Goal: Task Accomplishment & Management: Complete application form

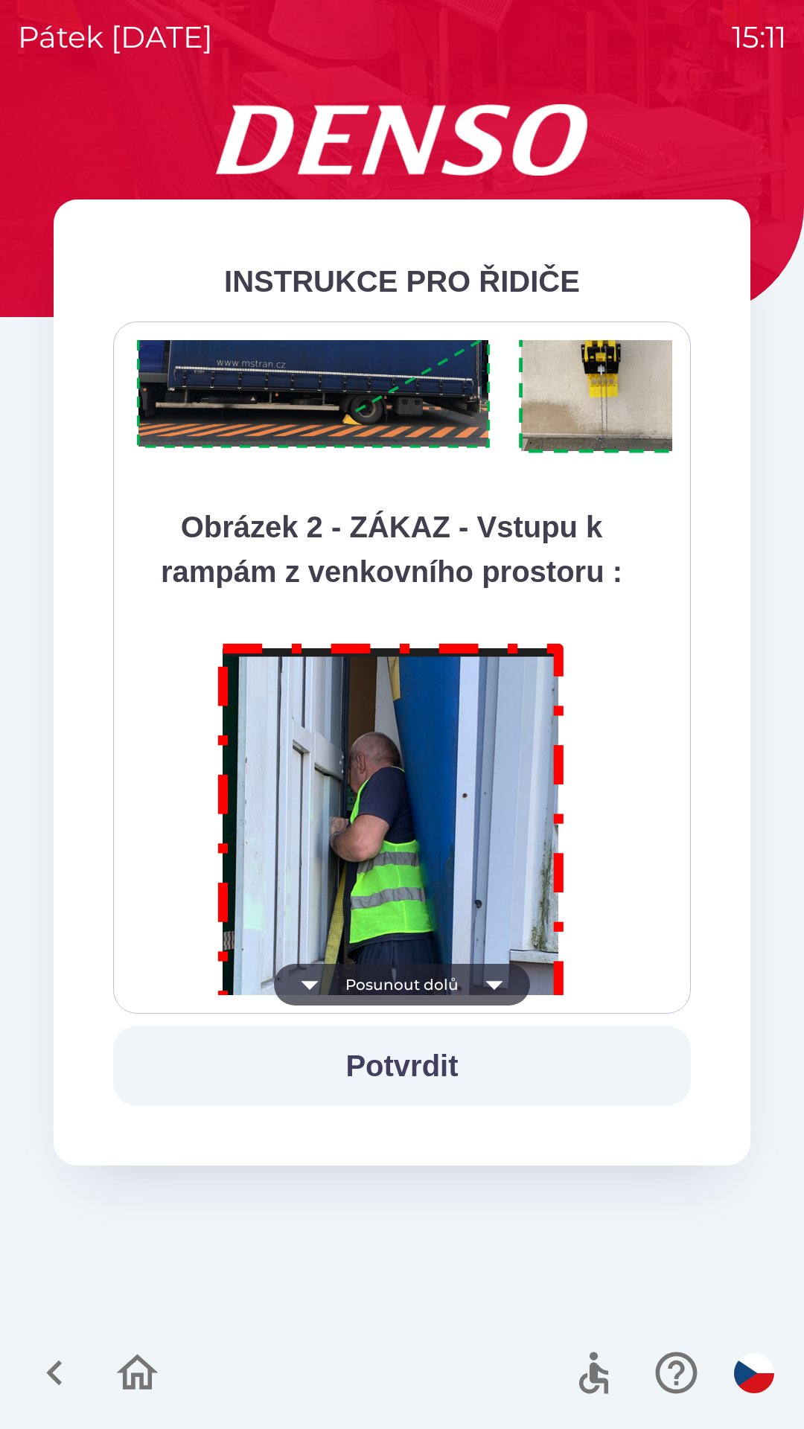
scroll to position [8362, 0]
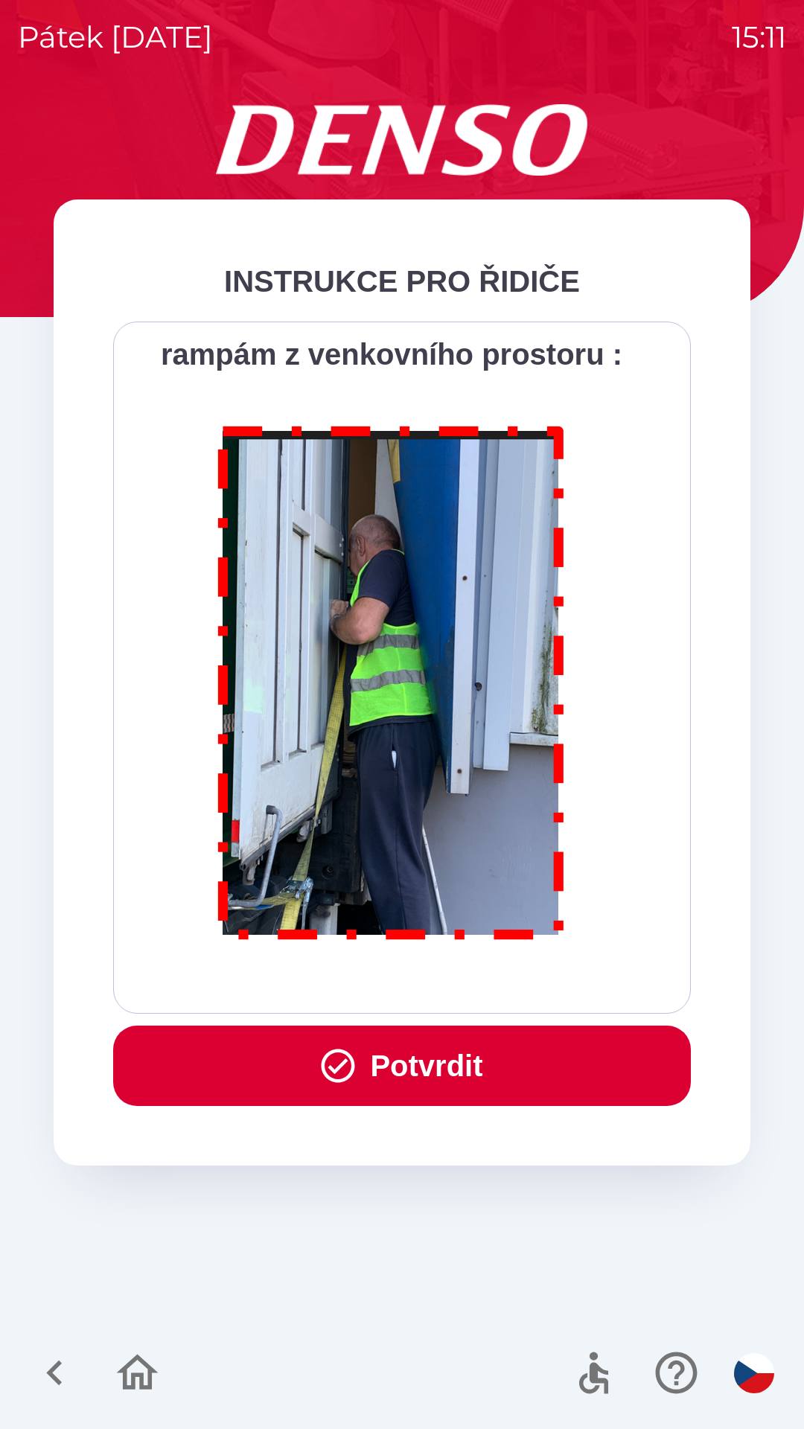
click at [366, 1075] on button "Potvrdit" at bounding box center [401, 1065] width 577 height 80
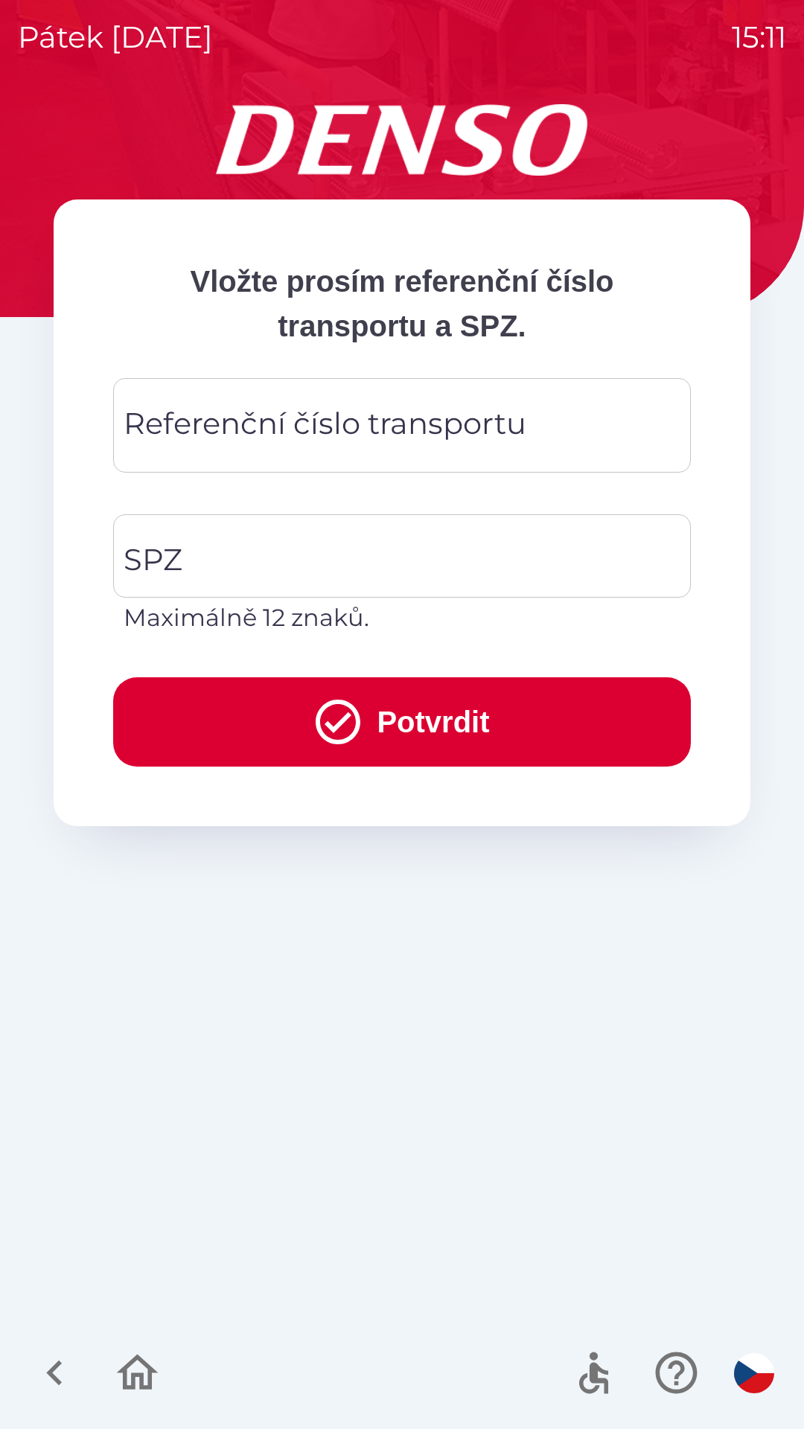
click at [220, 424] on div "Referenční číslo transportu Referenční číslo transportu" at bounding box center [401, 425] width 577 height 94
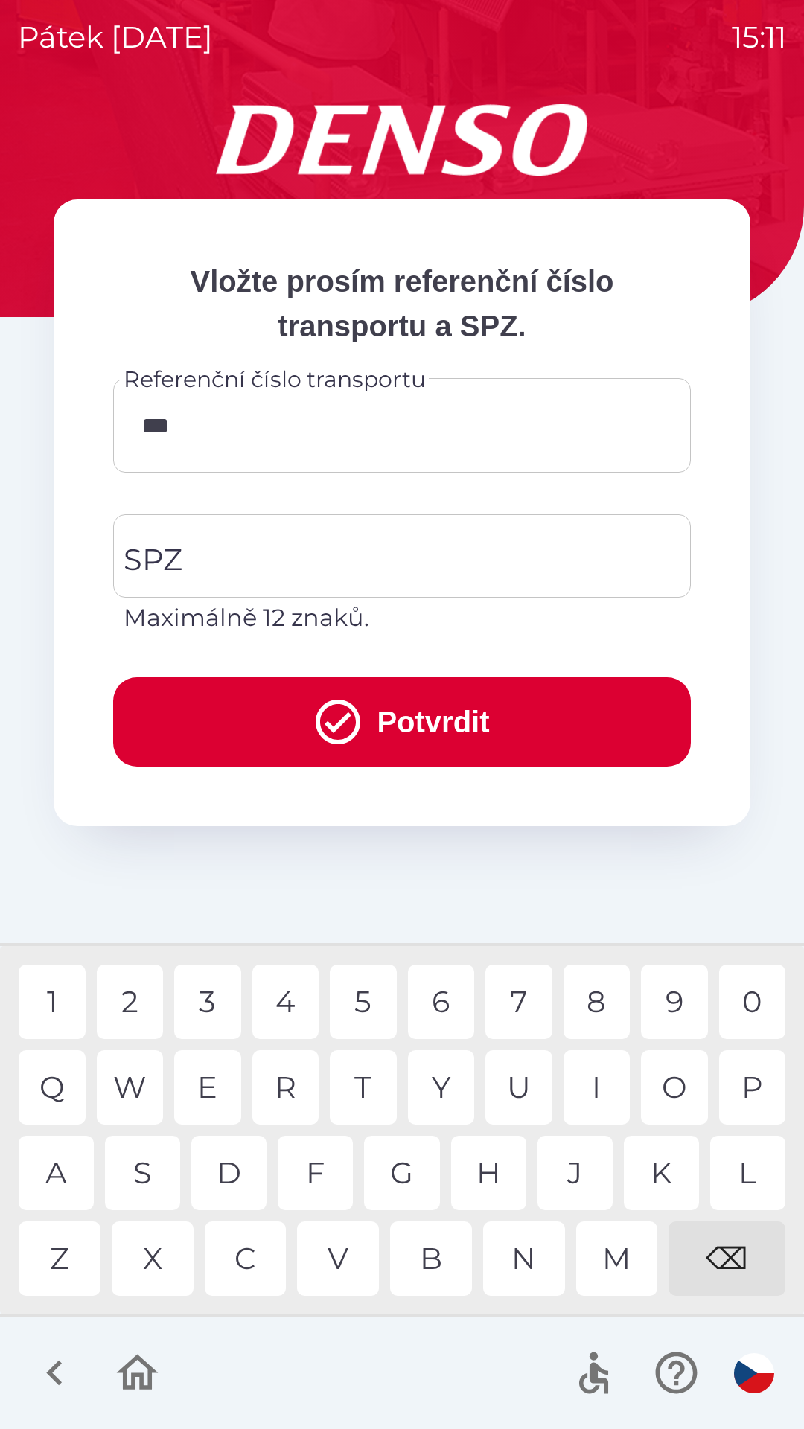
click at [337, 1251] on div "V" at bounding box center [338, 1258] width 82 height 74
type input "******"
click at [186, 550] on input "SPZ" at bounding box center [391, 556] width 542 height 70
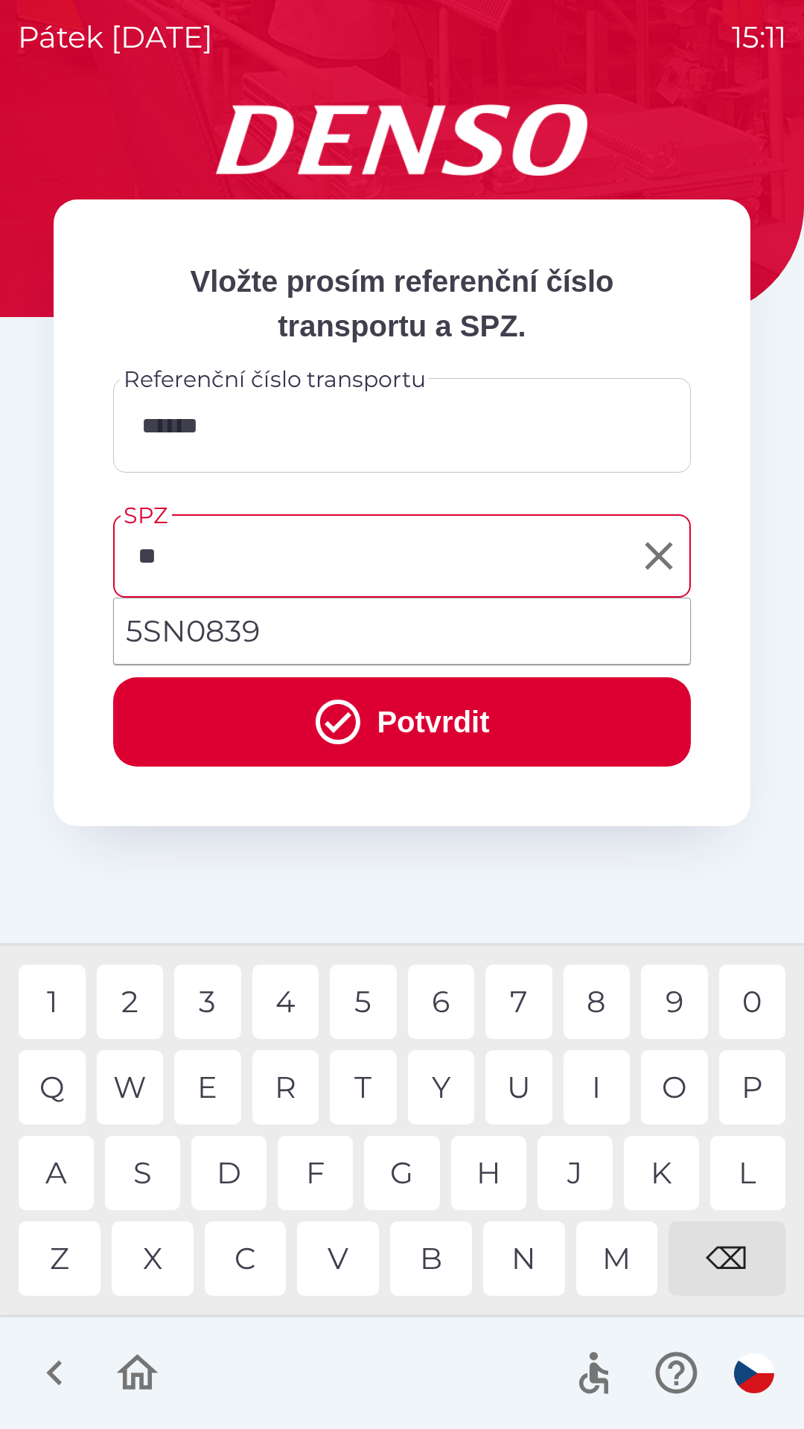
click at [150, 1167] on div "S" at bounding box center [142, 1172] width 75 height 74
click at [523, 1249] on div "N" at bounding box center [524, 1258] width 82 height 74
type input "*******"
click at [404, 705] on button "Potvrdit" at bounding box center [401, 721] width 577 height 89
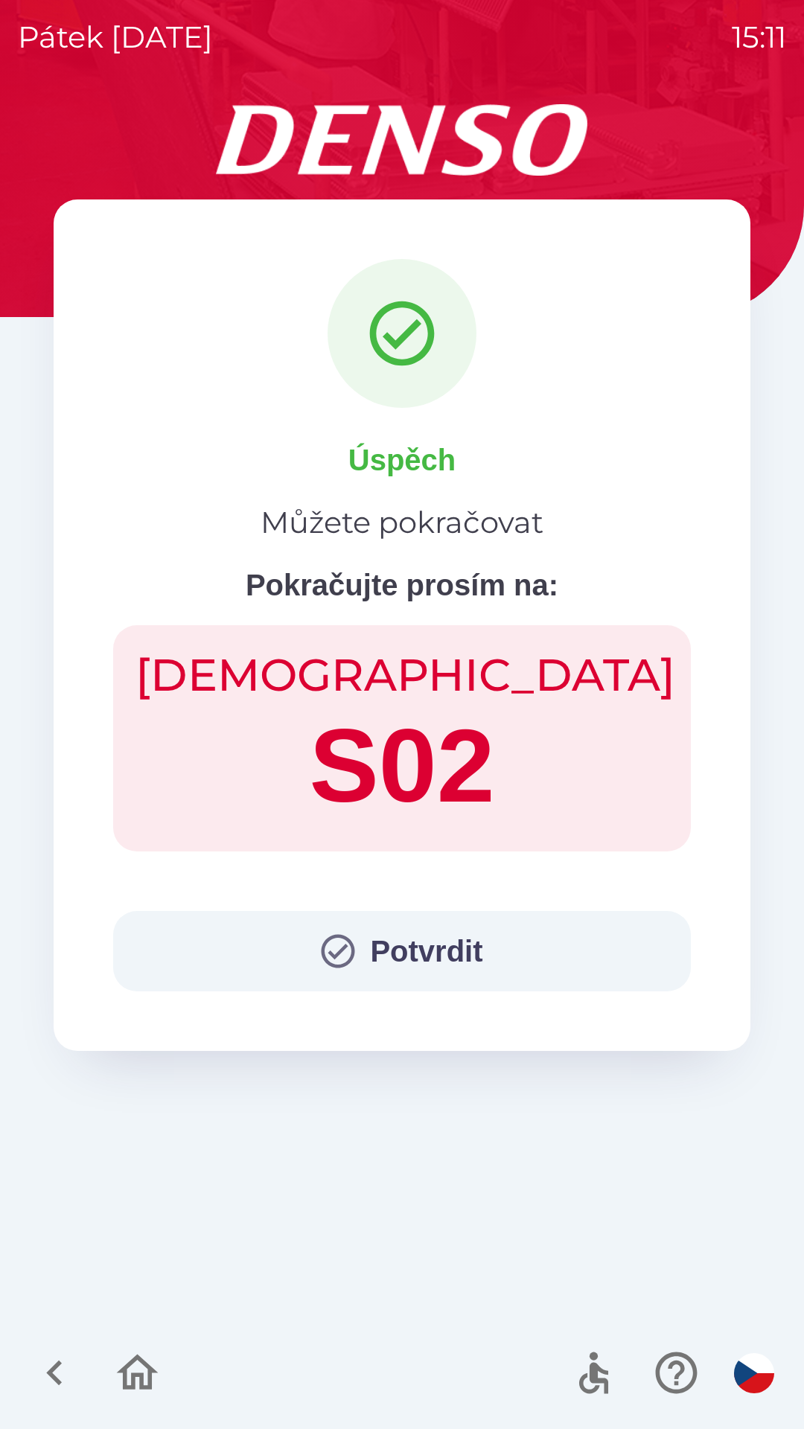
click at [423, 935] on button "Potvrdit" at bounding box center [401, 951] width 577 height 80
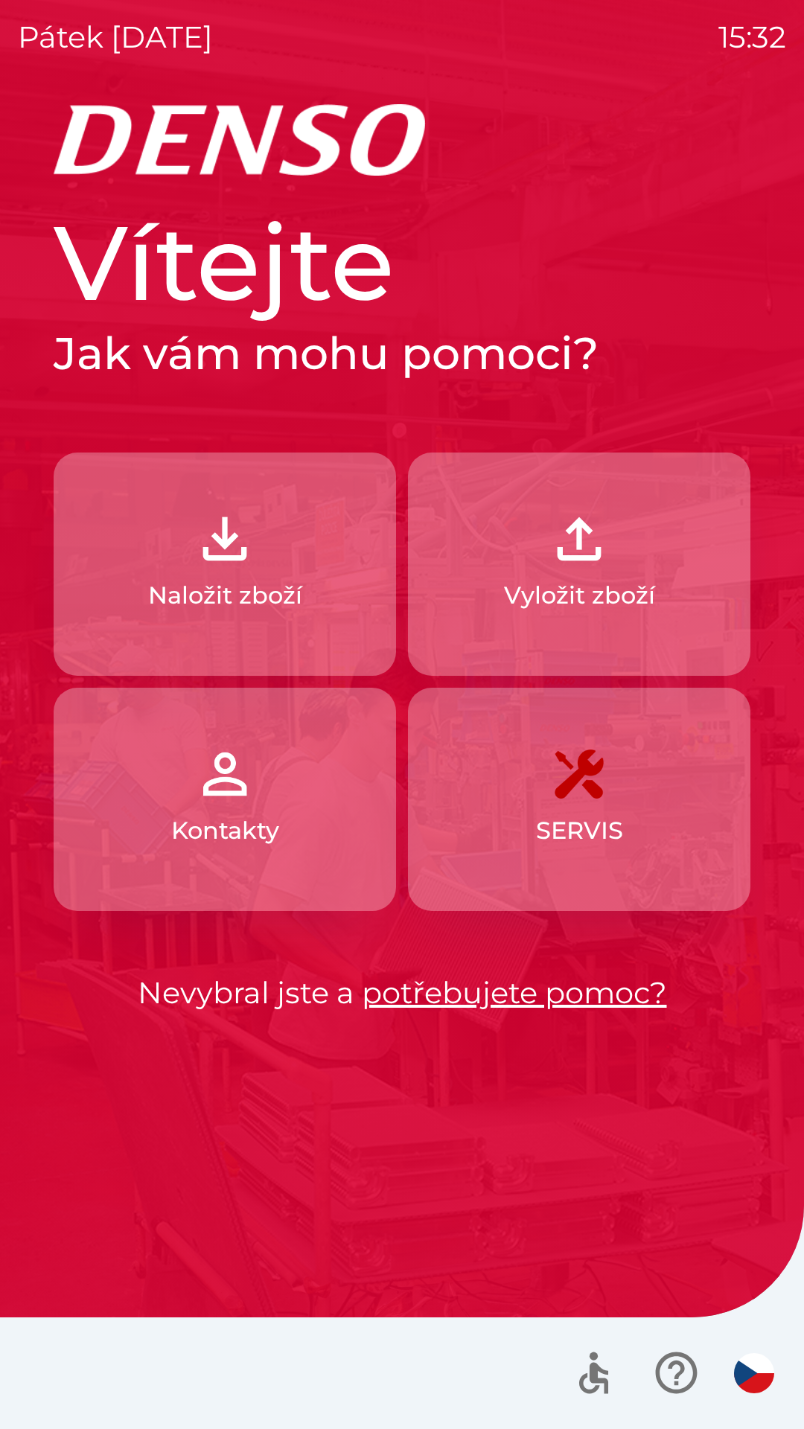
click at [272, 601] on p "Naložit zboží" at bounding box center [225, 595] width 154 height 36
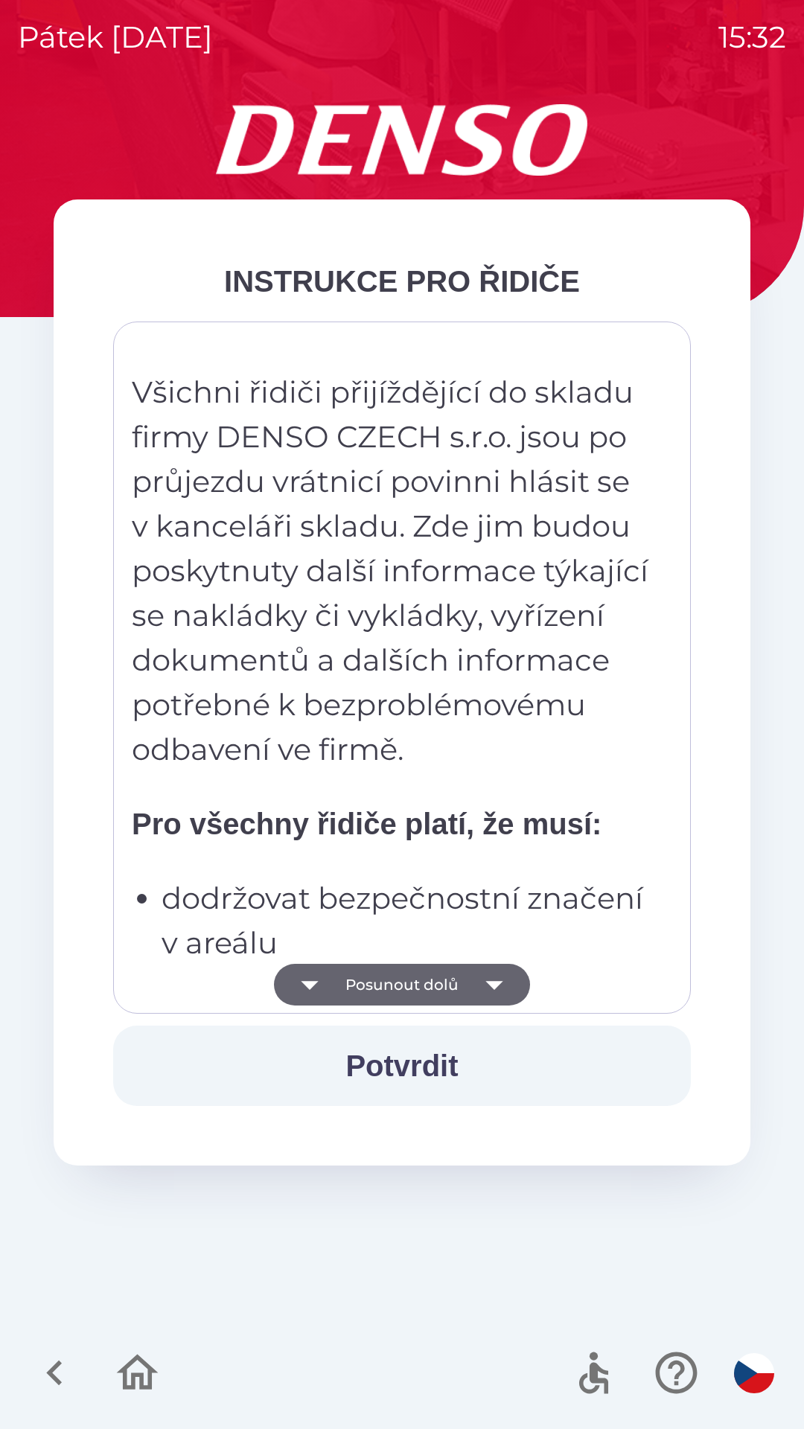
click at [739, 1367] on img "button" at bounding box center [754, 1373] width 40 height 40
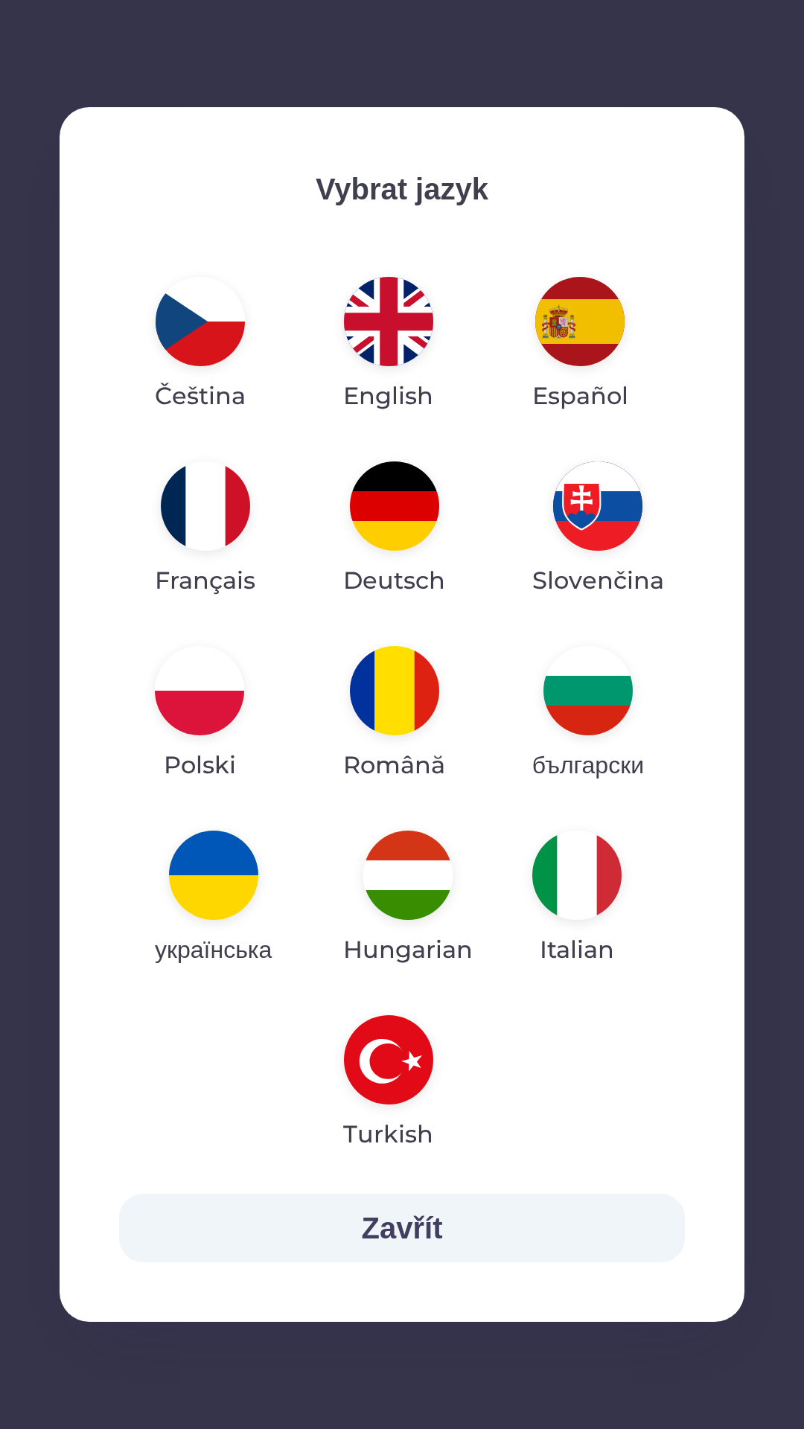
click at [217, 878] on img "button" at bounding box center [213, 874] width 89 height 89
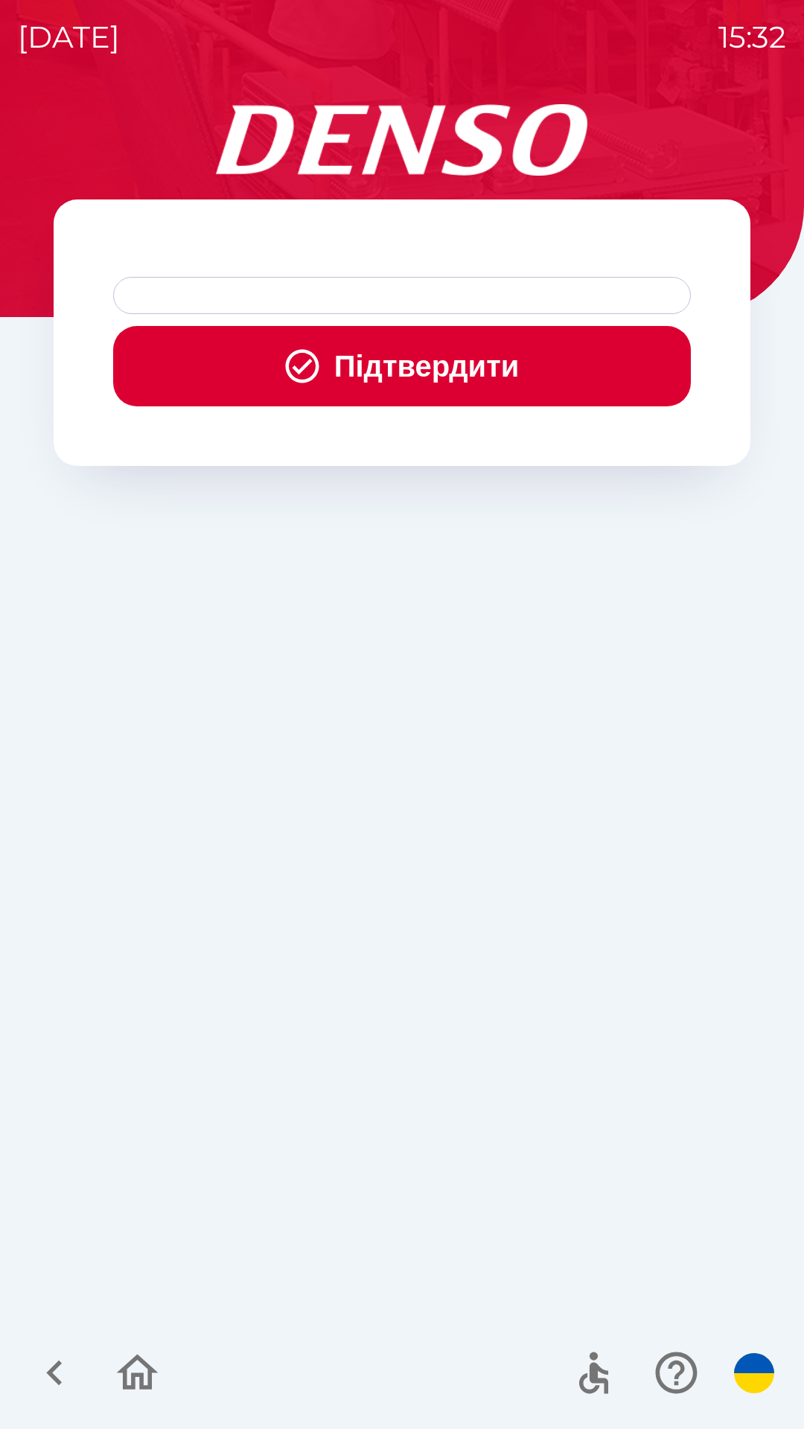
click at [449, 367] on button "Підтвердити" at bounding box center [401, 366] width 577 height 80
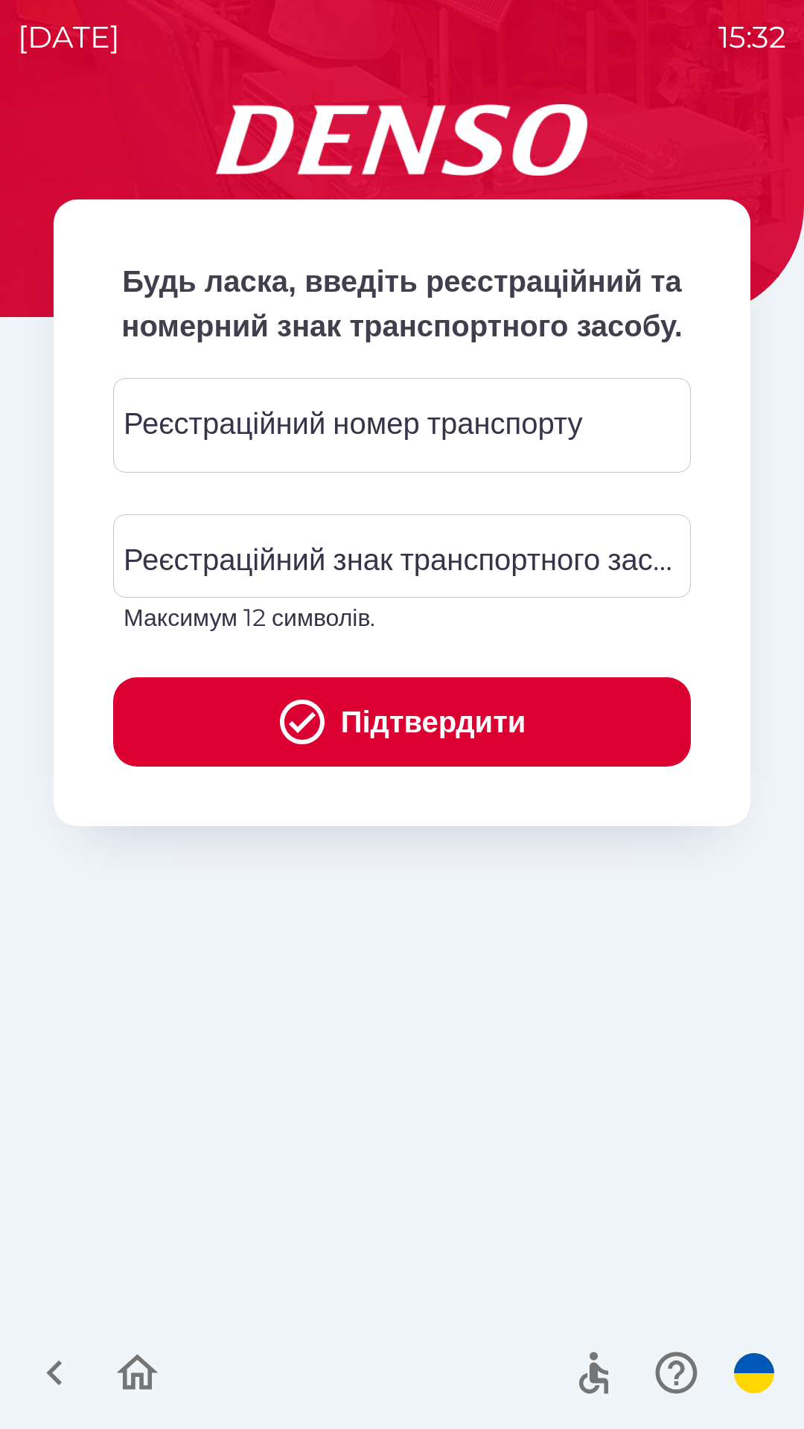
click at [349, 466] on div "Реєстраційний номер транспорту Реєстраційний номер транспорту" at bounding box center [401, 425] width 577 height 94
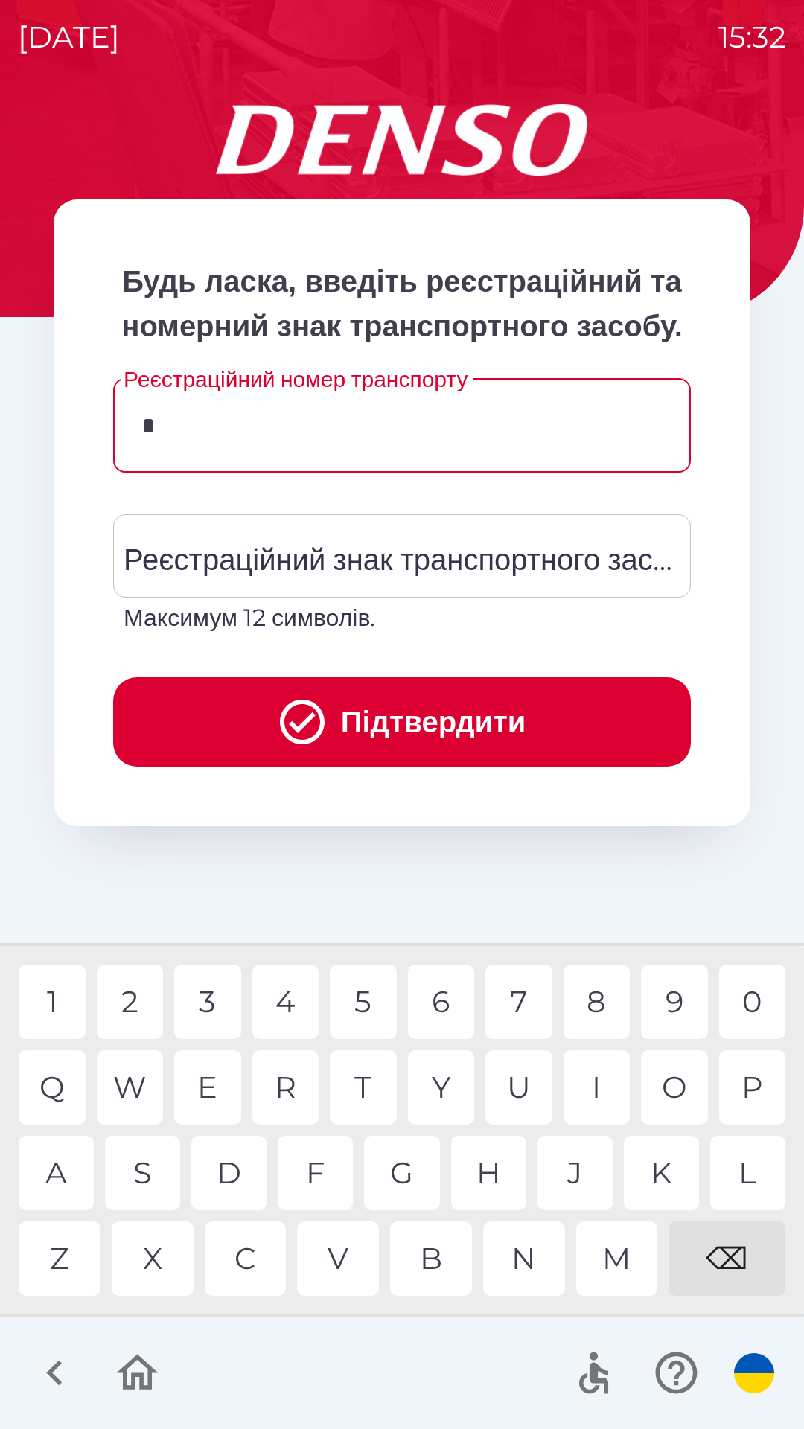
click at [147, 1093] on div "W" at bounding box center [130, 1087] width 67 height 74
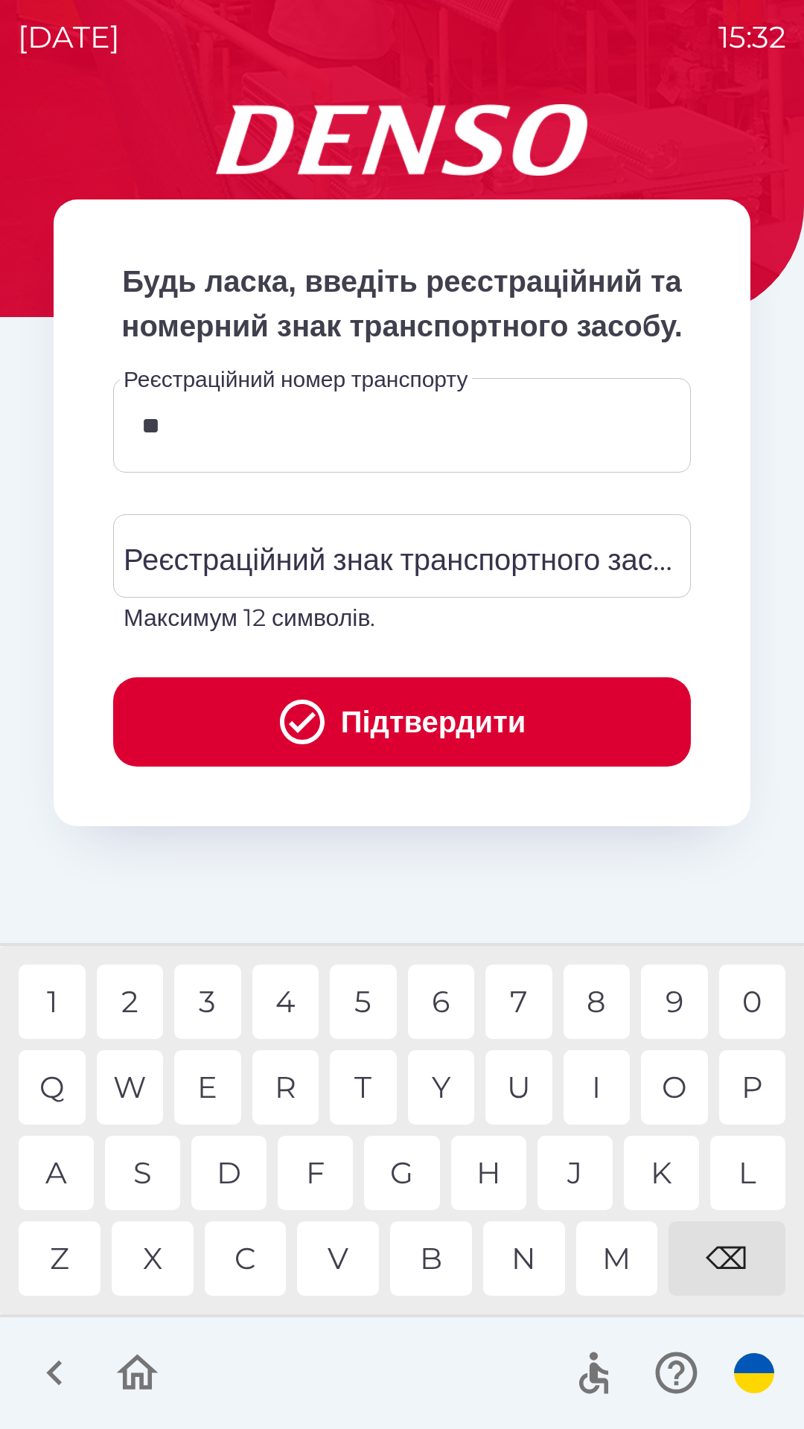
click at [408, 1176] on div "G" at bounding box center [401, 1172] width 75 height 74
click at [622, 1252] on div "M" at bounding box center [617, 1258] width 82 height 74
click at [748, 1013] on div "0" at bounding box center [752, 1001] width 67 height 74
type input "********"
click at [484, 1167] on div "H" at bounding box center [488, 1172] width 75 height 74
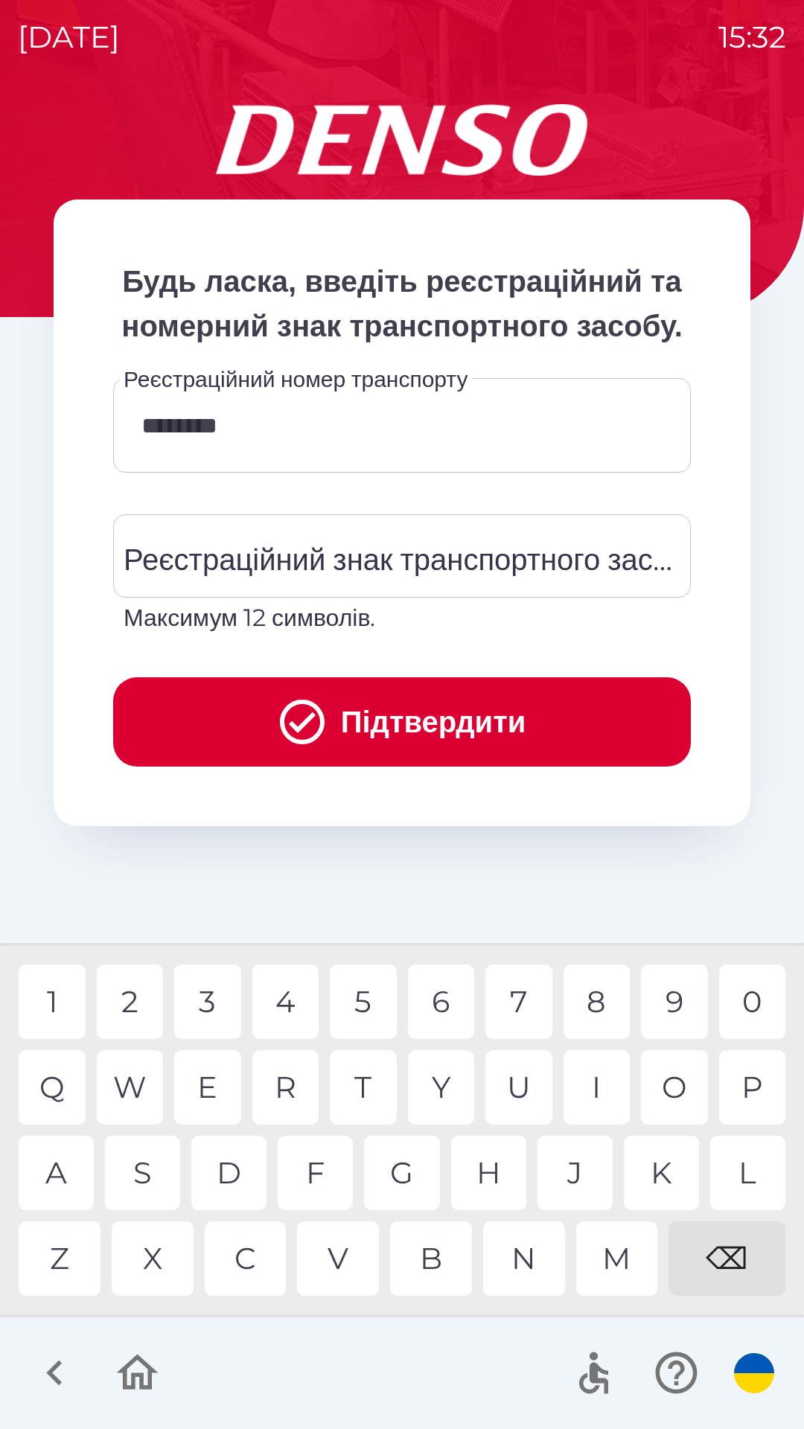
click at [397, 766] on button "Підтвердити" at bounding box center [401, 721] width 577 height 89
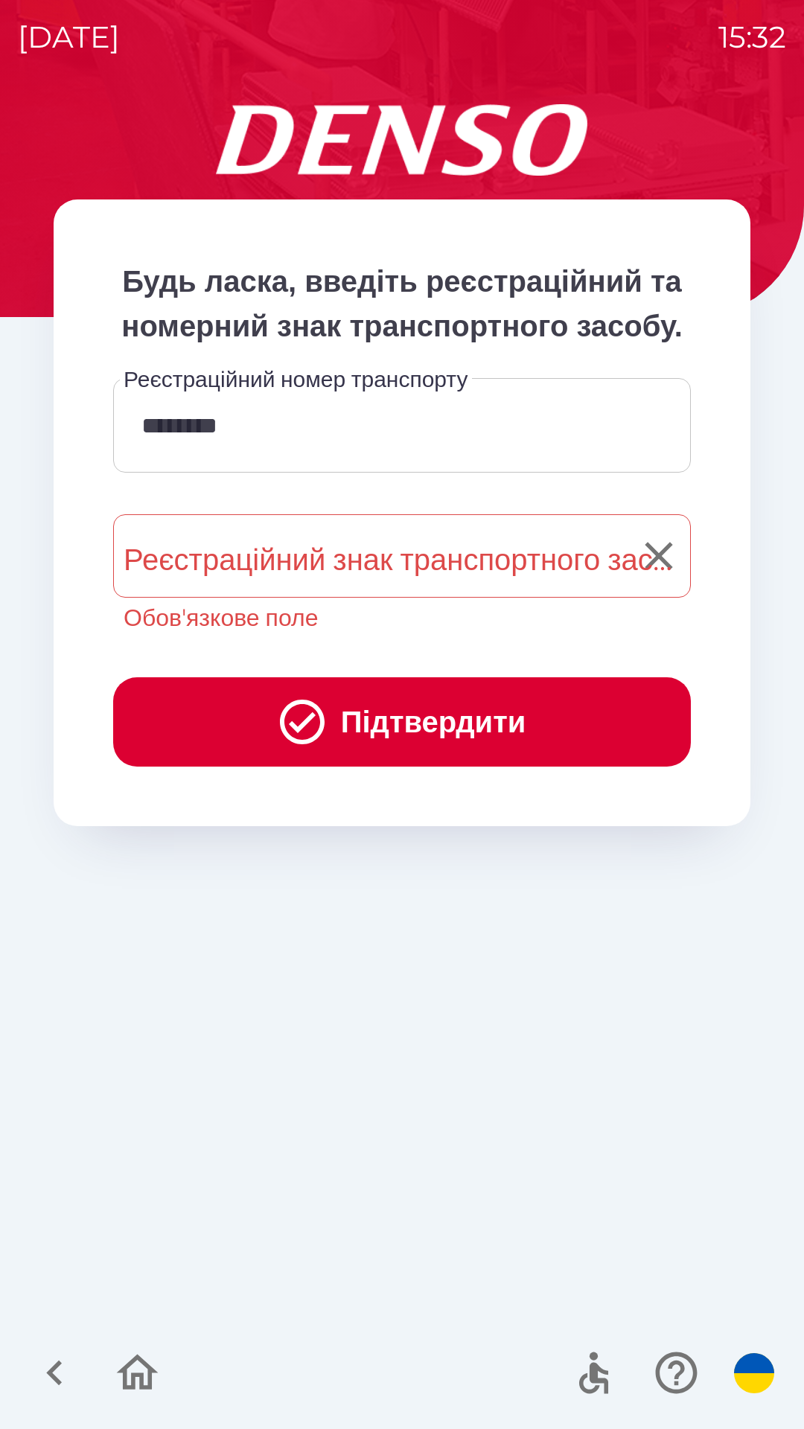
click at [306, 609] on div "Реєстраційний знак транспортного засобу Реєстраційний знак транспортного засобу…" at bounding box center [401, 574] width 577 height 121
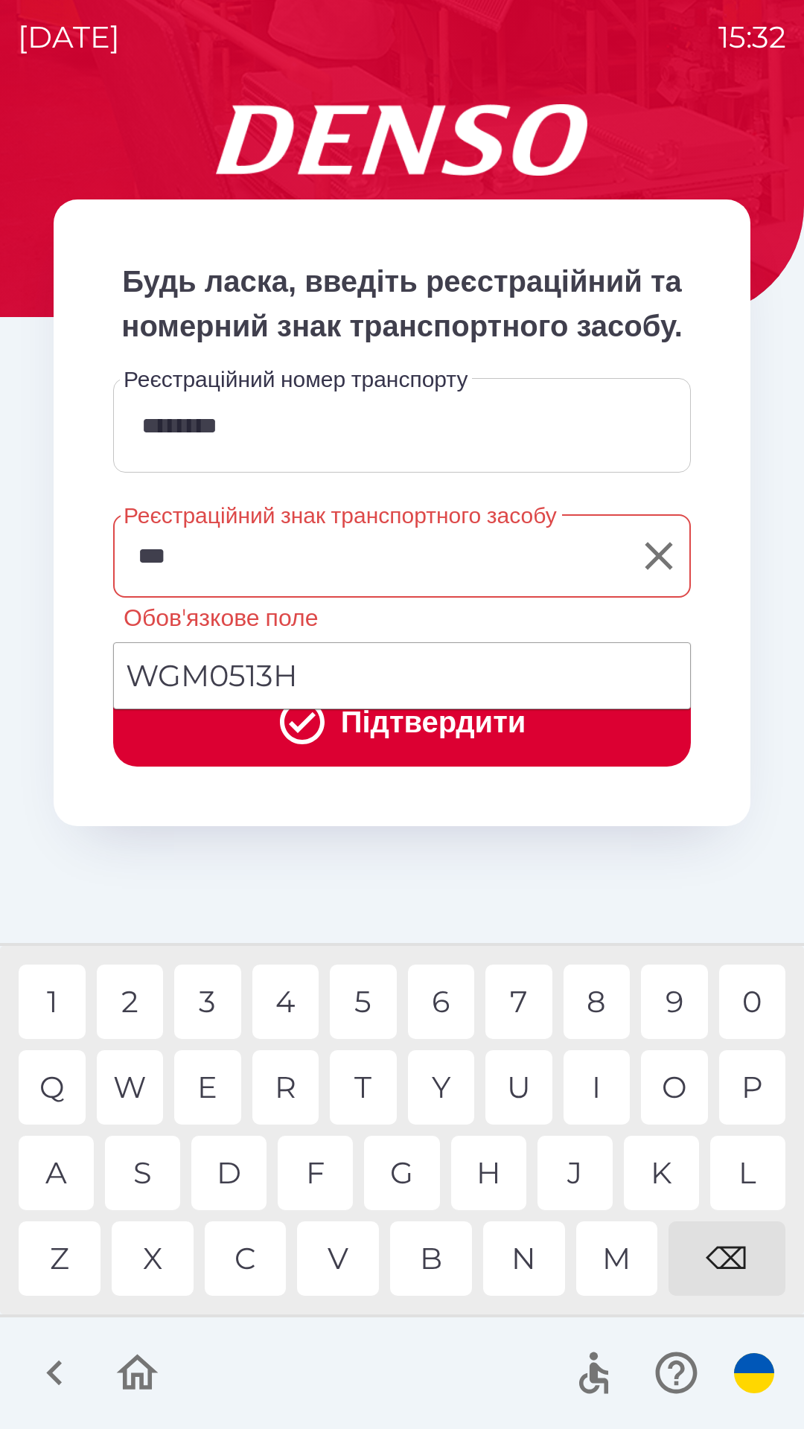
click at [616, 1261] on div "M" at bounding box center [617, 1258] width 82 height 74
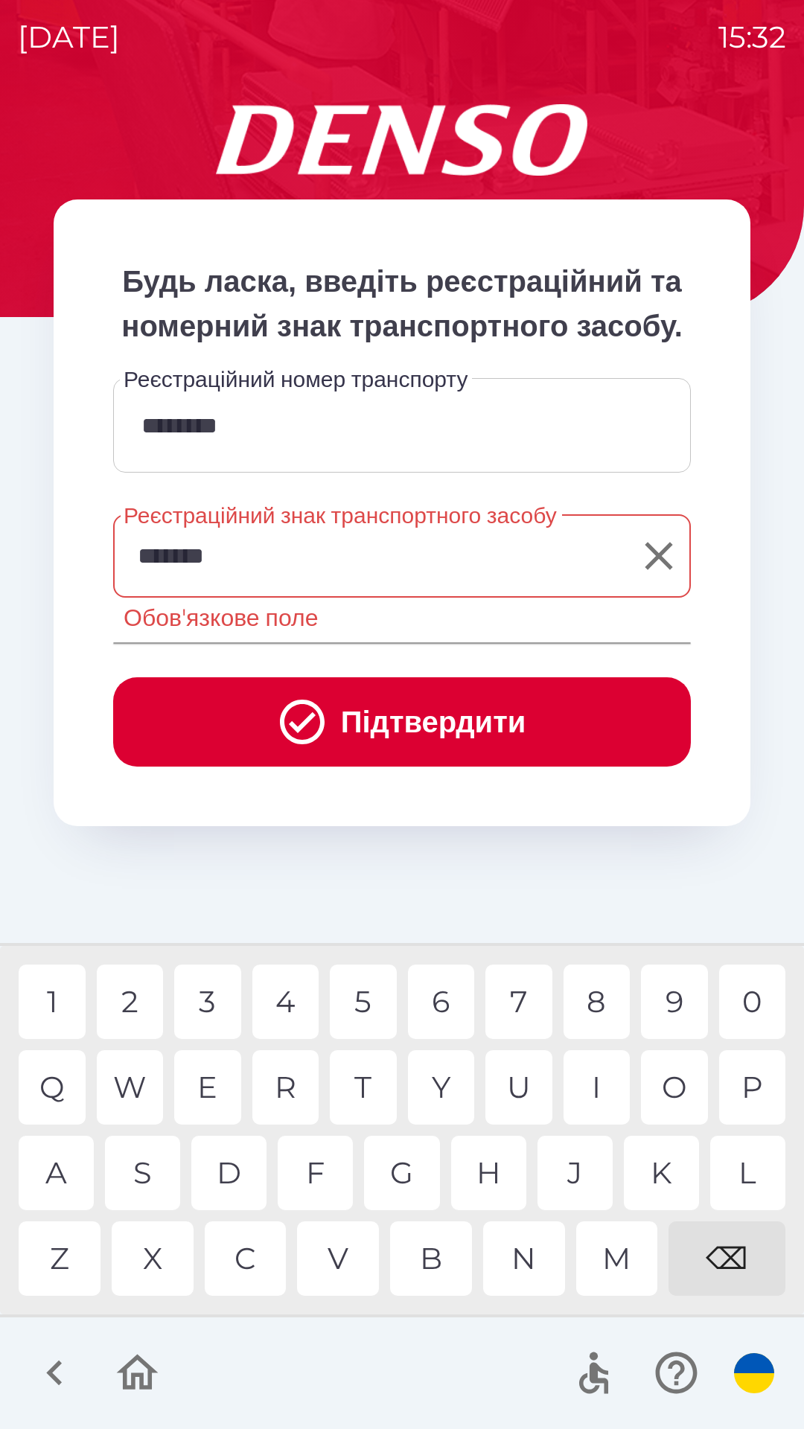
click at [754, 999] on div "0" at bounding box center [752, 1001] width 67 height 74
type input "********"
click at [749, 1082] on div "P" at bounding box center [752, 1087] width 67 height 74
click at [484, 766] on button "Підтвердити" at bounding box center [401, 721] width 577 height 89
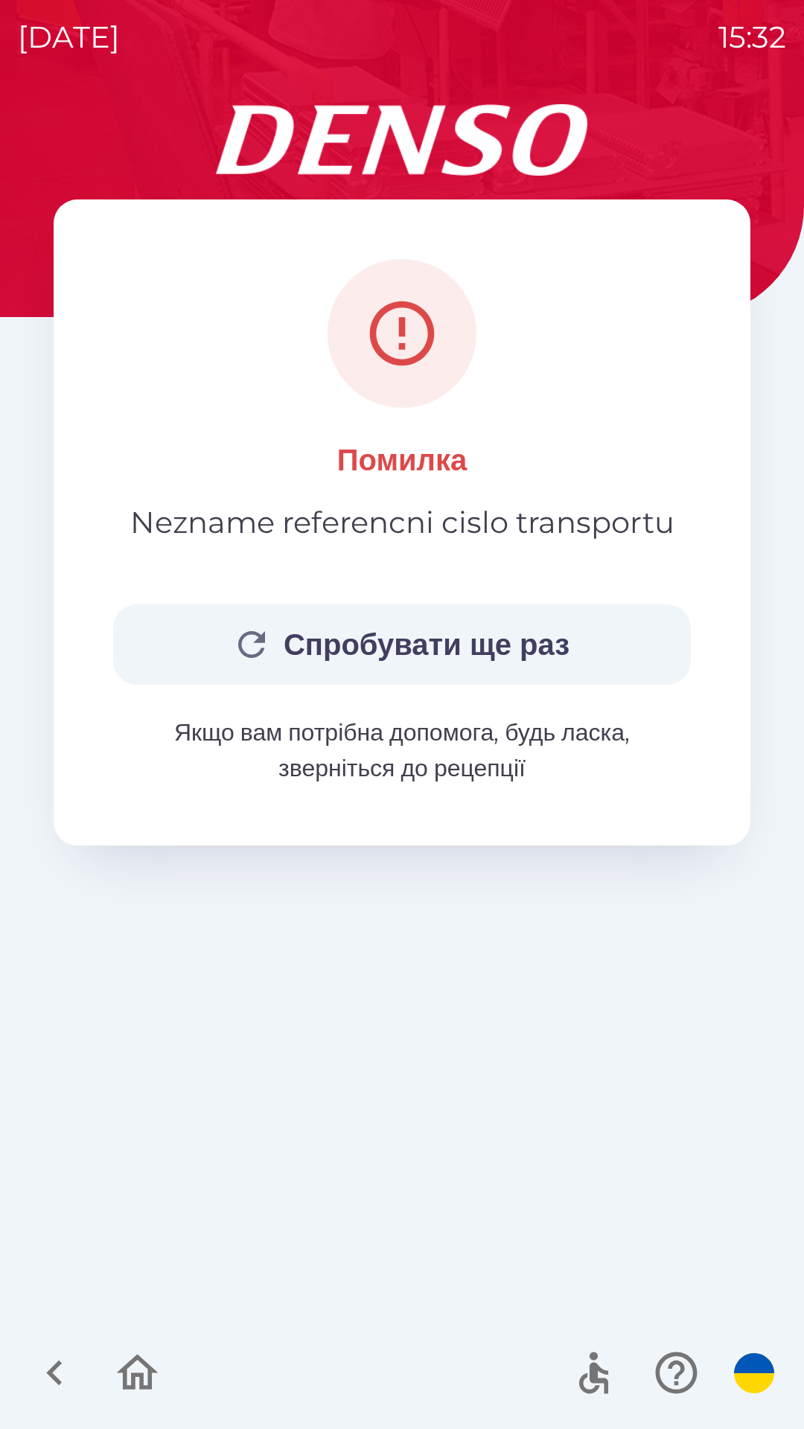
click at [462, 633] on button "Спробувати ще раз" at bounding box center [401, 644] width 577 height 80
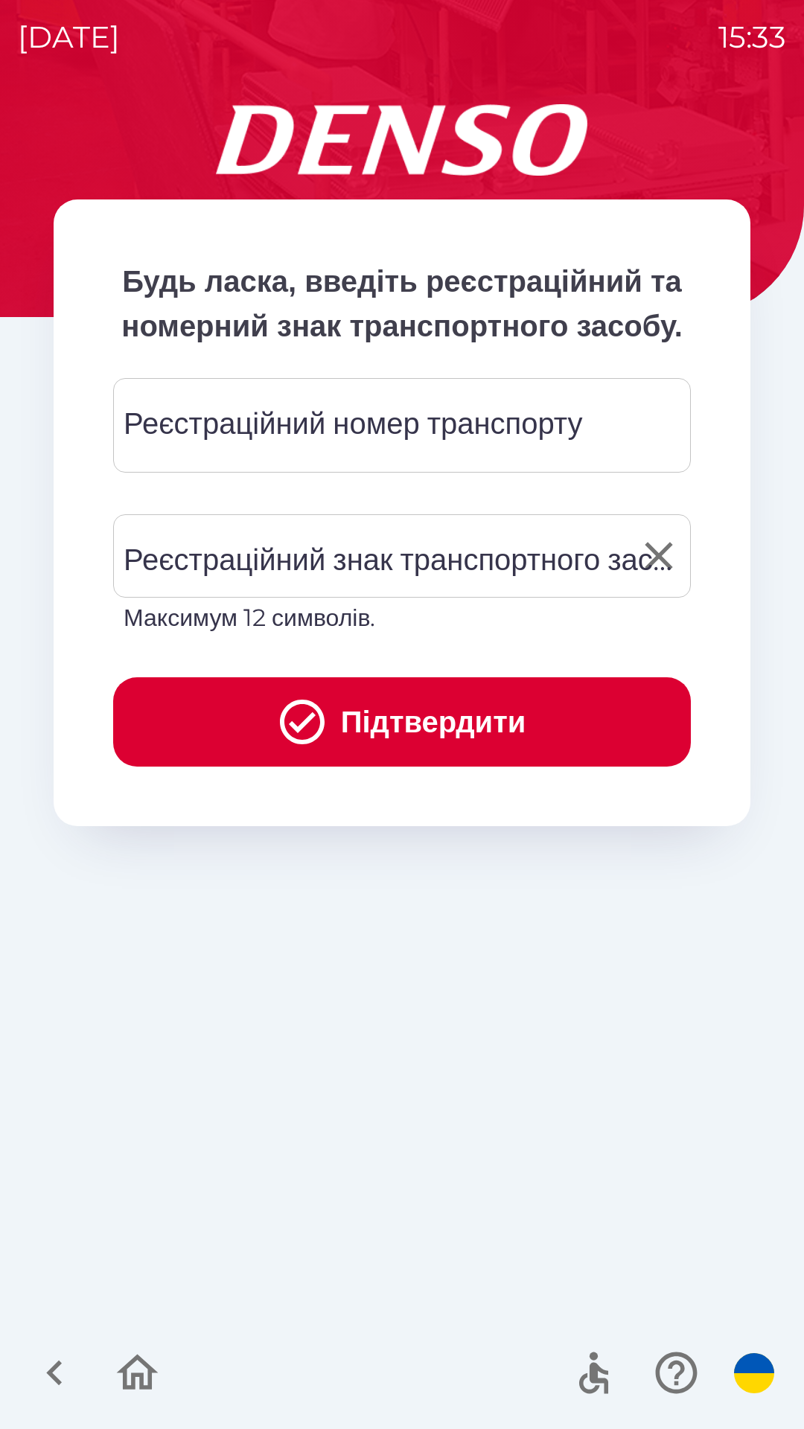
click at [571, 601] on div "Реєстраційний знак транспортного засобу Реєстраційний знак транспортного засобу…" at bounding box center [401, 574] width 577 height 121
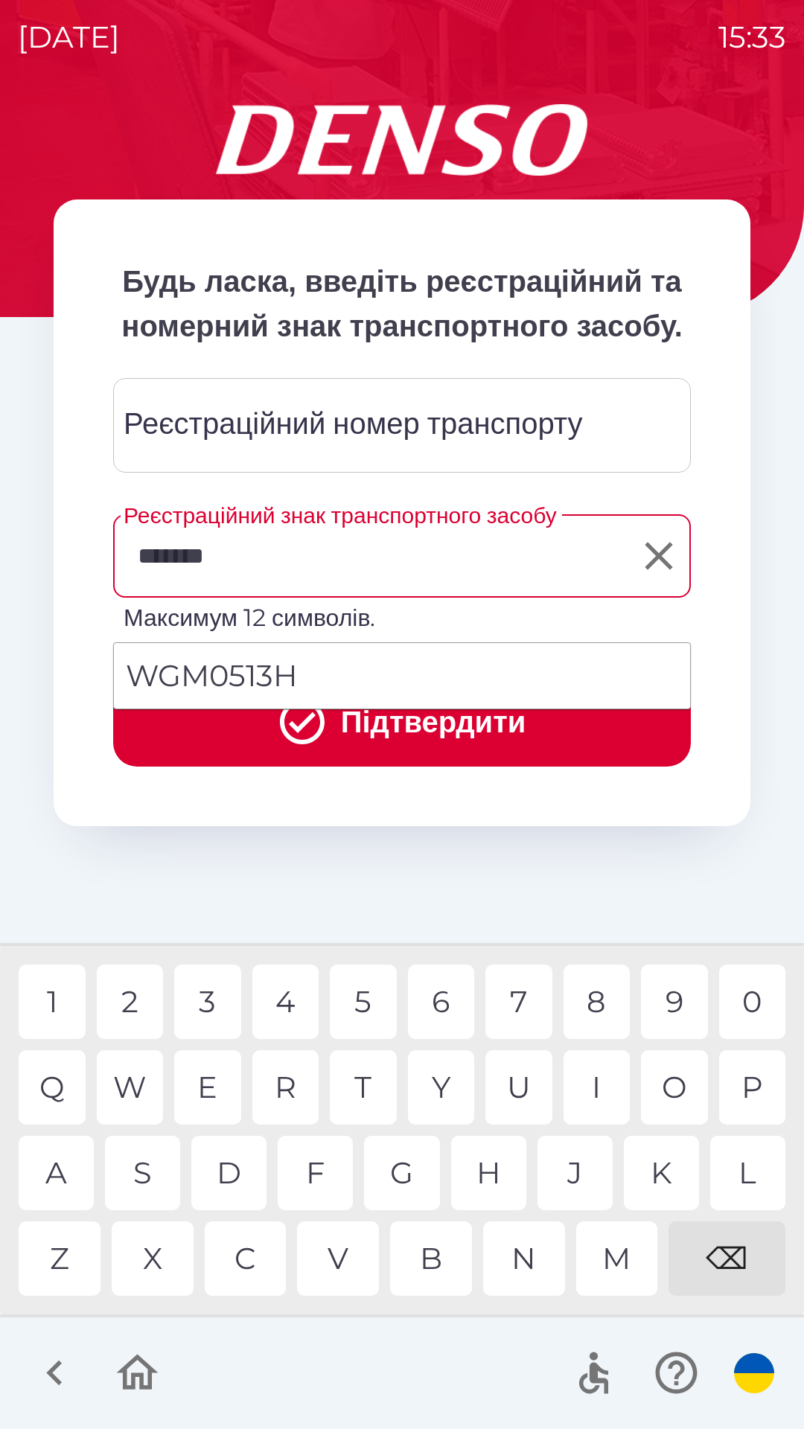
type input "********"
click at [516, 755] on button "Підтвердити" at bounding box center [401, 721] width 577 height 89
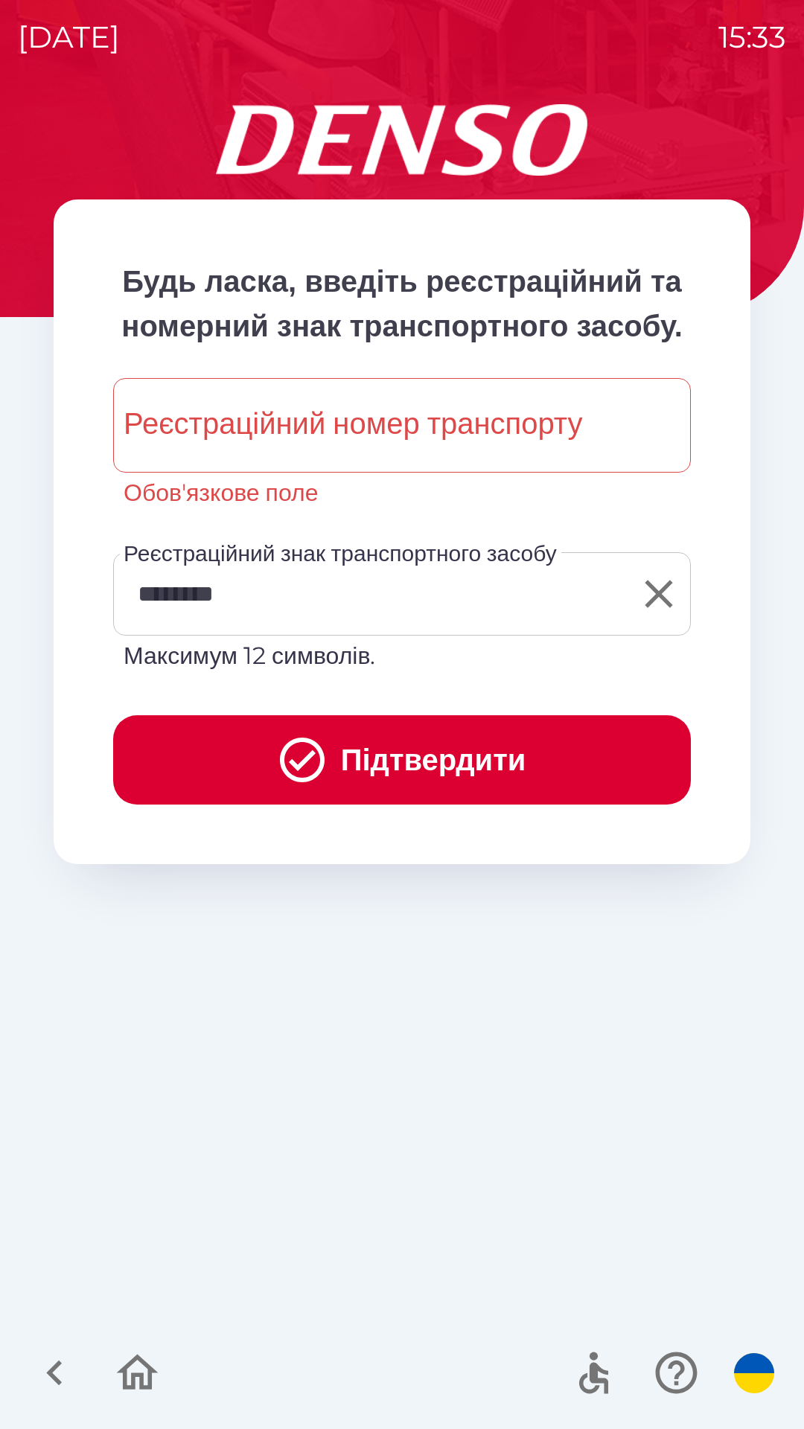
click at [317, 629] on input "********" at bounding box center [391, 594] width 542 height 70
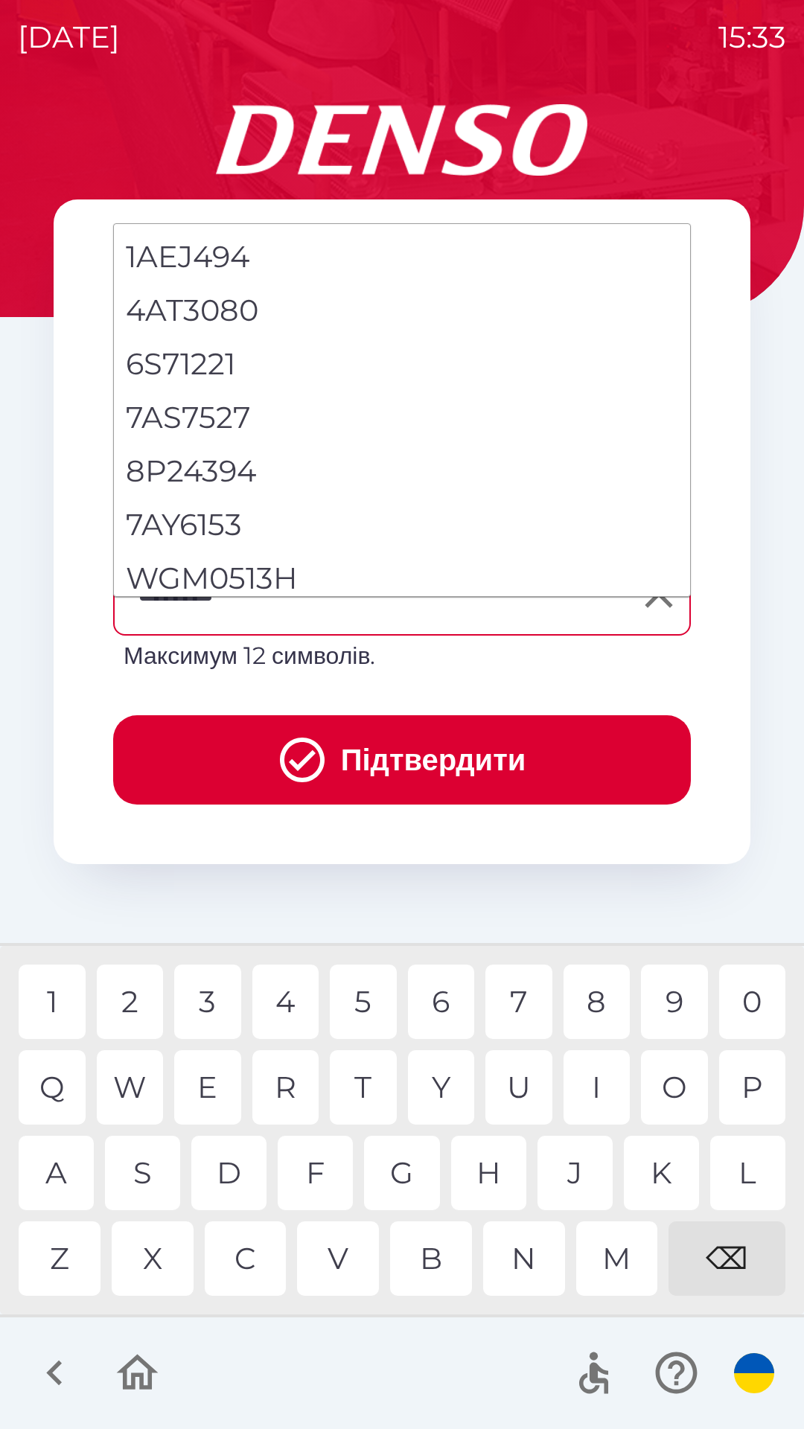
click at [270, 578] on li "WGM0513H" at bounding box center [402, 578] width 576 height 54
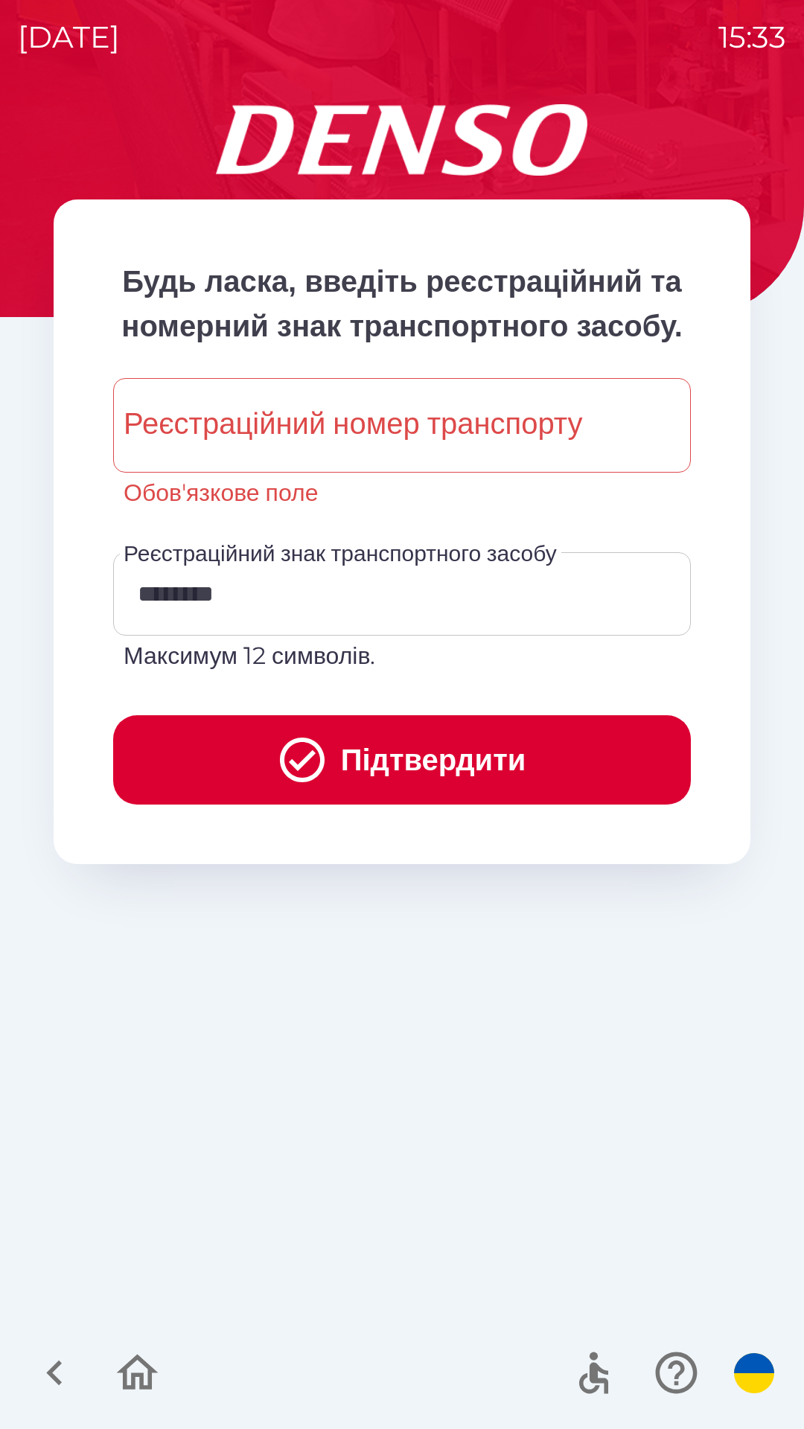
click at [353, 475] on div "Реєстраційний номер транспорту Реєстраційний номер транспорту Обов'язкове поле" at bounding box center [401, 444] width 577 height 132
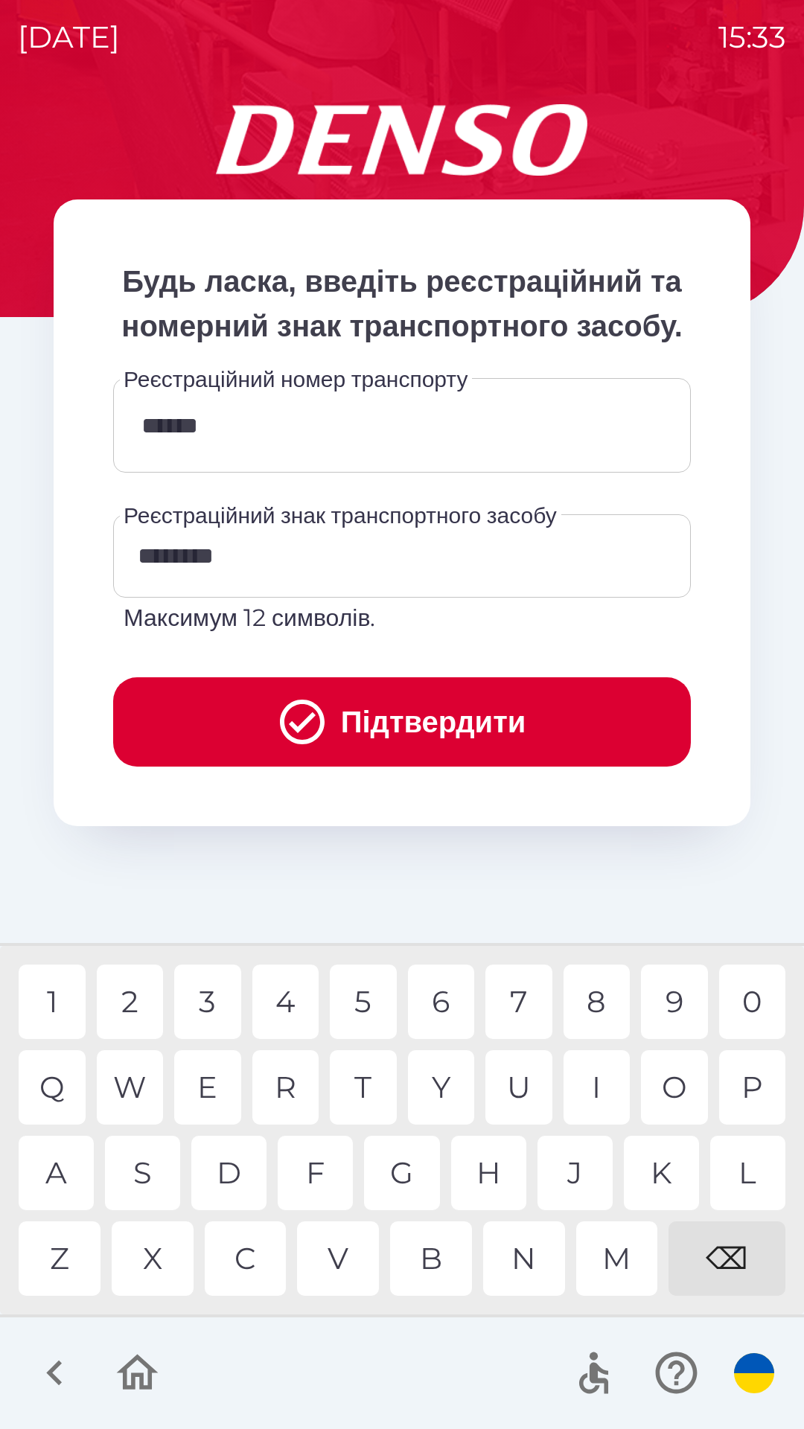
click at [68, 1001] on div "1" at bounding box center [52, 1001] width 67 height 74
click at [199, 1001] on div "3" at bounding box center [207, 1001] width 67 height 74
type input "********"
click at [557, 766] on button "Підтвердити" at bounding box center [401, 721] width 577 height 89
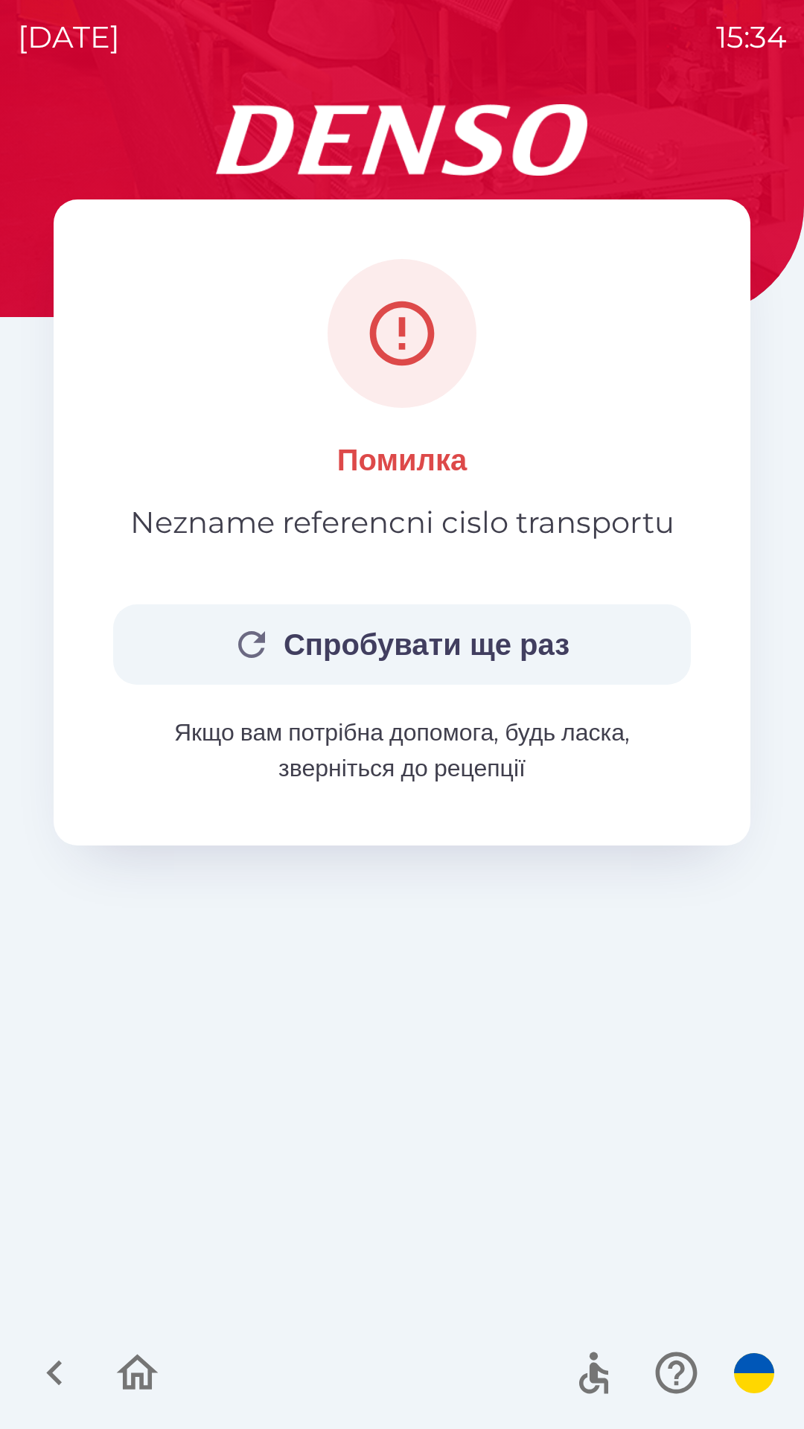
click at [405, 896] on div "Помилка Nezname referencni cislo transportu Спробувати ще раз Якщо вам потрібна…" at bounding box center [402, 766] width 768 height 1324
click at [740, 1365] on img "button" at bounding box center [754, 1373] width 40 height 40
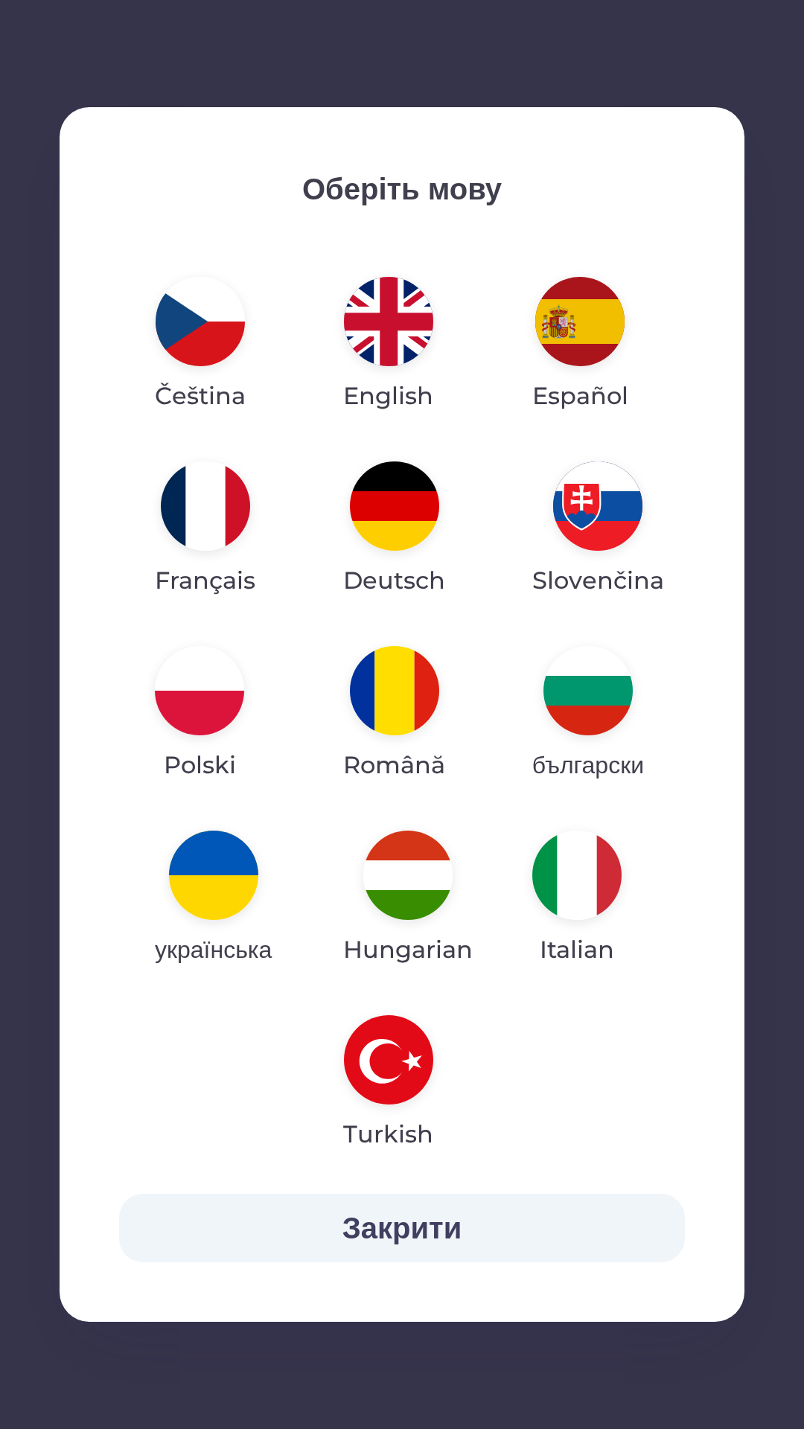
click at [207, 693] on img "button" at bounding box center [199, 690] width 89 height 89
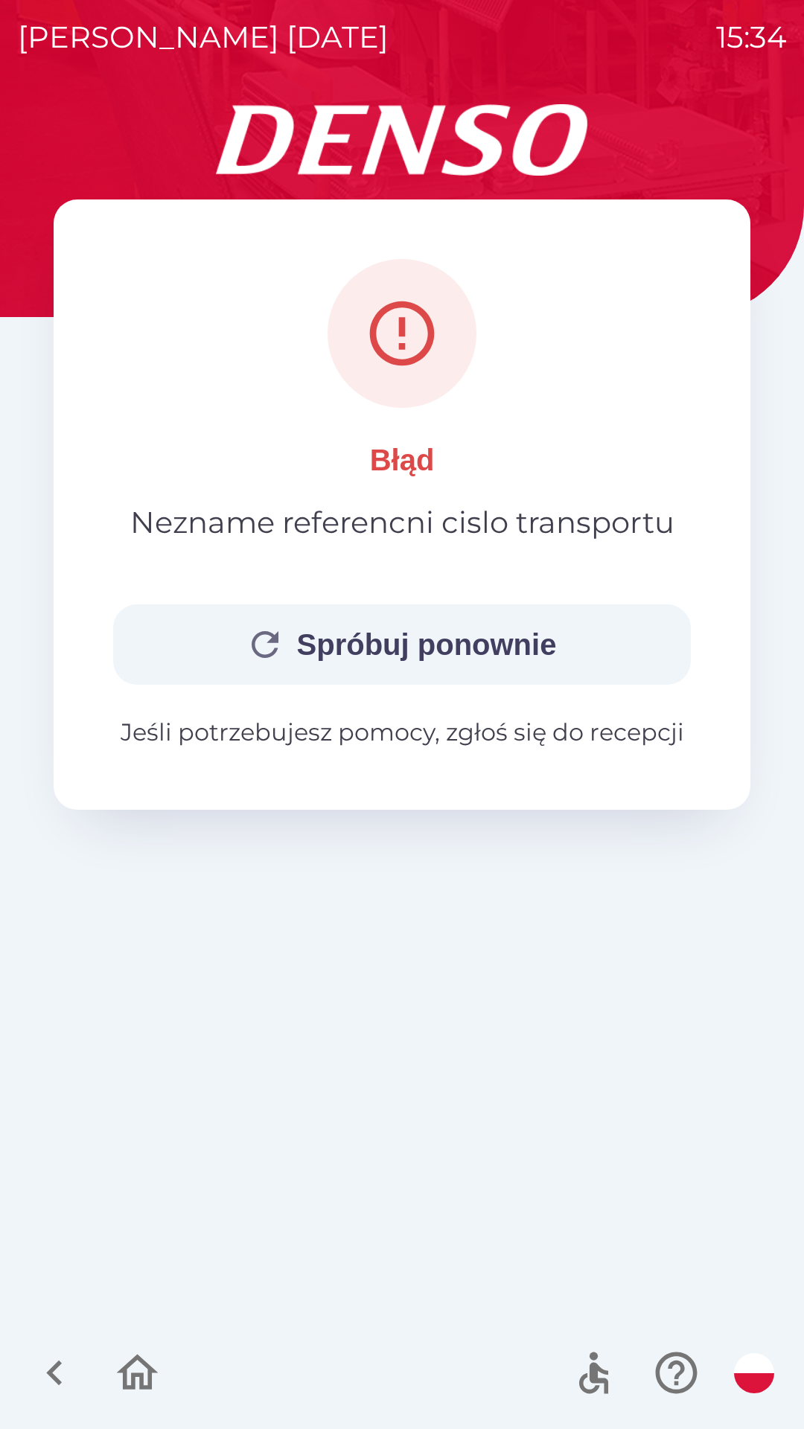
click at [478, 632] on button "Spróbuj ponownie" at bounding box center [401, 644] width 577 height 80
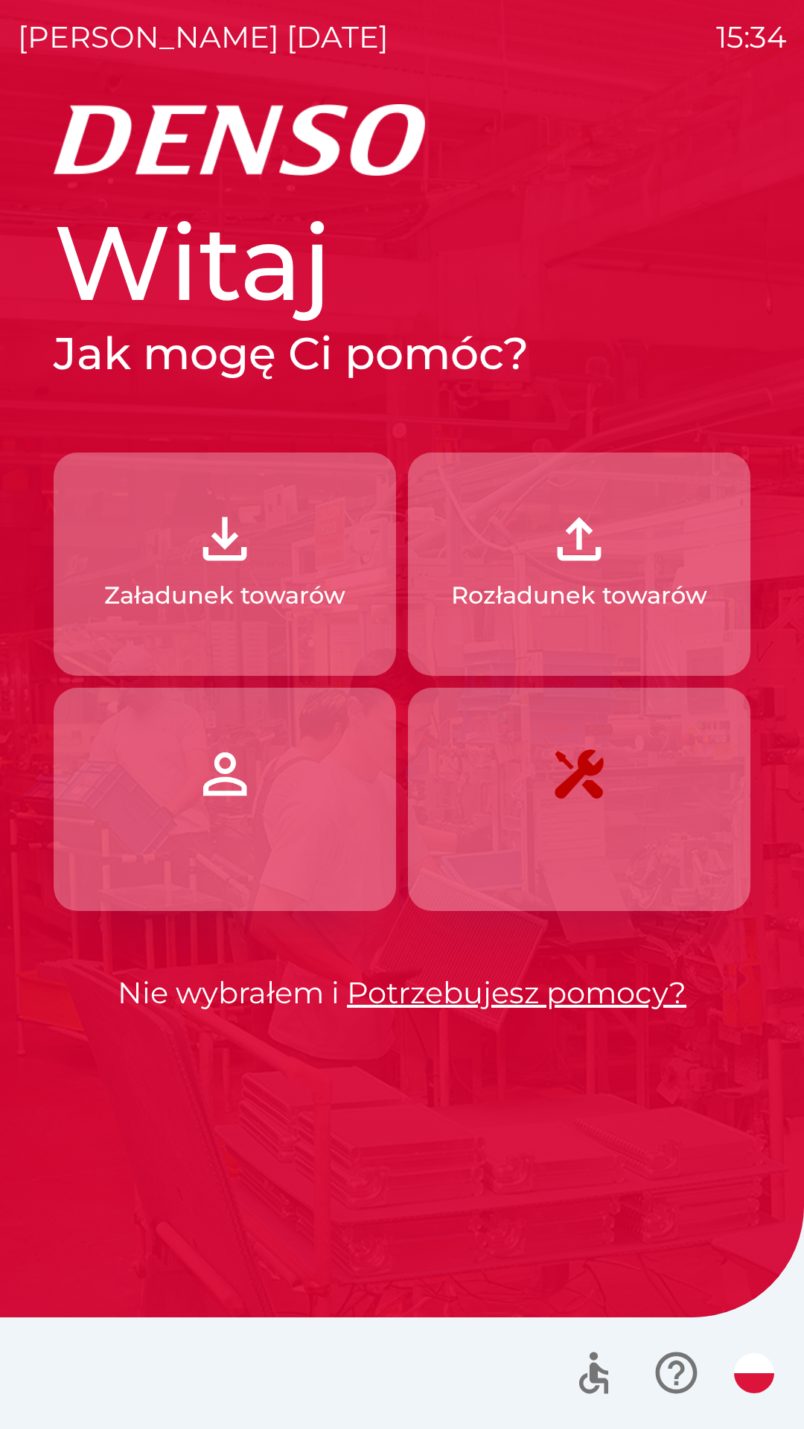
click at [342, 477] on button "Załadunek towarów" at bounding box center [225, 563] width 342 height 223
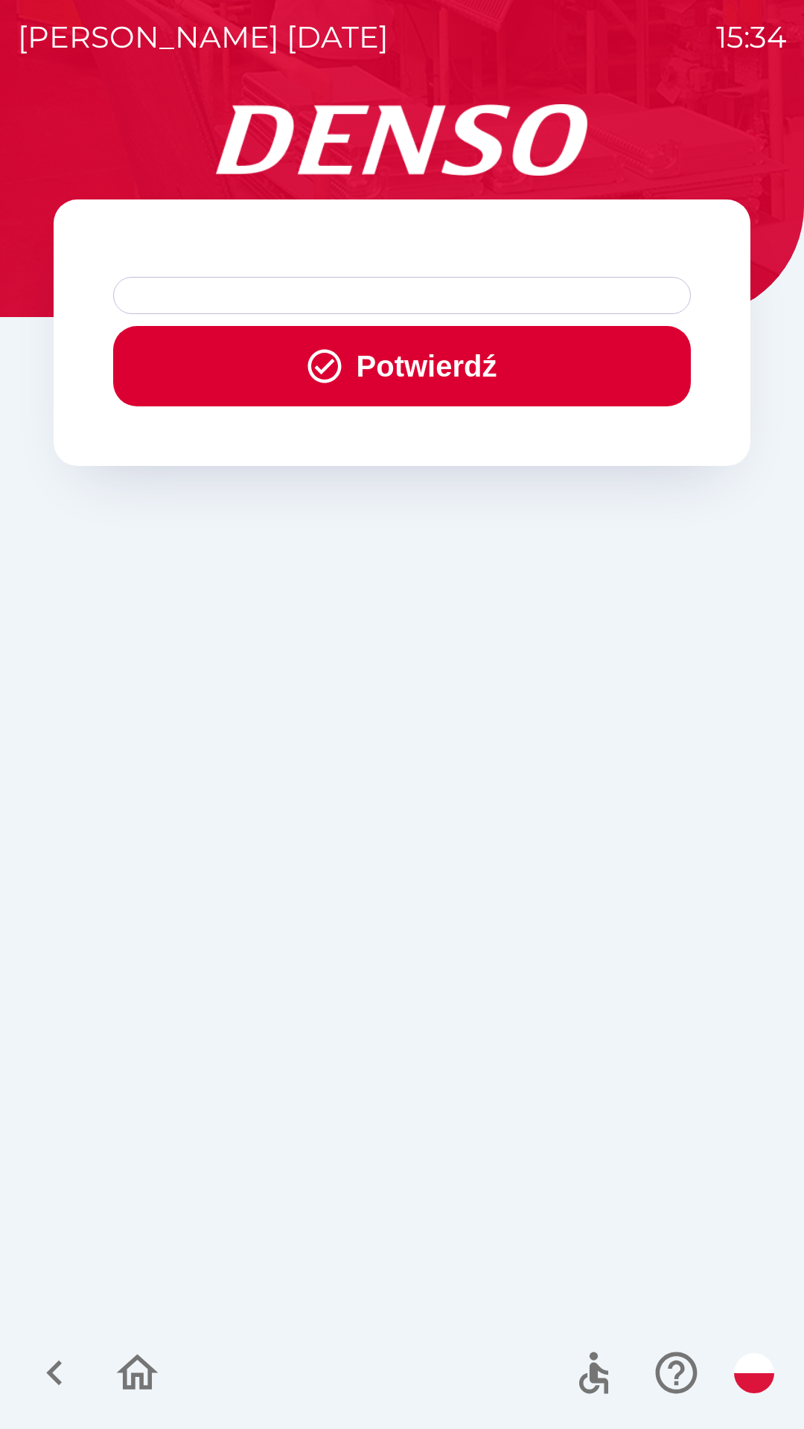
click at [404, 369] on button "Potwierdź" at bounding box center [401, 366] width 577 height 80
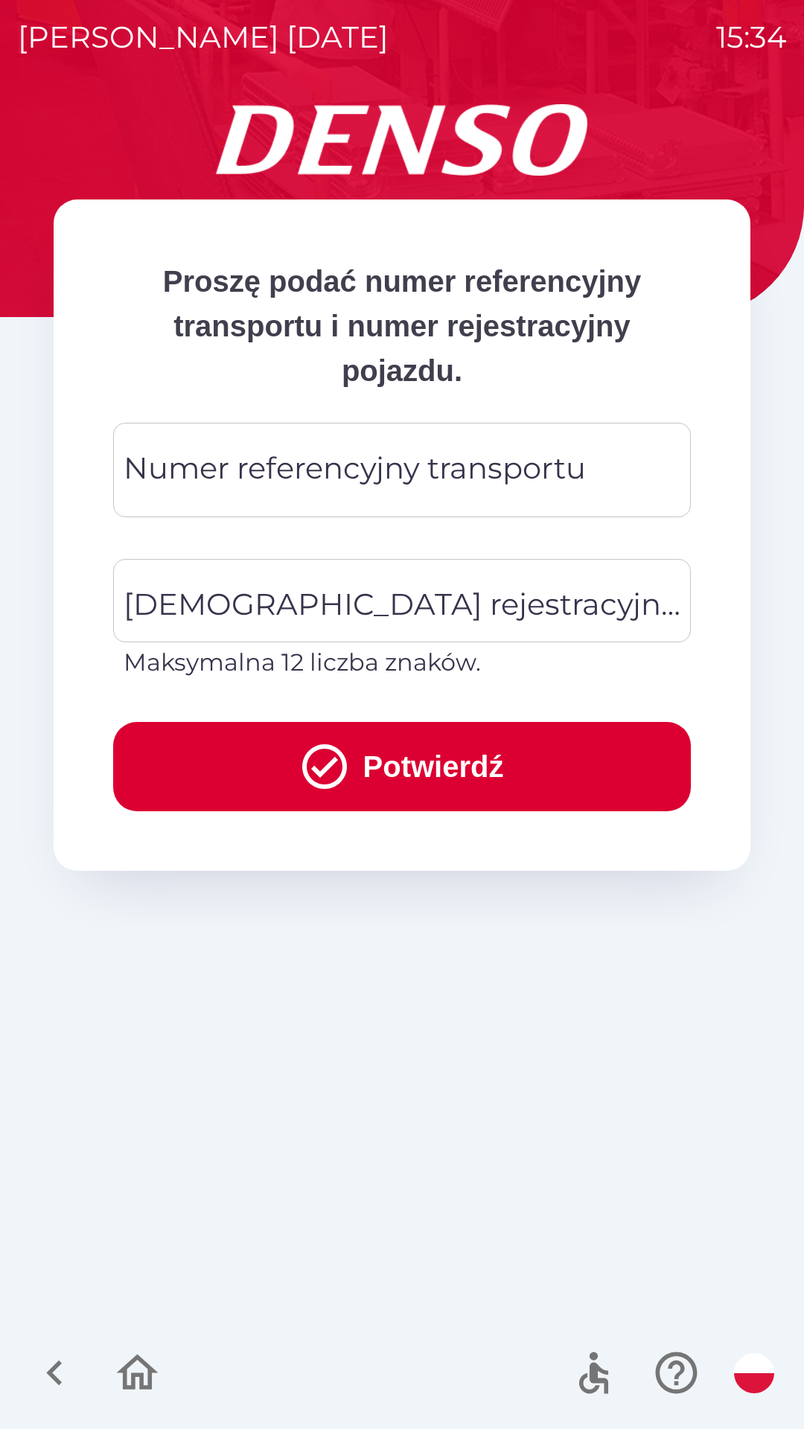
click at [291, 464] on div "Numer referencyjny transportu Numer referencyjny transportu" at bounding box center [401, 470] width 577 height 94
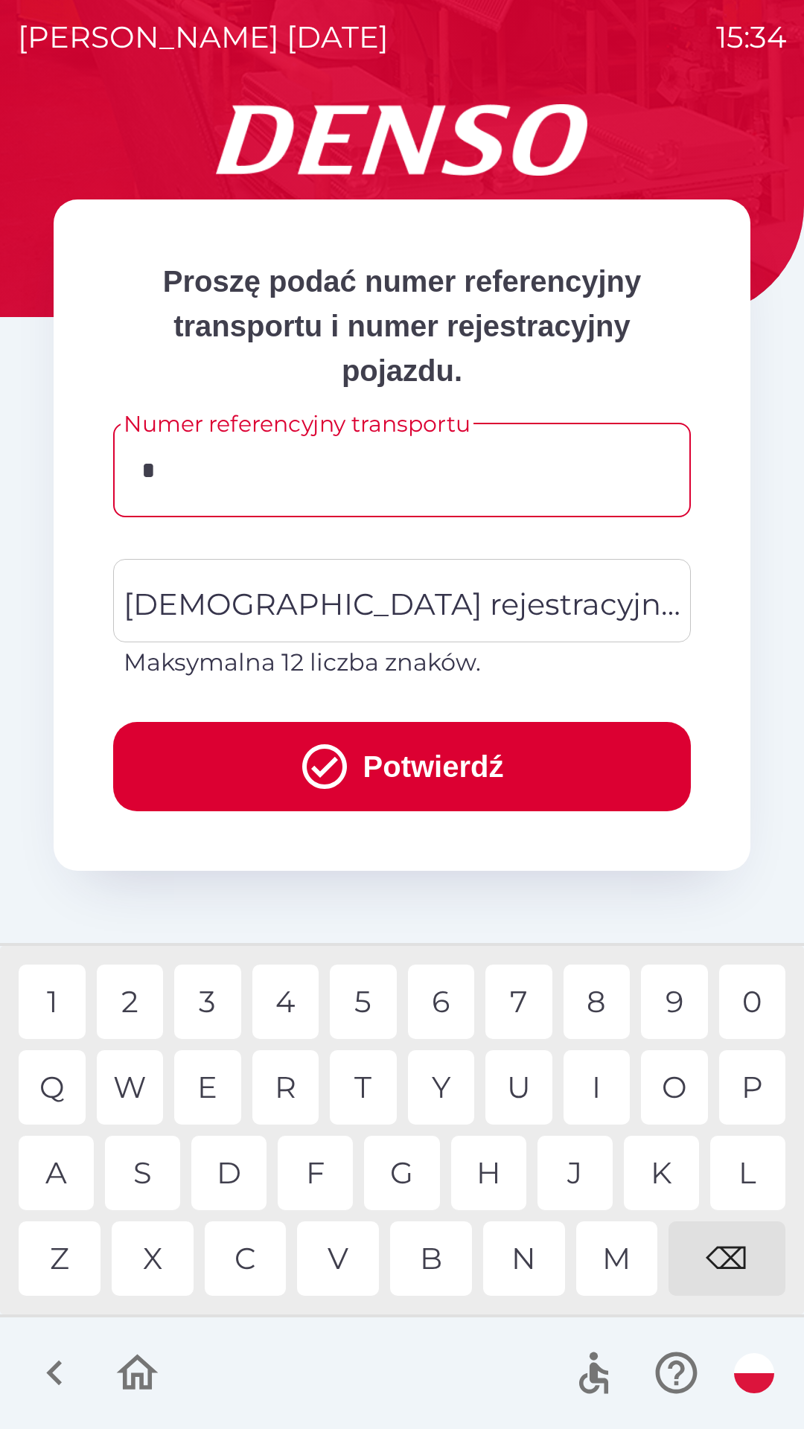
click at [344, 1246] on div "V" at bounding box center [338, 1258] width 82 height 74
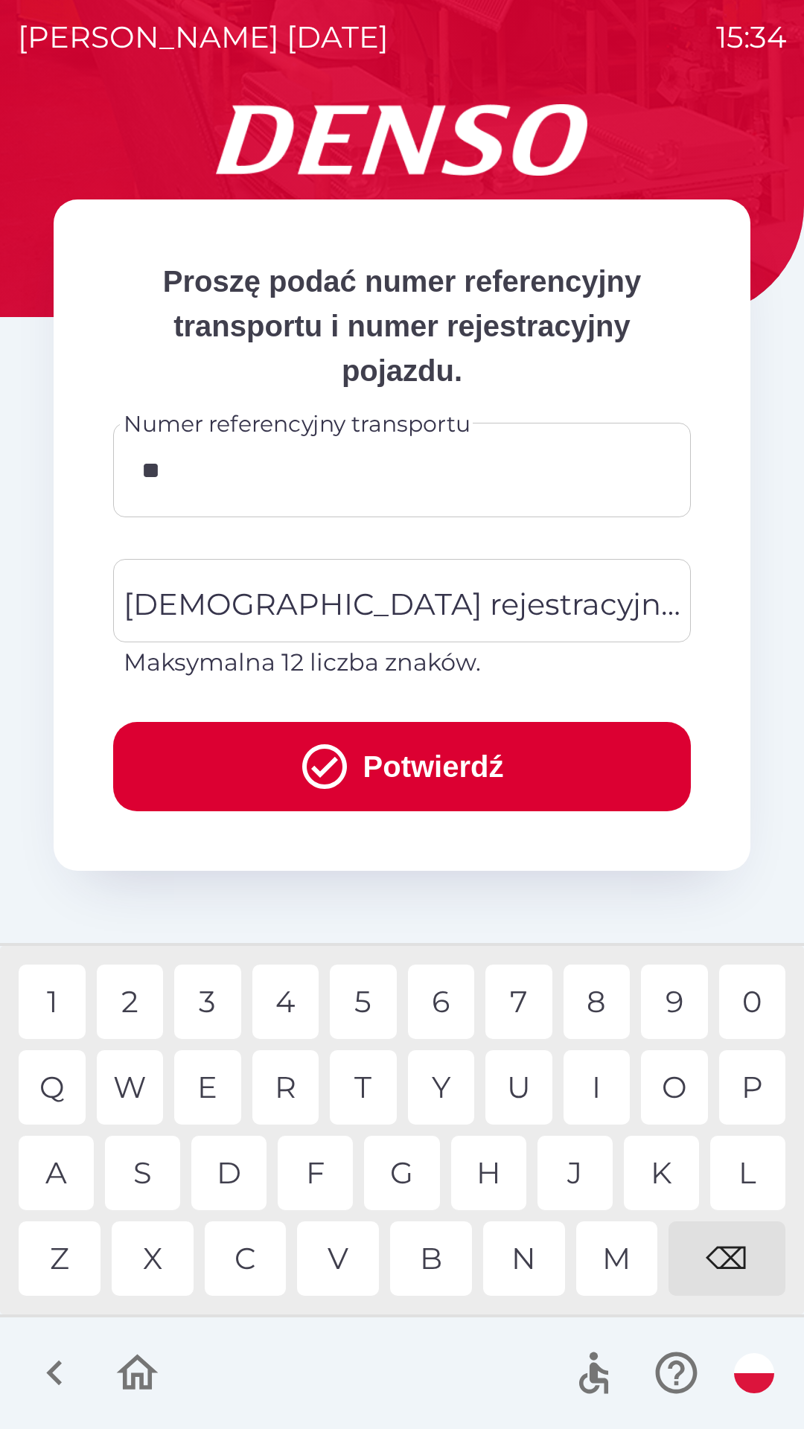
click at [434, 1253] on div "B" at bounding box center [431, 1258] width 82 height 74
click at [61, 995] on div "1" at bounding box center [52, 1001] width 67 height 74
click at [208, 1002] on div "3" at bounding box center [207, 1001] width 67 height 74
click at [214, 996] on div "3" at bounding box center [207, 1001] width 67 height 74
type input "**********"
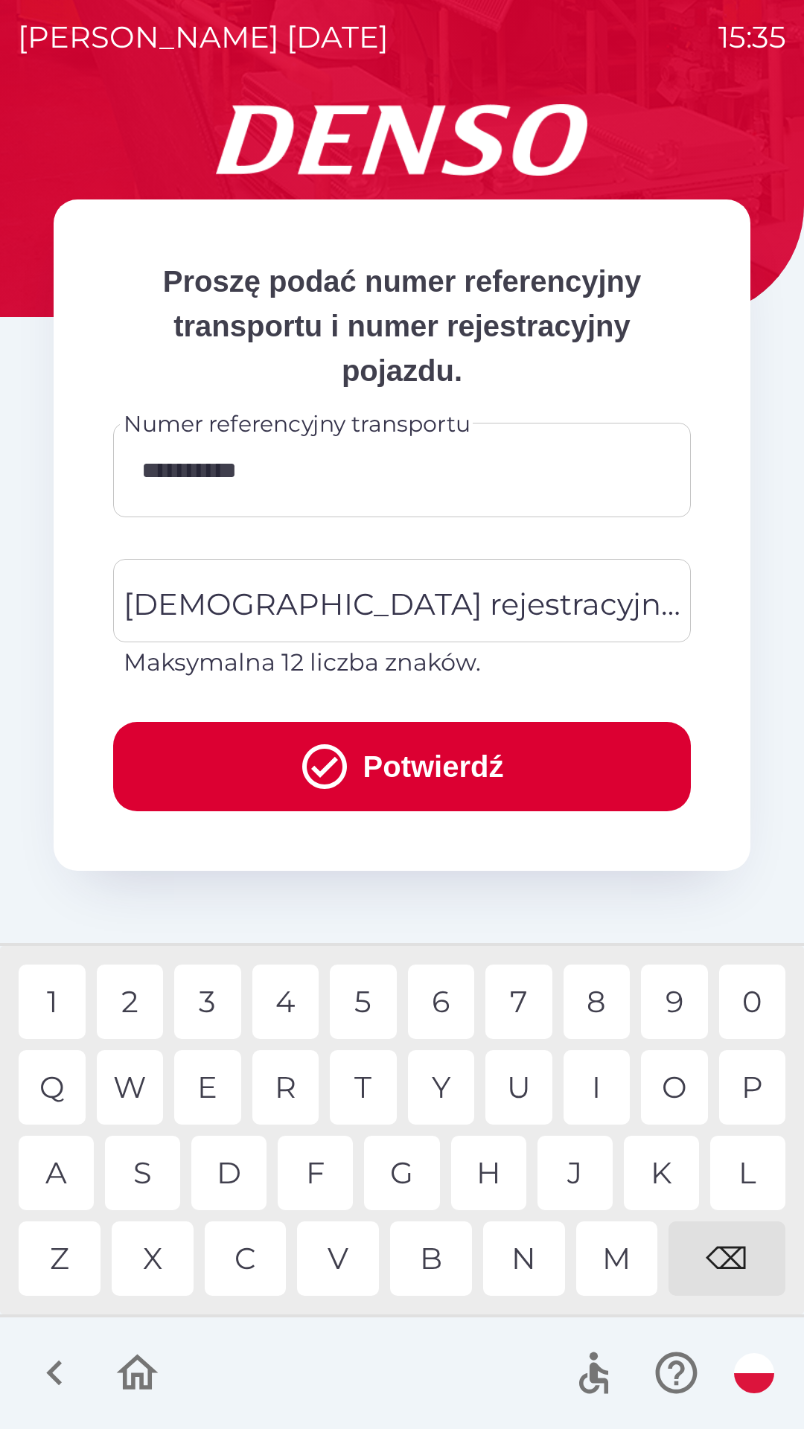
click at [524, 993] on div "7" at bounding box center [518, 1001] width 67 height 74
click at [295, 608] on div "[DEMOGRAPHIC_DATA] rejestracyjna pojazdu [DEMOGRAPHIC_DATA] rejestracyjna pojaz…" at bounding box center [401, 619] width 577 height 121
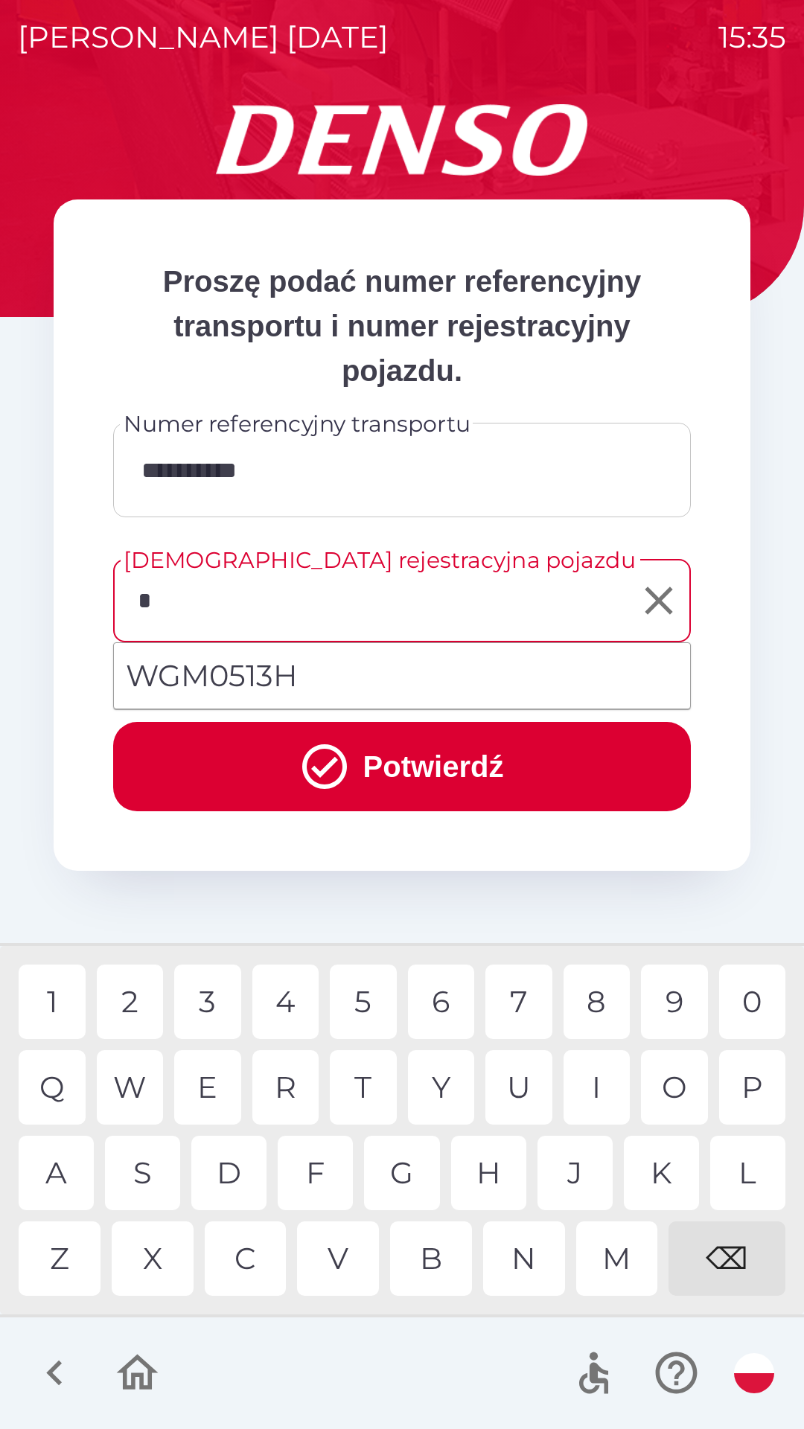
click at [135, 1077] on div "W" at bounding box center [130, 1087] width 67 height 74
click at [260, 672] on li "WGM0513H" at bounding box center [402, 676] width 576 height 54
type input "********"
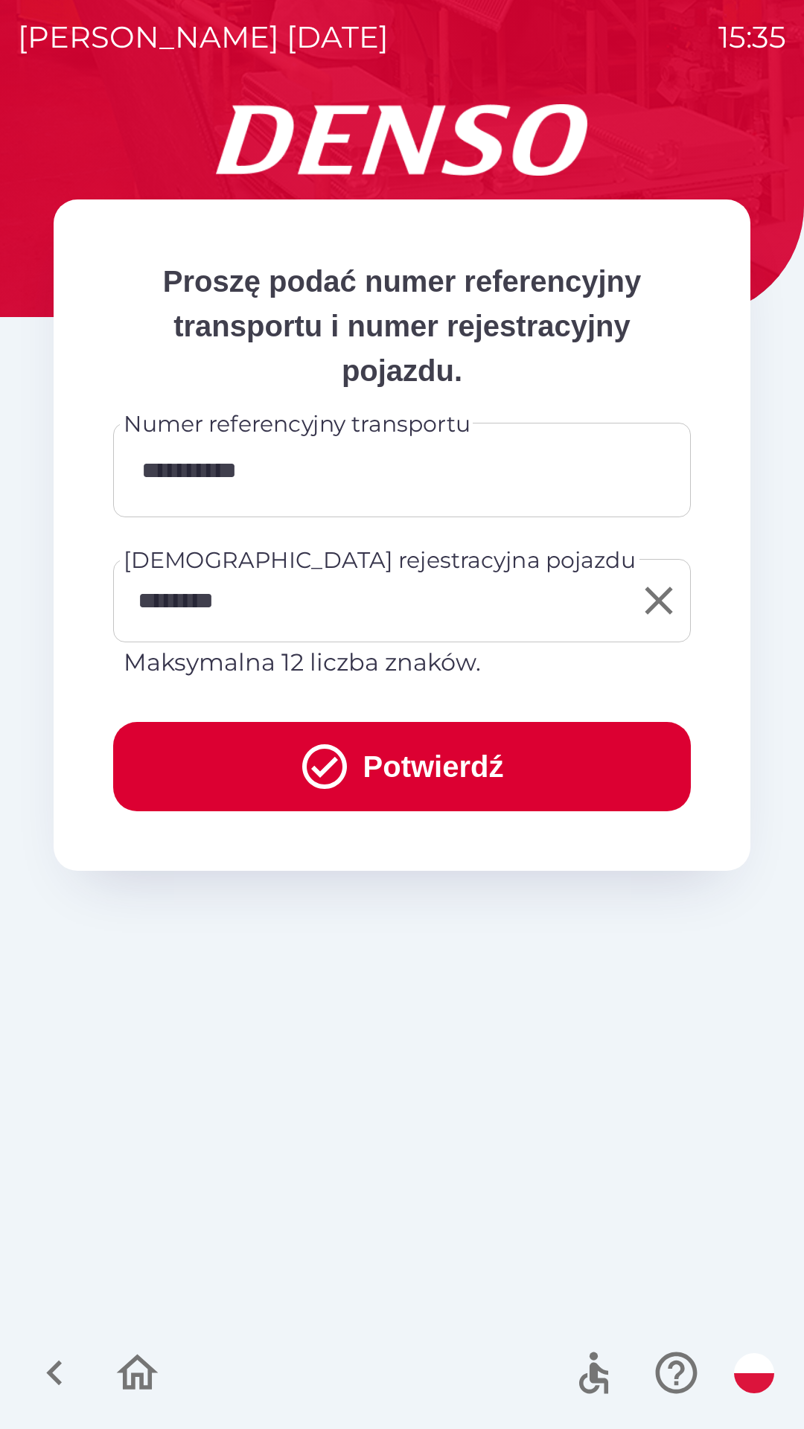
click at [443, 763] on button "Potwierdź" at bounding box center [401, 766] width 577 height 89
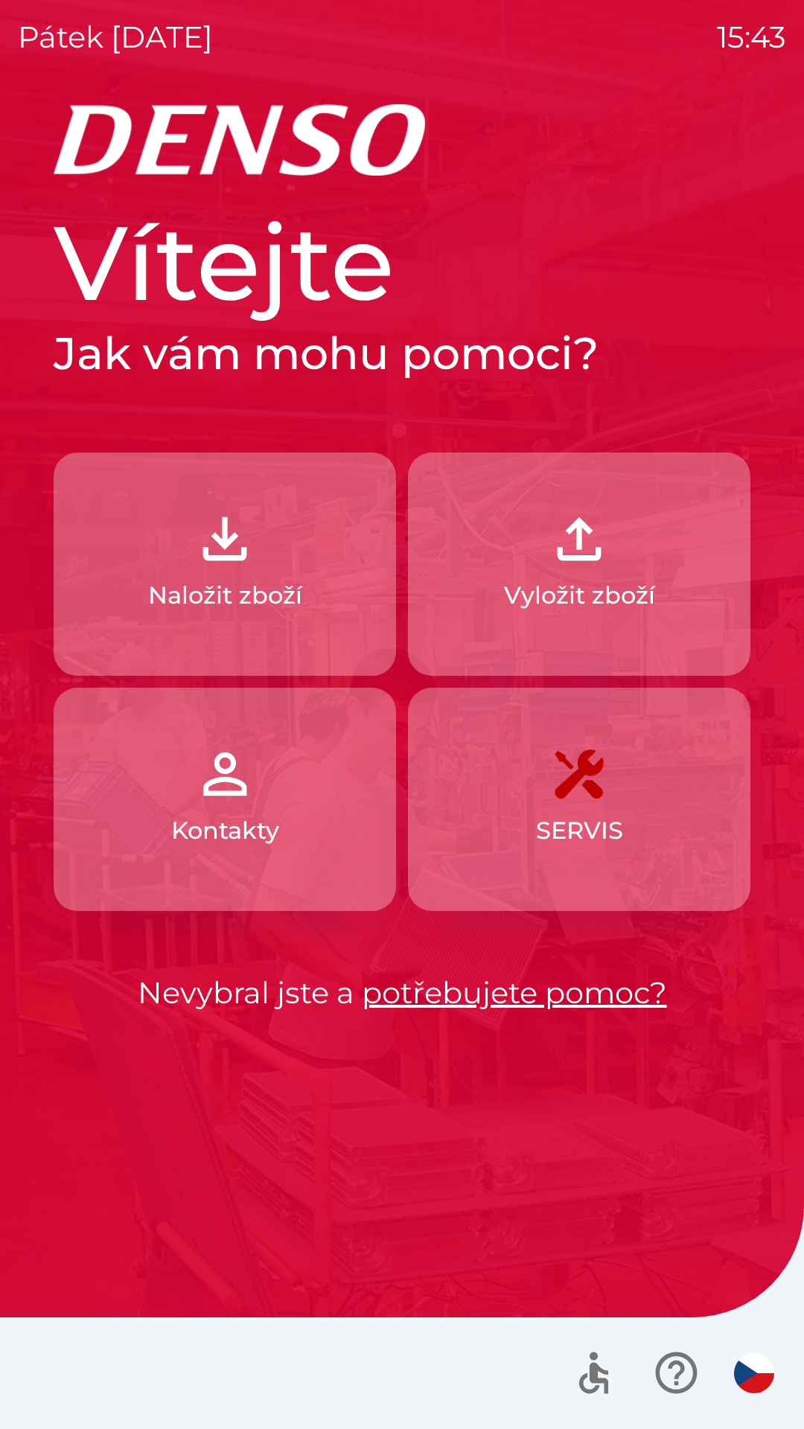
click at [285, 598] on p "Naložit zboží" at bounding box center [225, 595] width 154 height 36
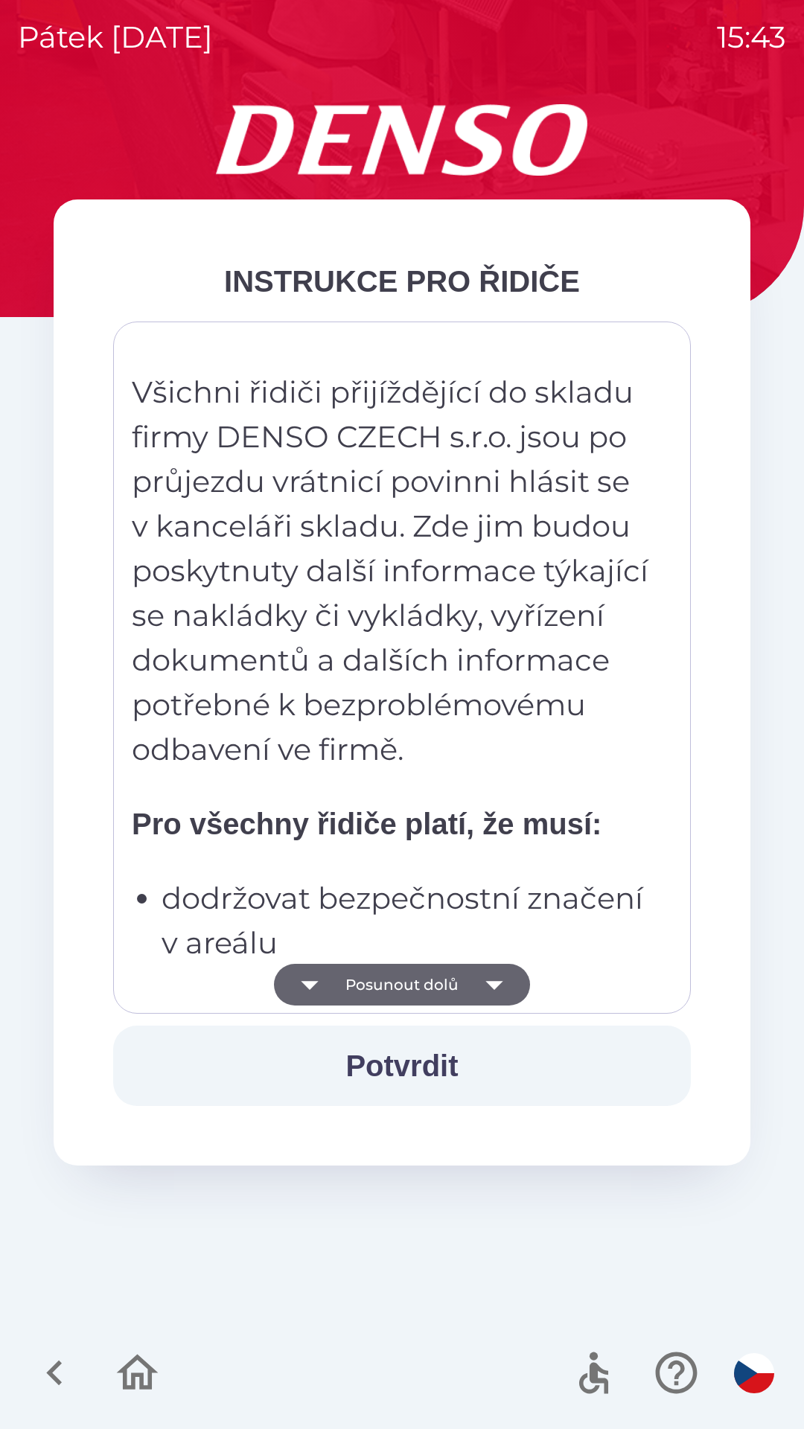
click at [411, 992] on button "Posunout dolů" at bounding box center [402, 985] width 256 height 42
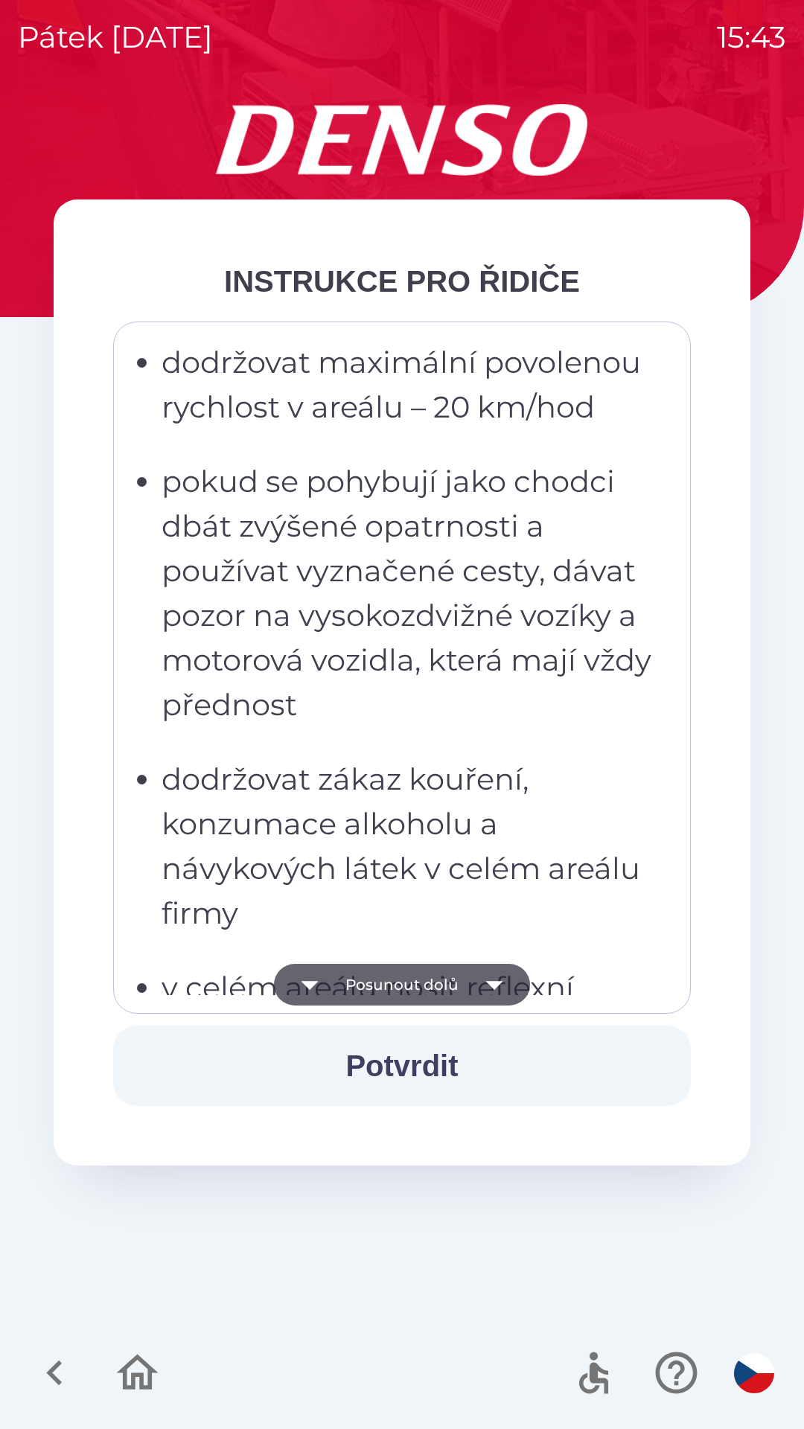
click at [413, 993] on button "Posunout dolů" at bounding box center [402, 985] width 256 height 42
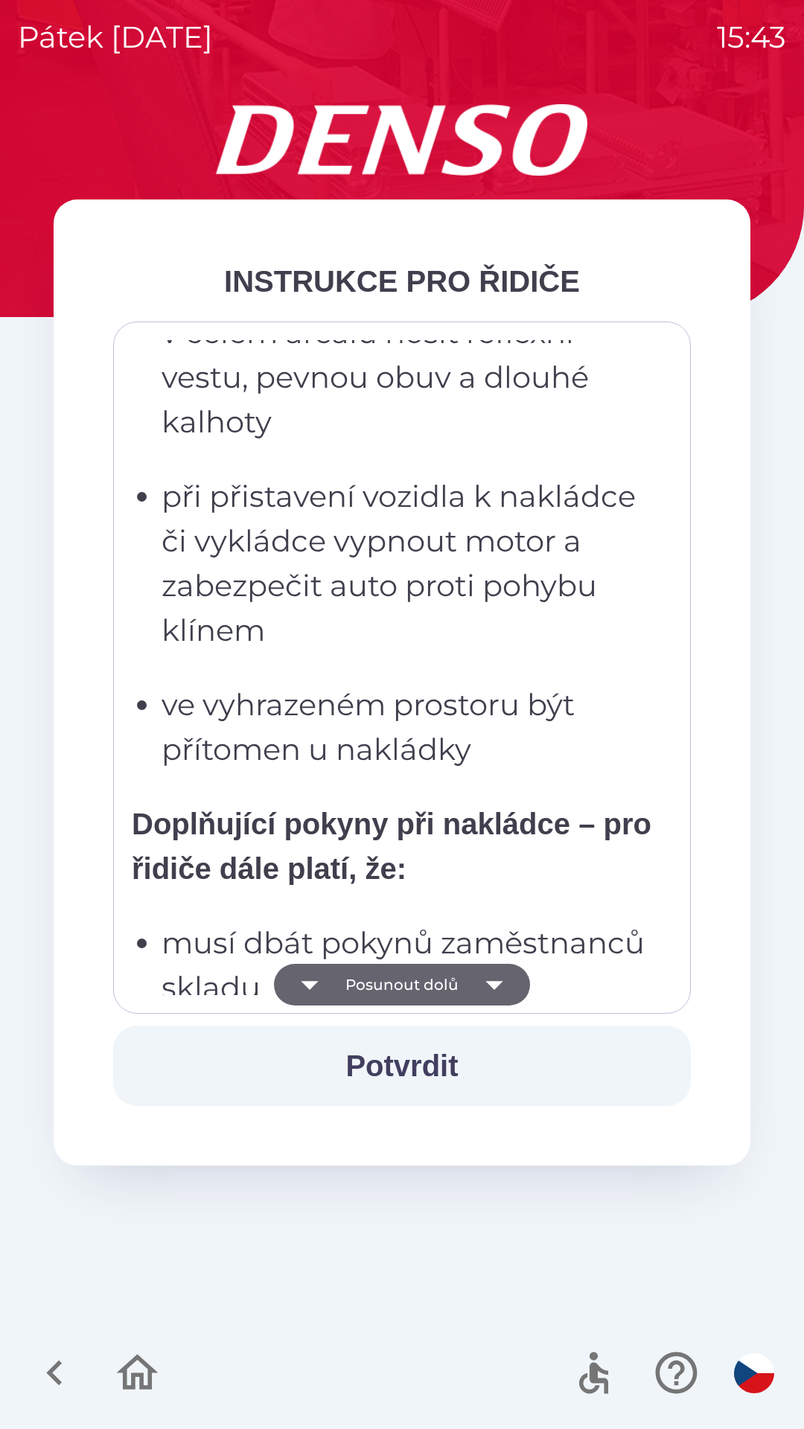
click at [417, 981] on button "Posunout dolů" at bounding box center [402, 985] width 256 height 42
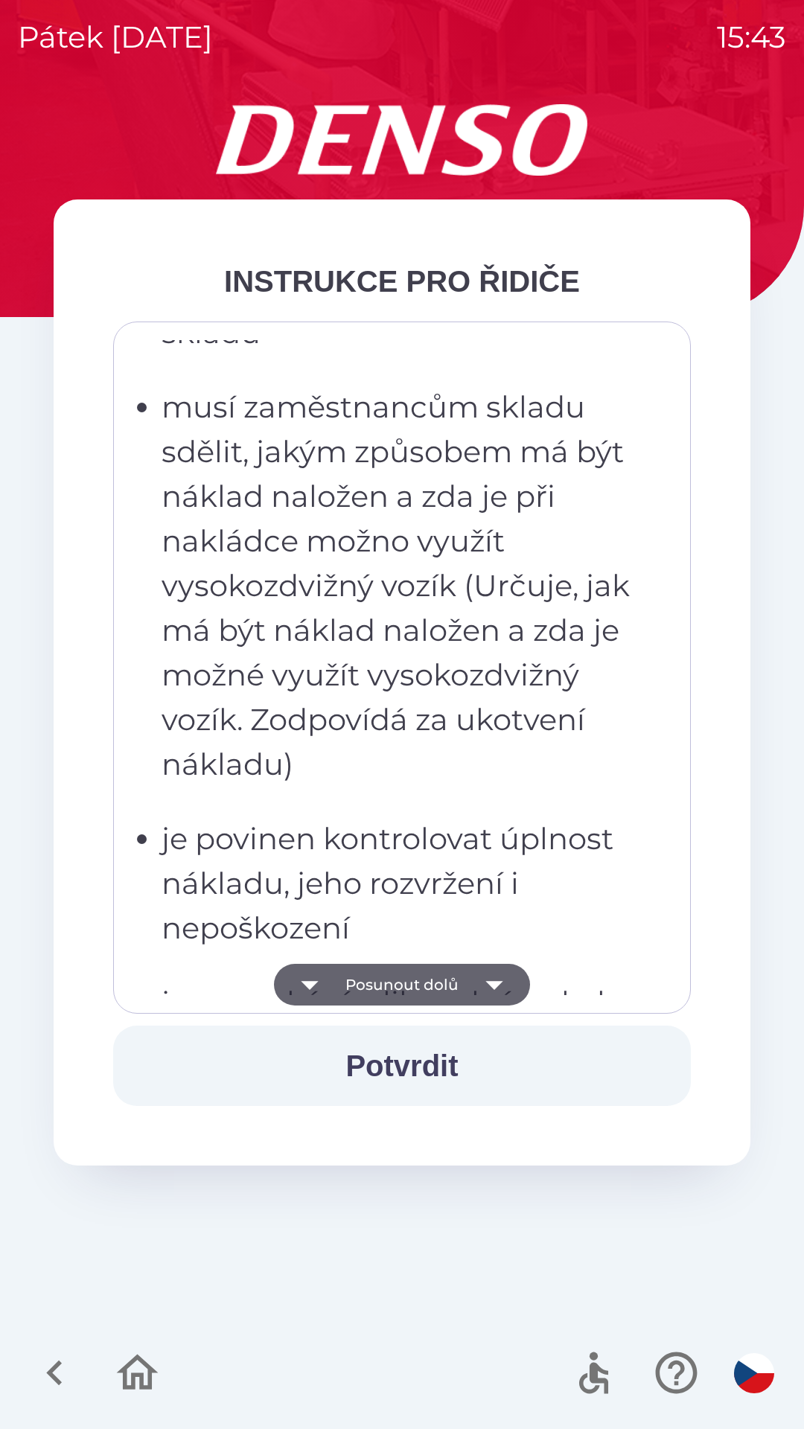
click at [417, 977] on button "Posunout dolů" at bounding box center [402, 985] width 256 height 42
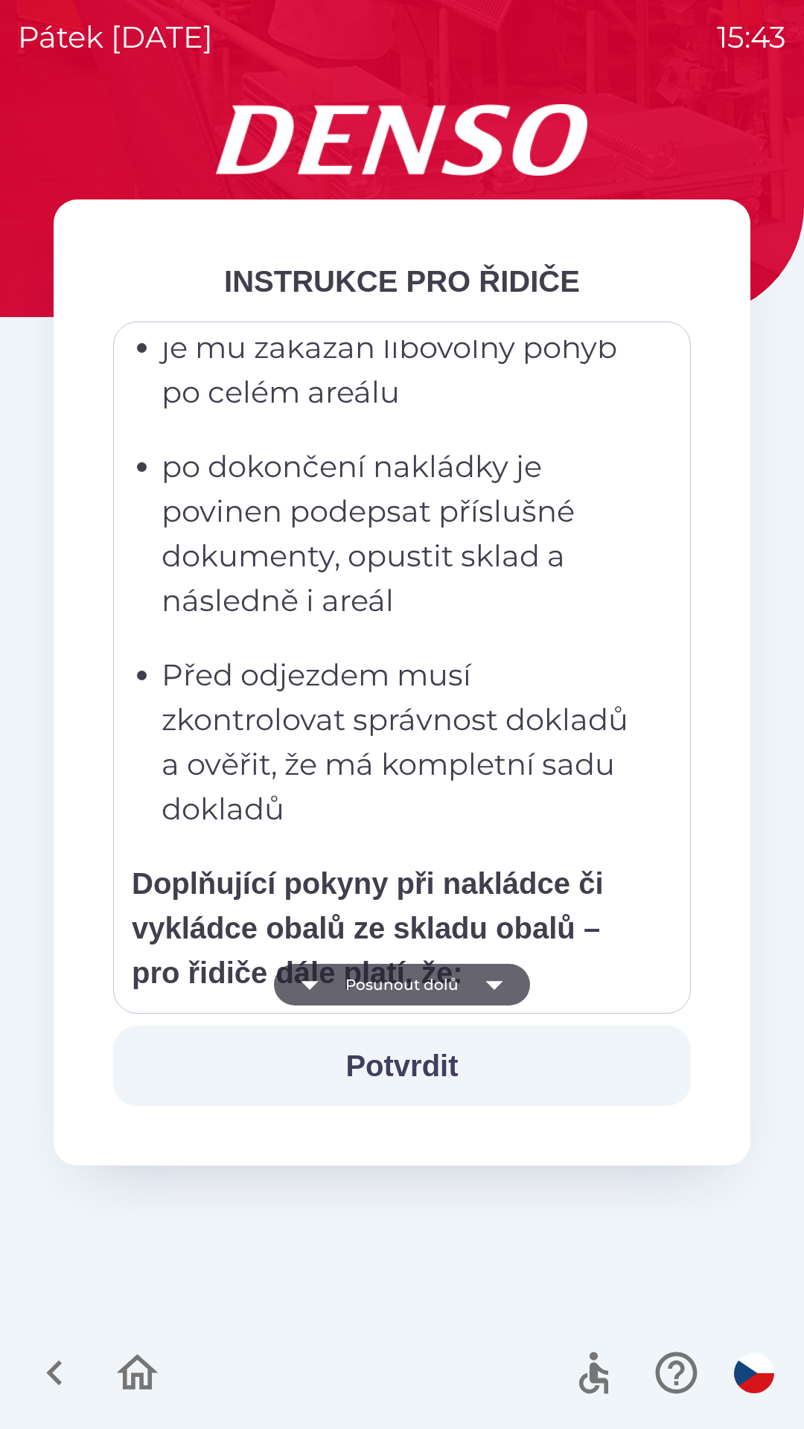
click at [418, 982] on button "Posunout dolů" at bounding box center [402, 985] width 256 height 42
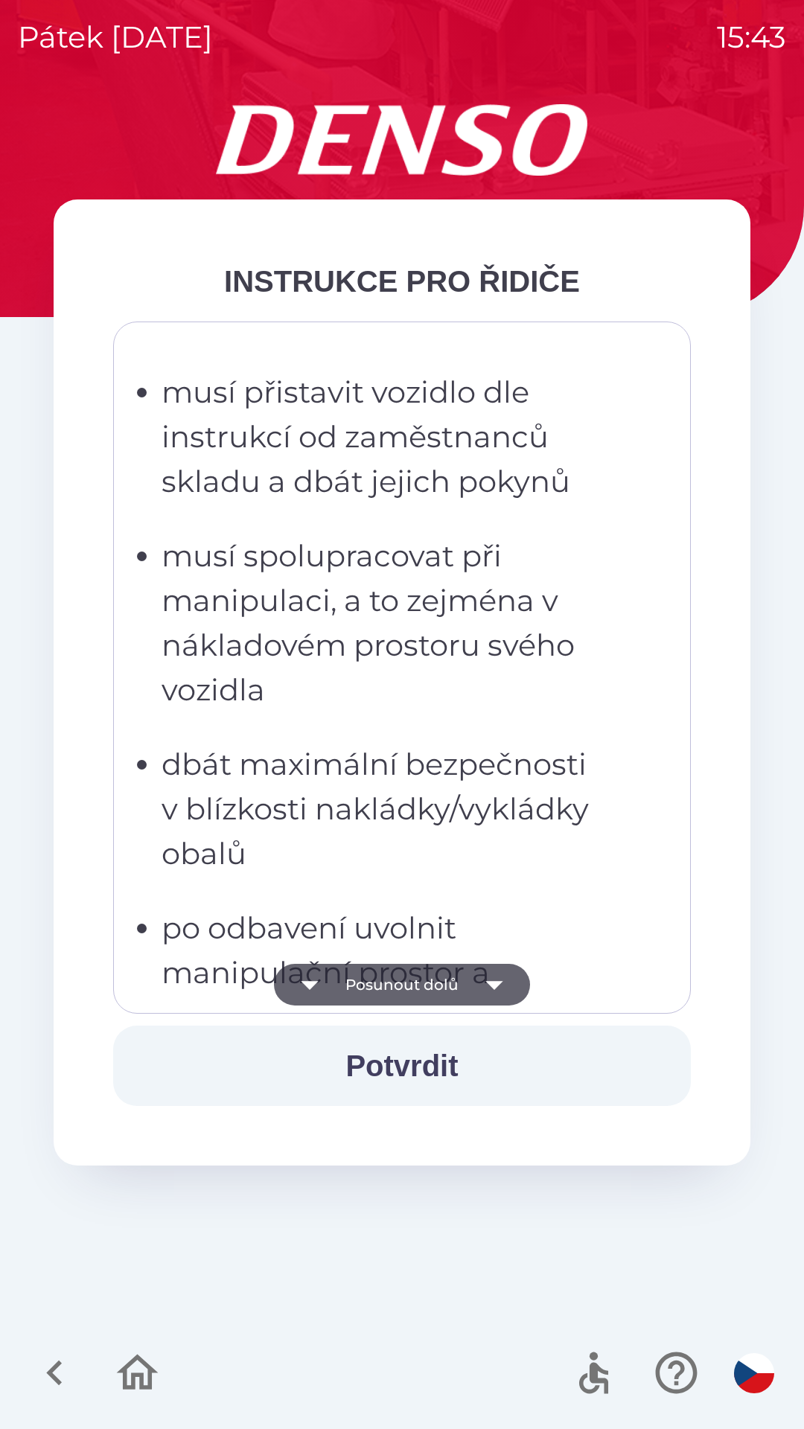
click at [416, 983] on button "Posunout dolů" at bounding box center [402, 985] width 256 height 42
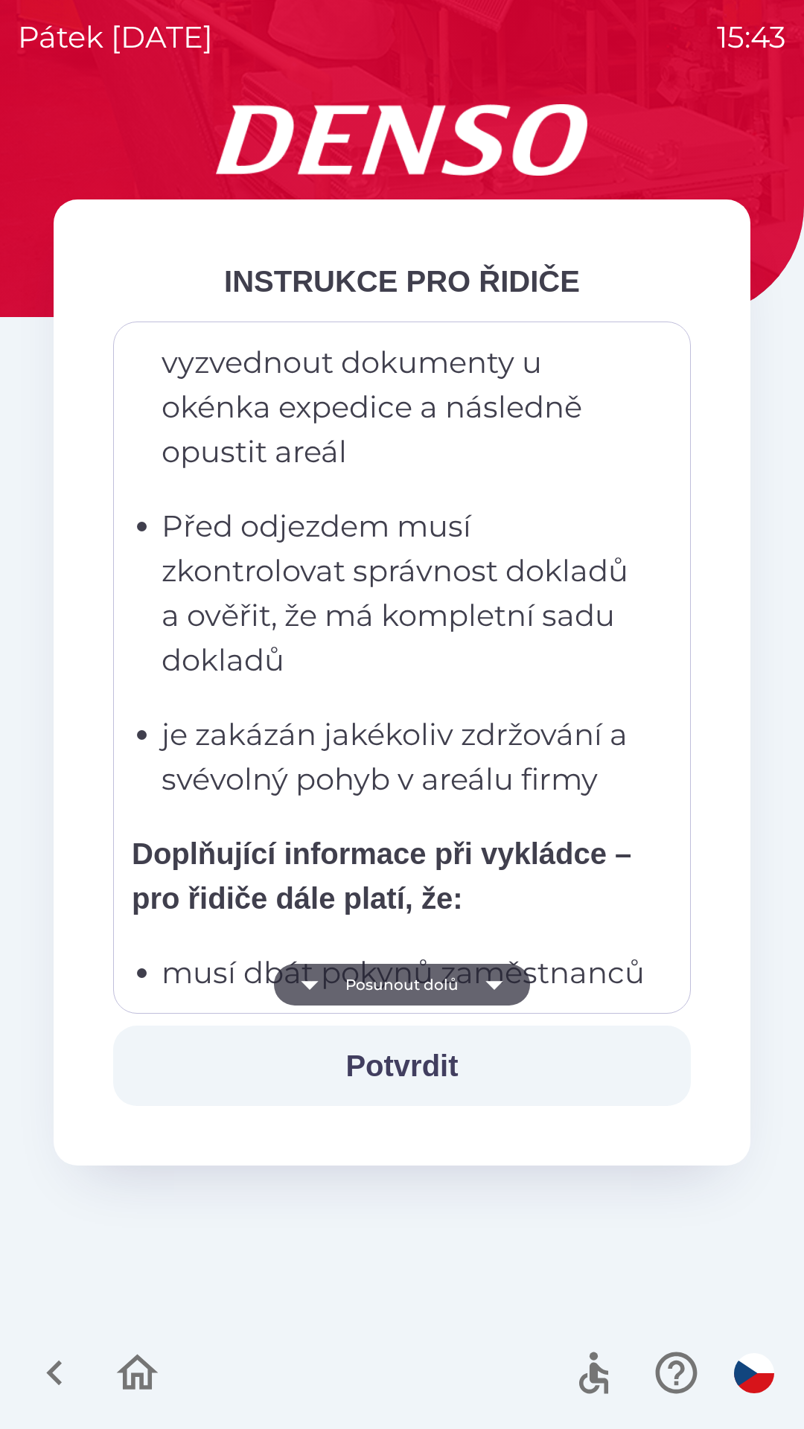
click at [414, 988] on button "Posunout dolů" at bounding box center [402, 985] width 256 height 42
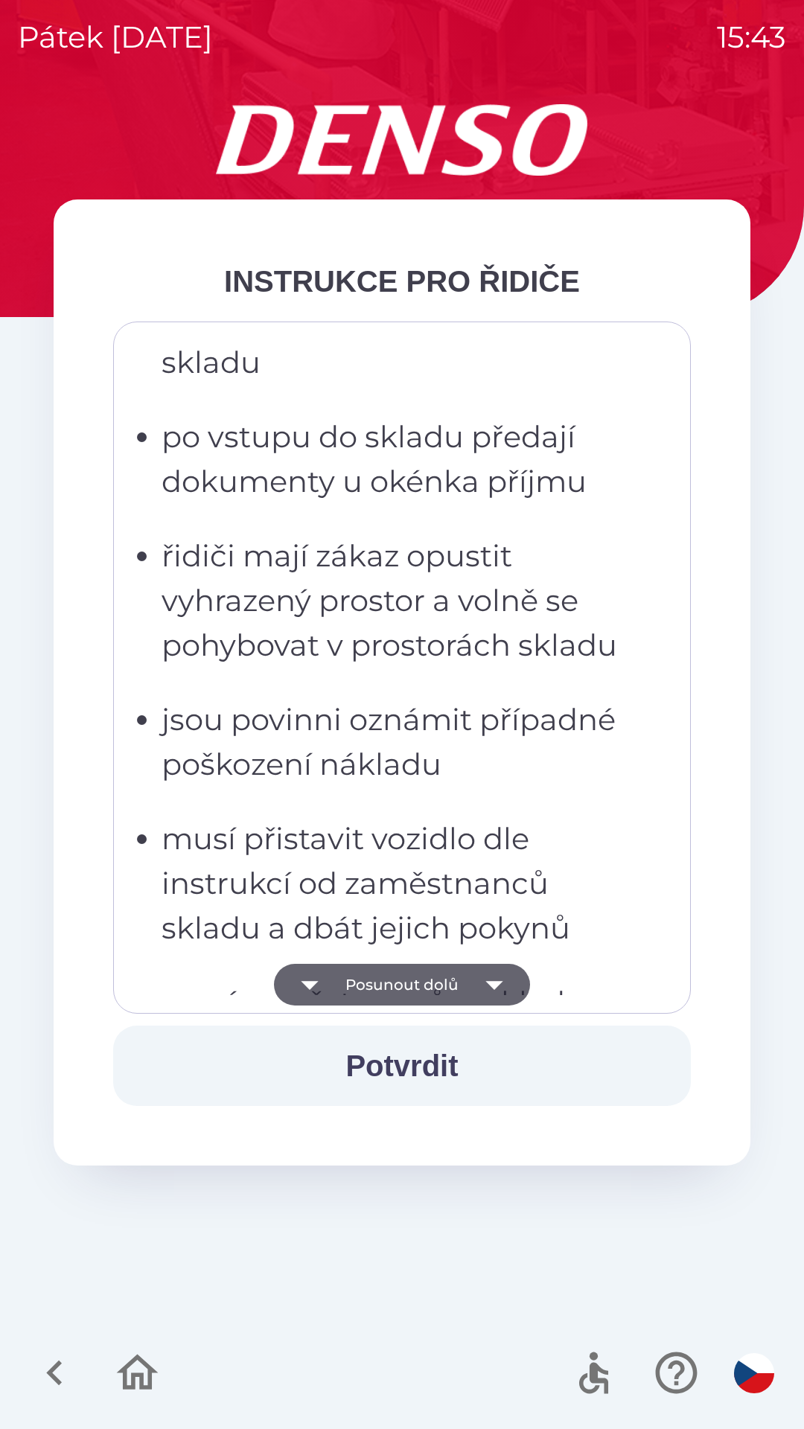
click at [405, 982] on button "Posunout dolů" at bounding box center [402, 985] width 256 height 42
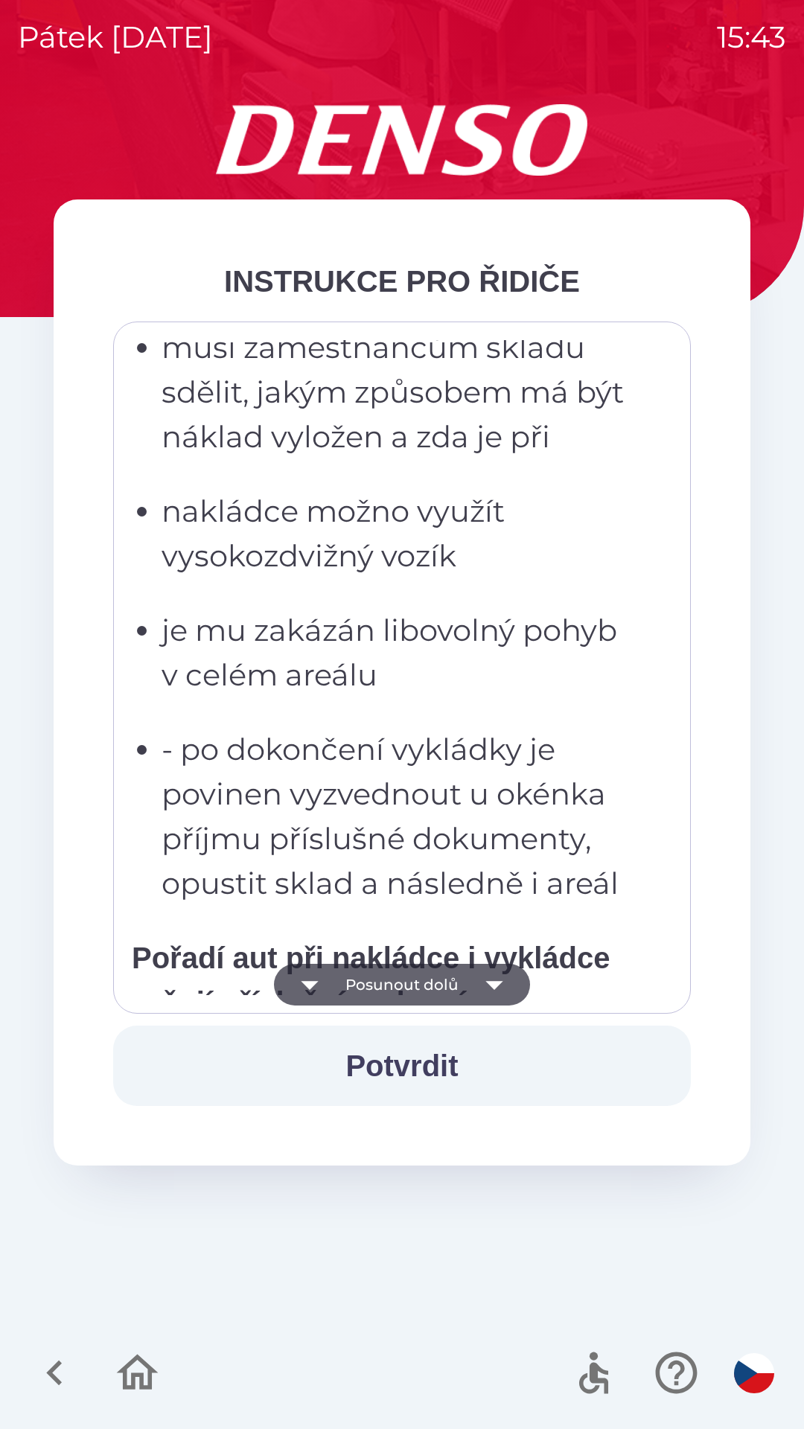
click at [396, 993] on button "Posunout dolů" at bounding box center [402, 985] width 256 height 42
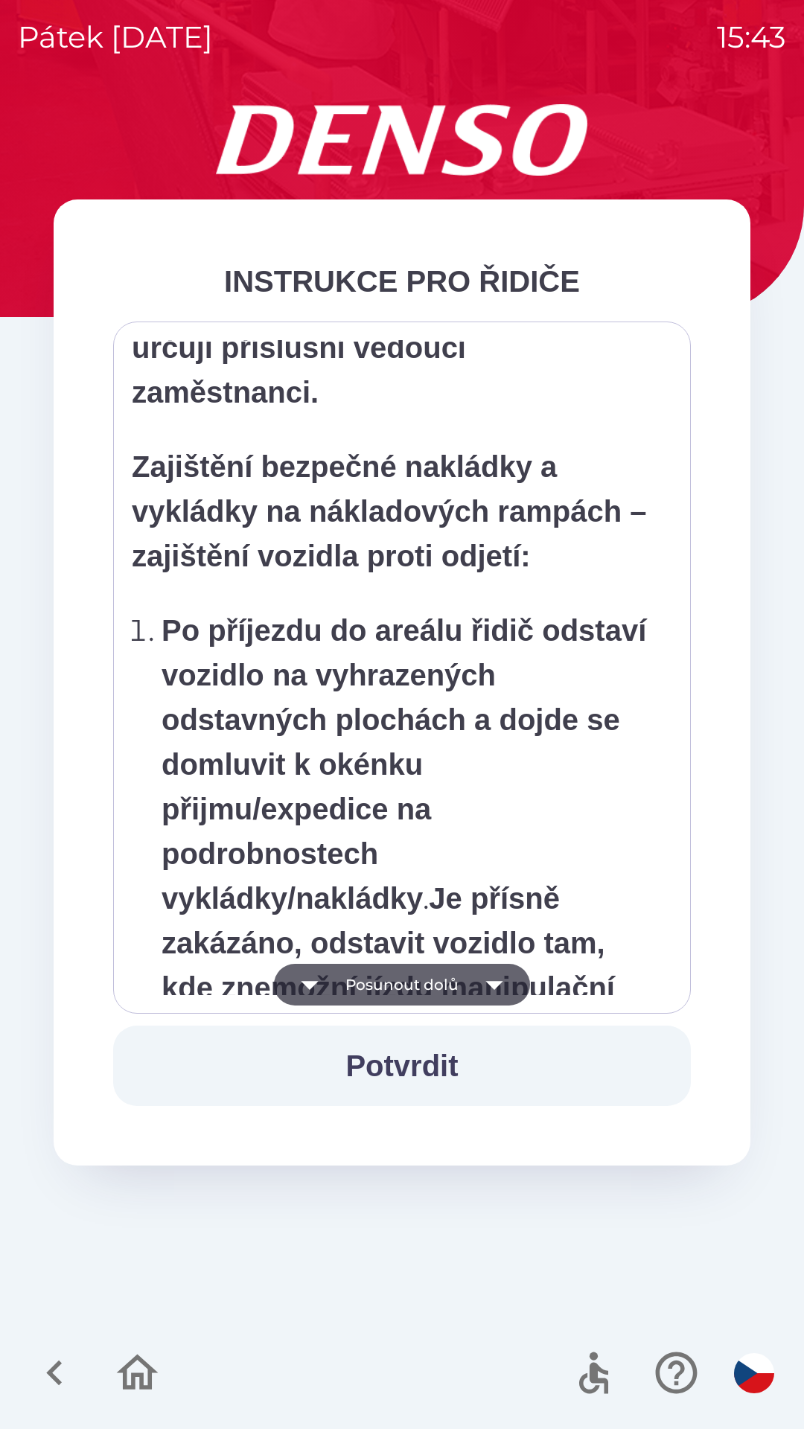
click at [392, 984] on button "Posunout dolů" at bounding box center [402, 985] width 256 height 42
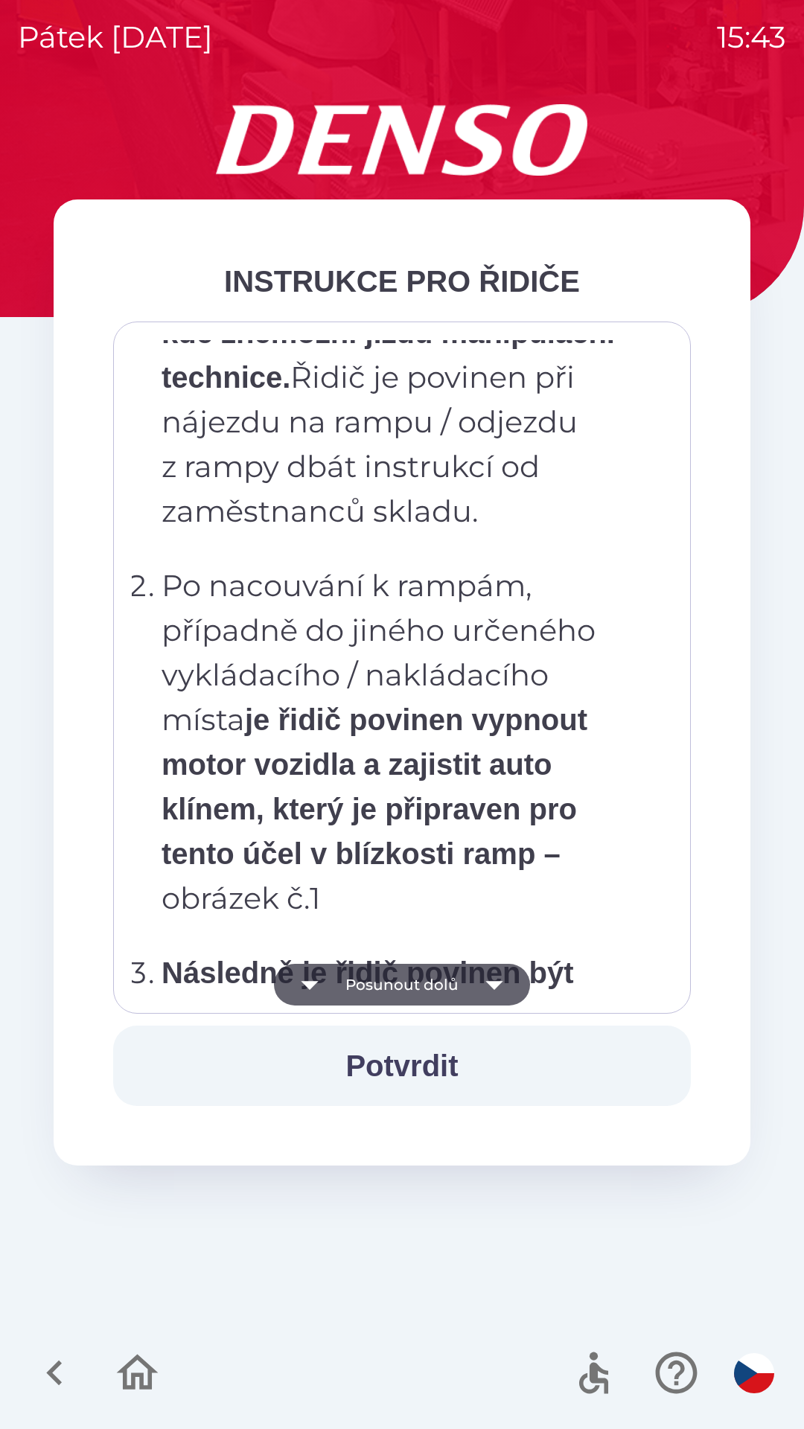
click at [388, 991] on button "Posunout dolů" at bounding box center [402, 985] width 256 height 42
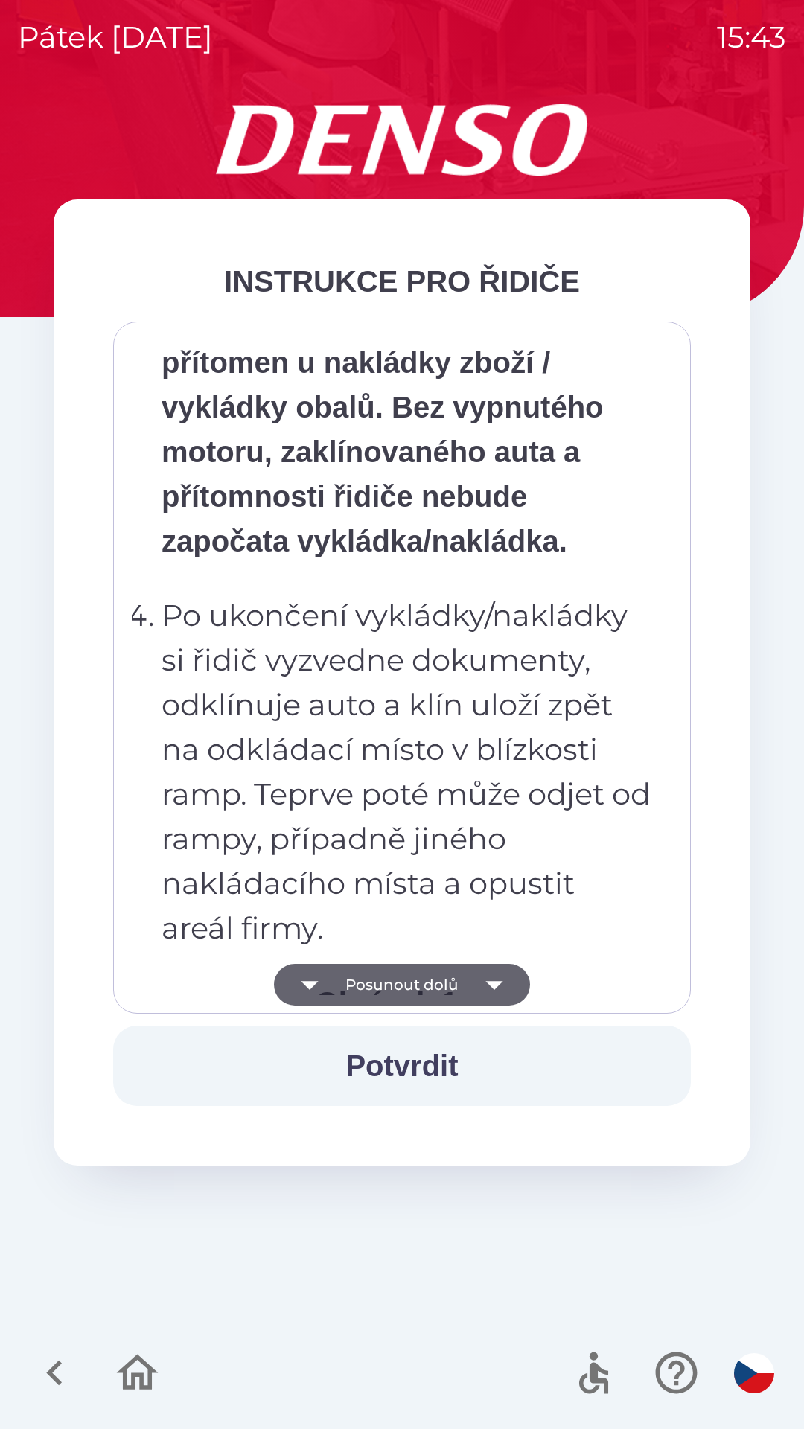
click at [381, 975] on button "Posunout dolů" at bounding box center [402, 985] width 256 height 42
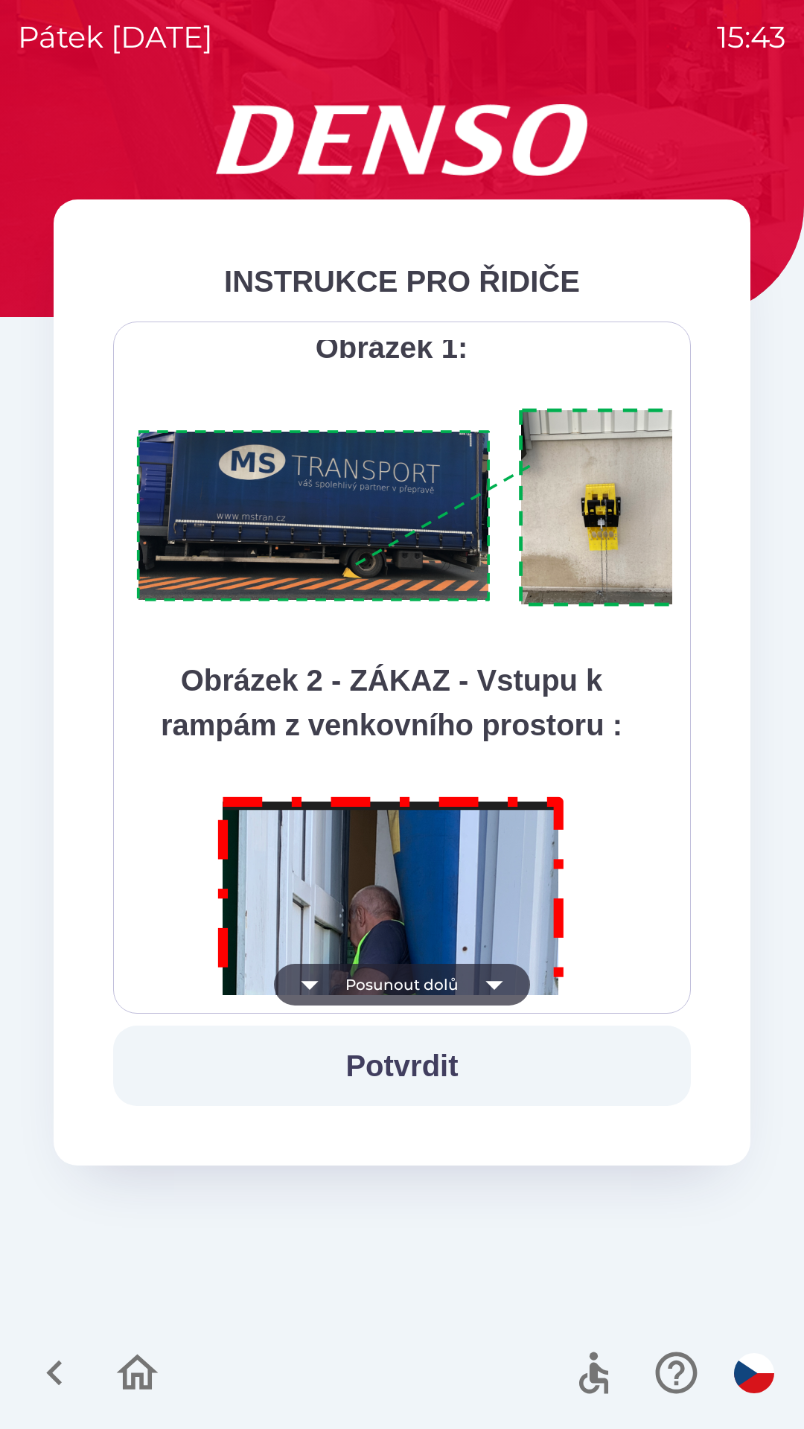
click at [374, 985] on button "Posunout dolů" at bounding box center [402, 985] width 256 height 42
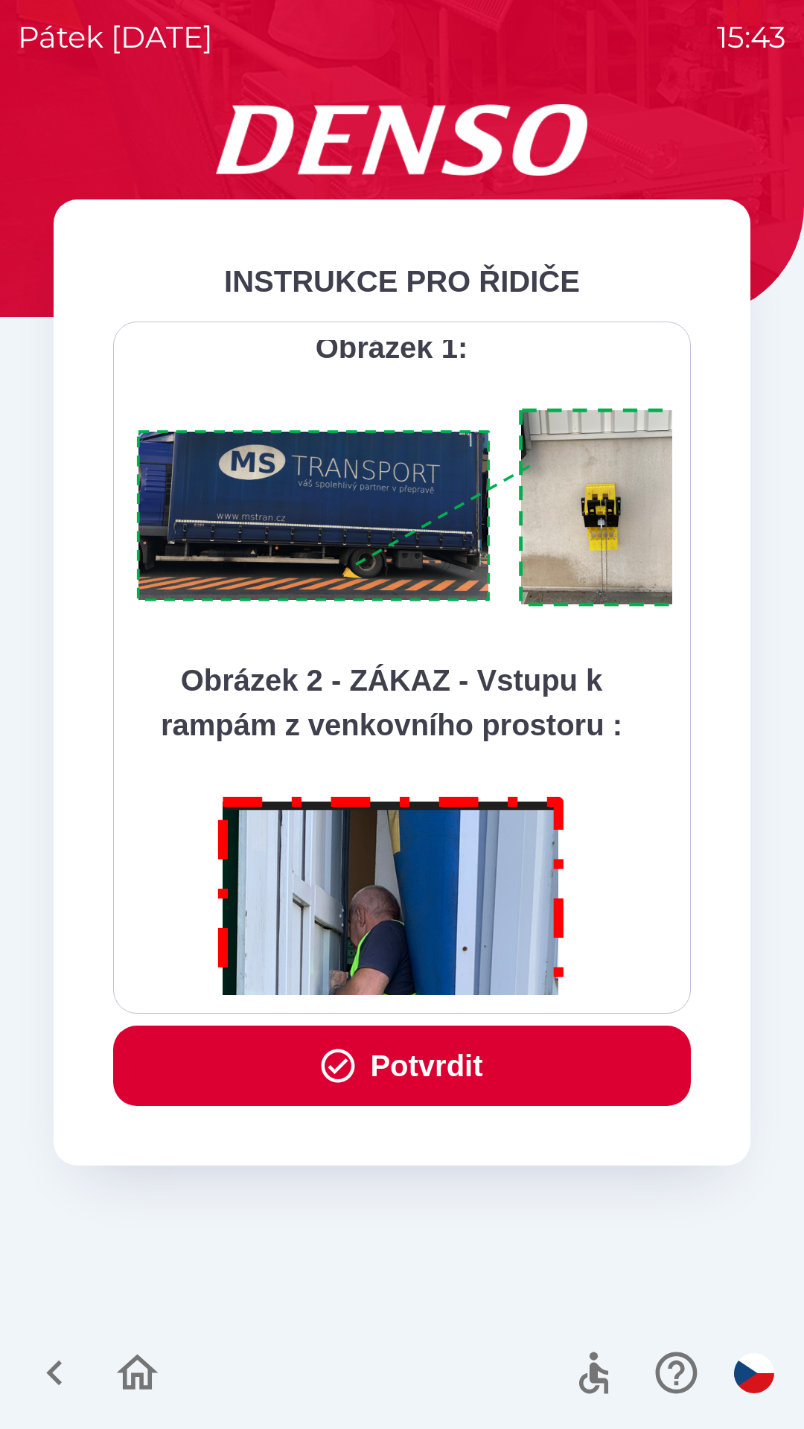
scroll to position [8362, 0]
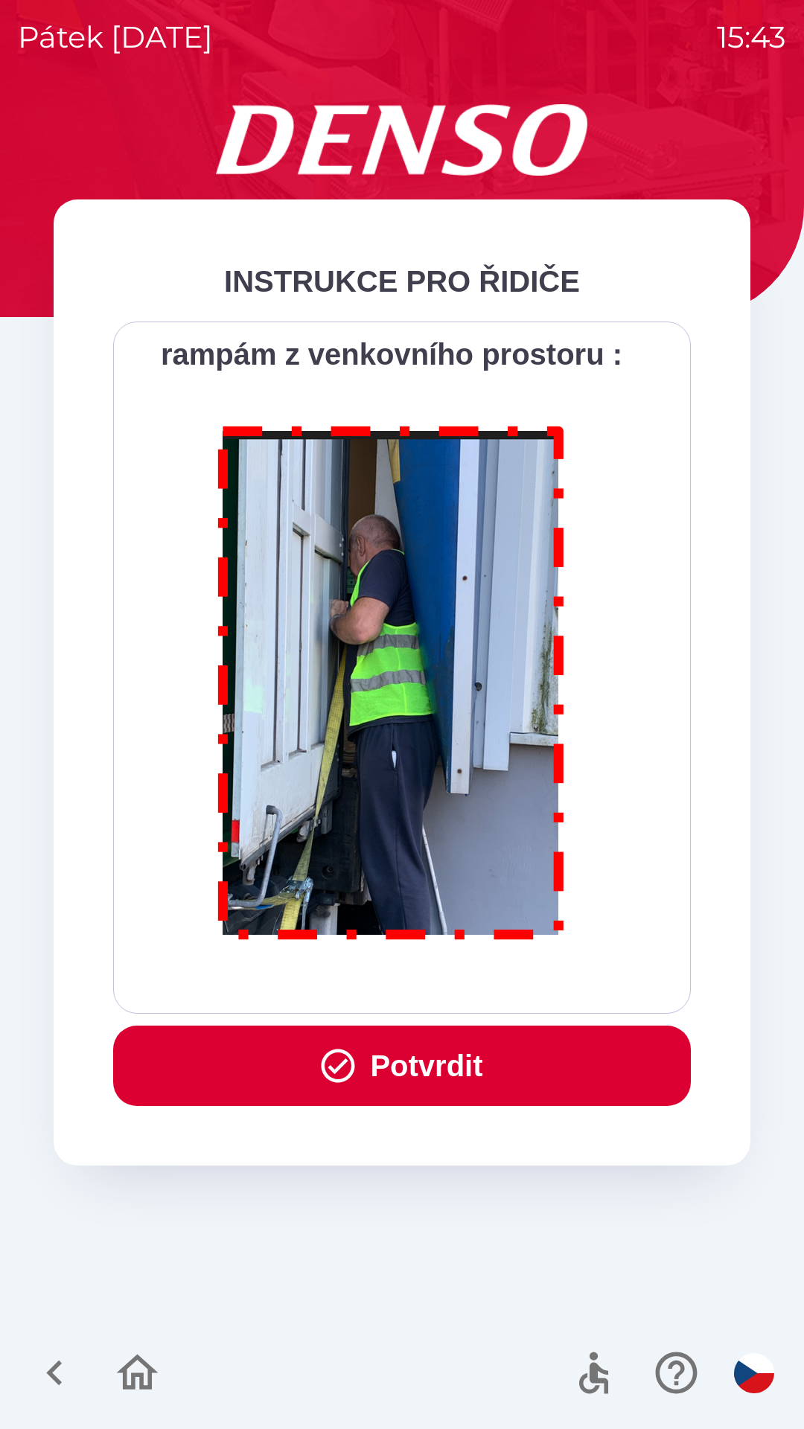
click at [371, 988] on div "Všichni řidiči přijíždějící do skladu firmy DENSO CZECH s.r.o. jsou po průjezdu…" at bounding box center [402, 667] width 540 height 655
click at [374, 1051] on button "Potvrdit" at bounding box center [401, 1065] width 577 height 80
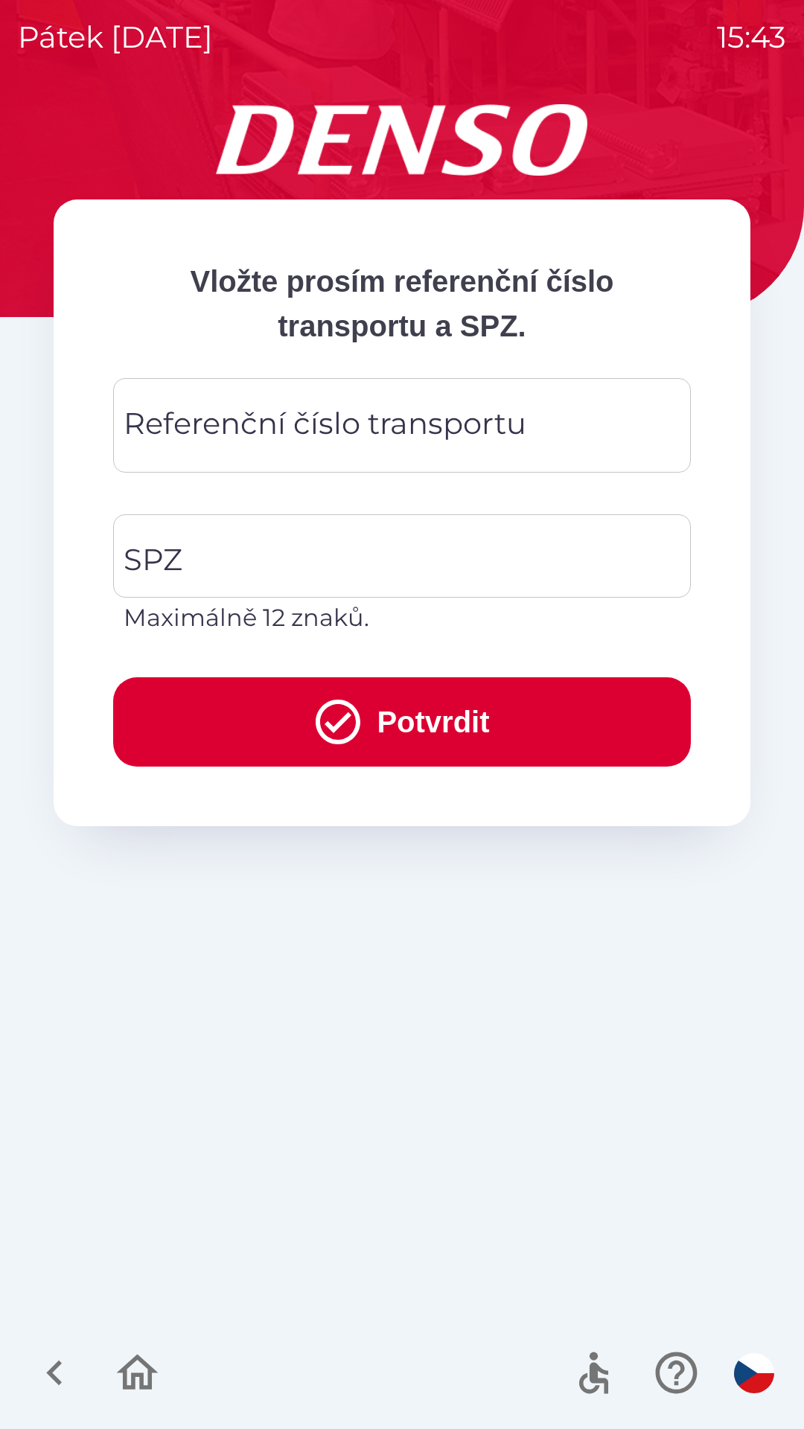
click at [265, 442] on div "Referenční číslo transportu Referenční číslo transportu" at bounding box center [401, 425] width 577 height 94
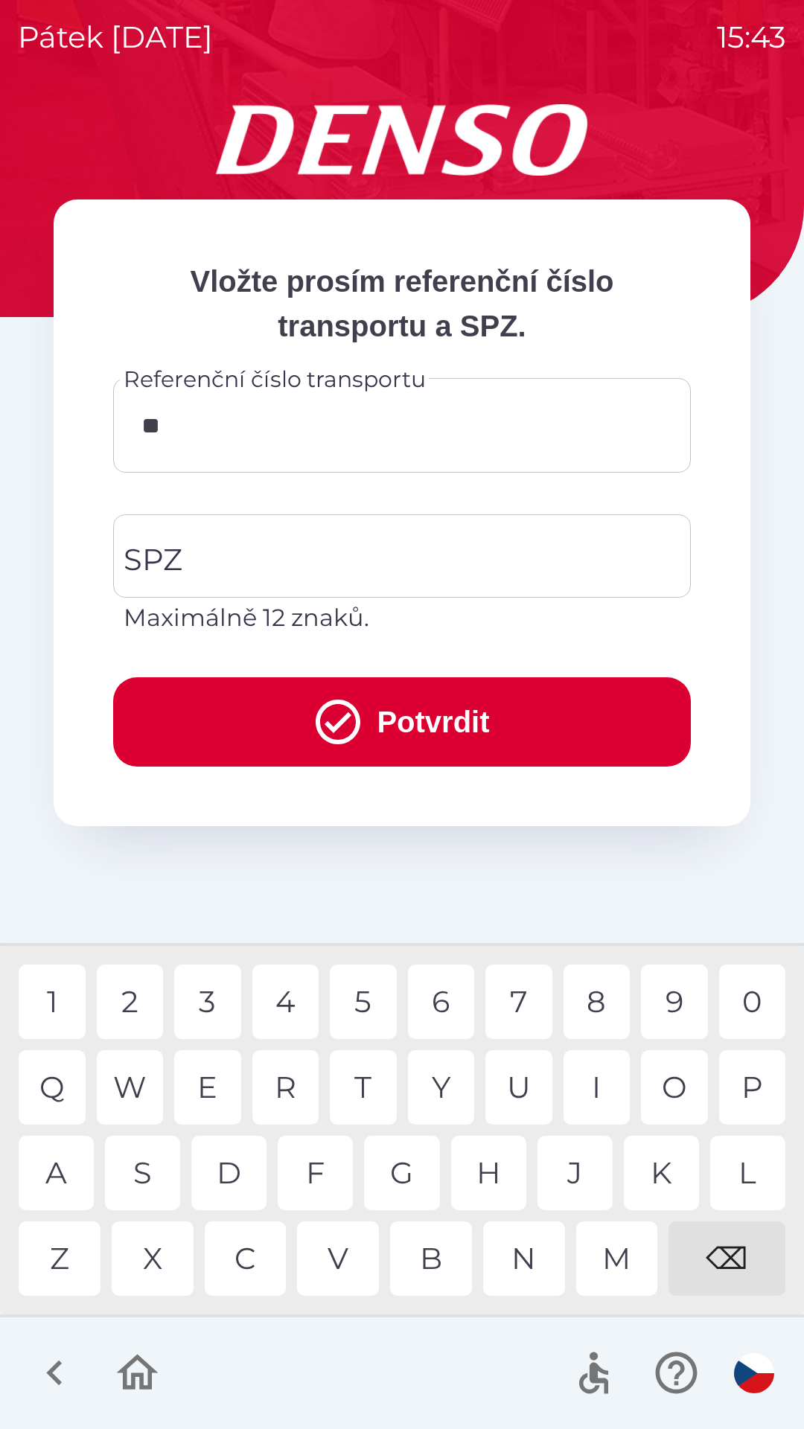
click at [63, 1092] on div "Q" at bounding box center [52, 1087] width 67 height 74
click at [433, 1263] on div "B" at bounding box center [431, 1258] width 82 height 74
type input "*********"
click at [750, 994] on div "0" at bounding box center [752, 1001] width 67 height 74
click at [224, 563] on input "SPZ" at bounding box center [391, 556] width 542 height 70
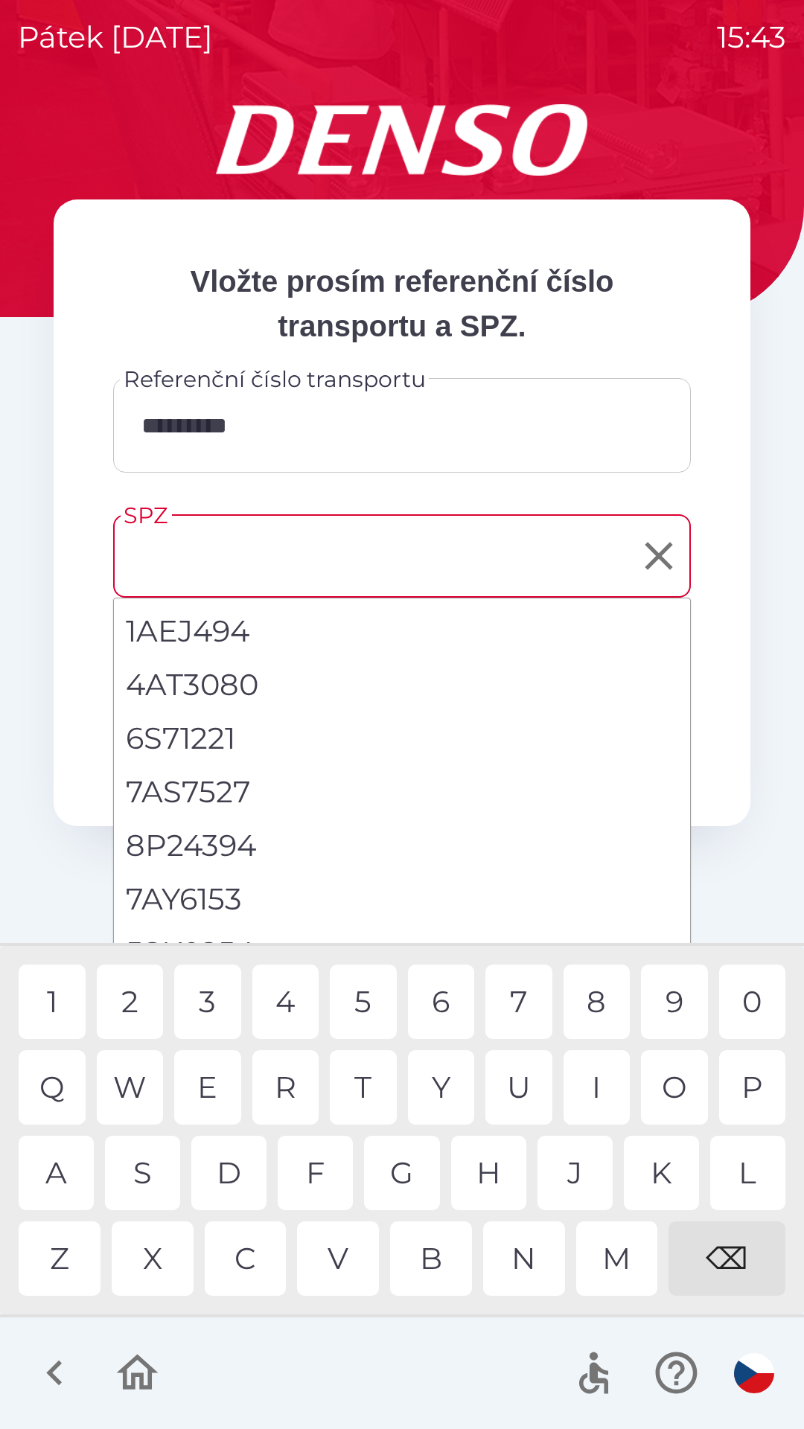
scroll to position [15, 0]
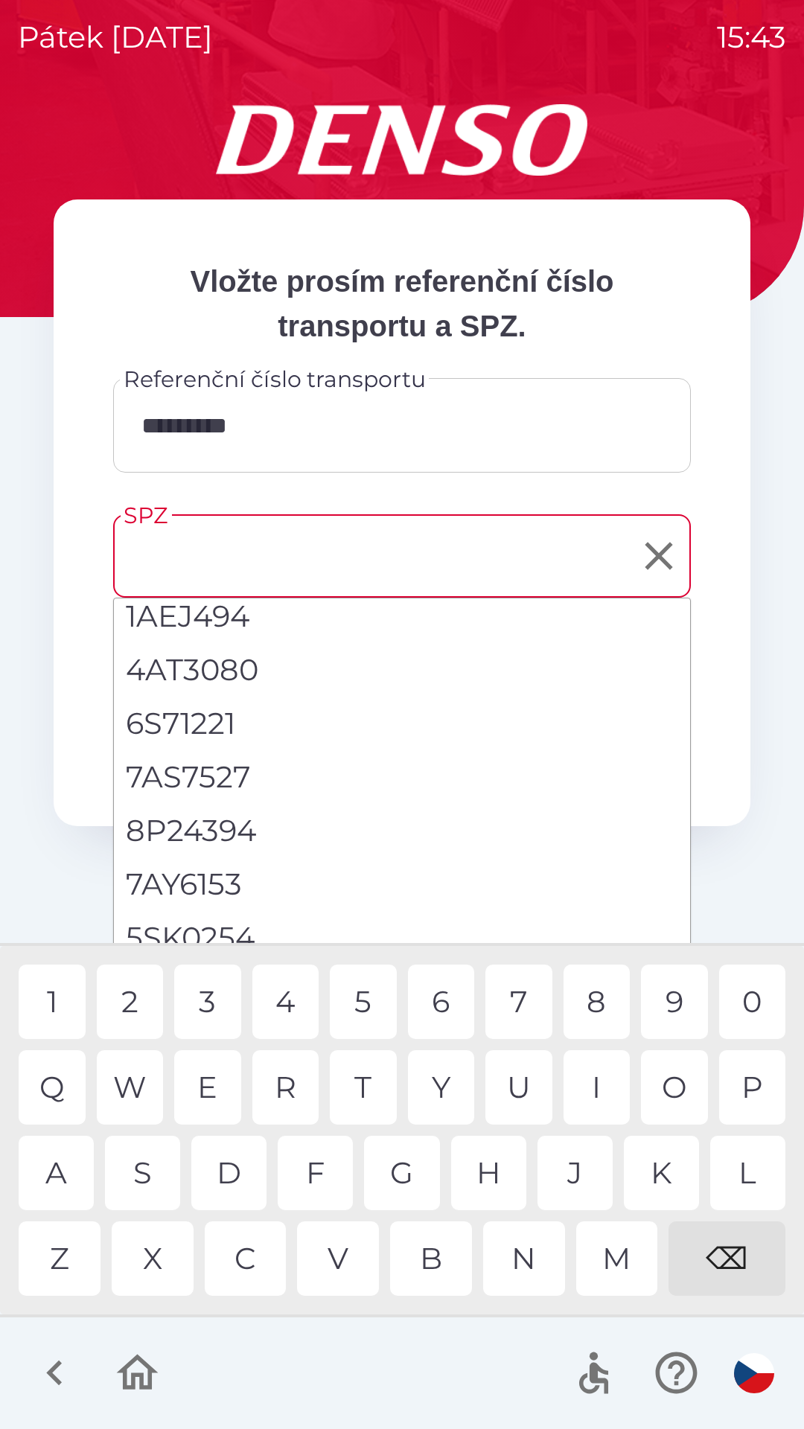
click at [212, 937] on li "5SK0254" at bounding box center [402, 938] width 576 height 54
type input "*******"
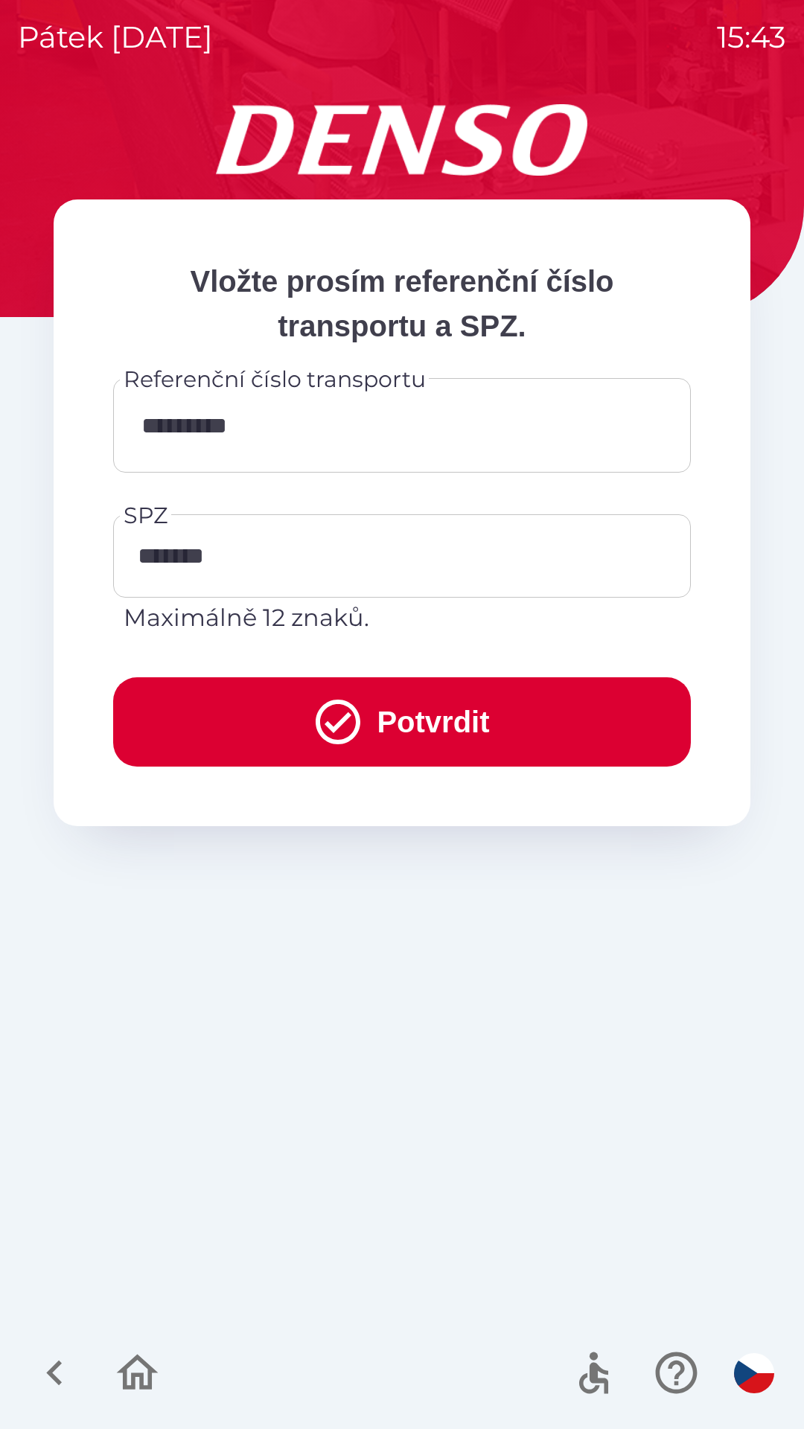
click at [312, 693] on button "Potvrdit" at bounding box center [401, 721] width 577 height 89
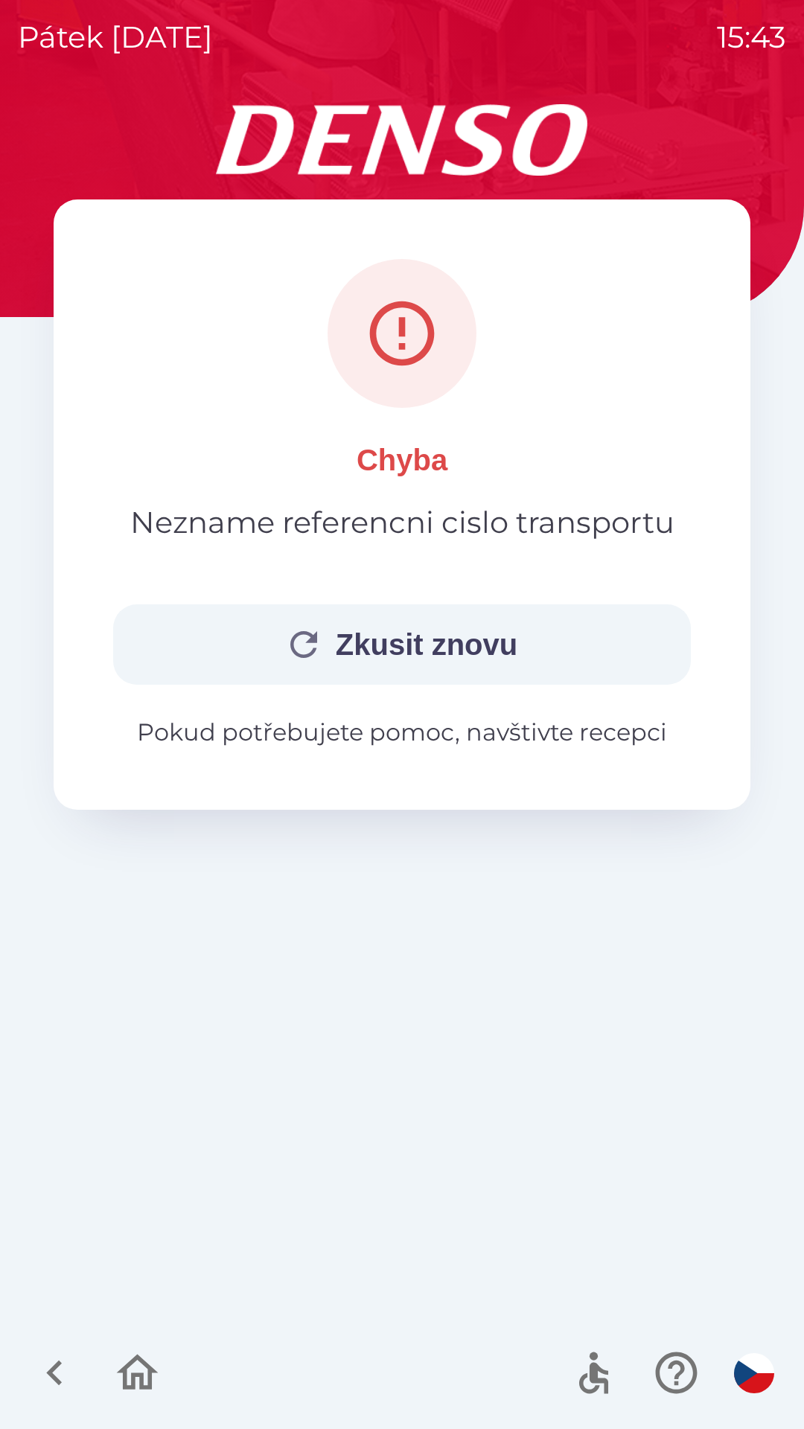
click at [442, 657] on button "Zkusit znovu" at bounding box center [401, 644] width 577 height 80
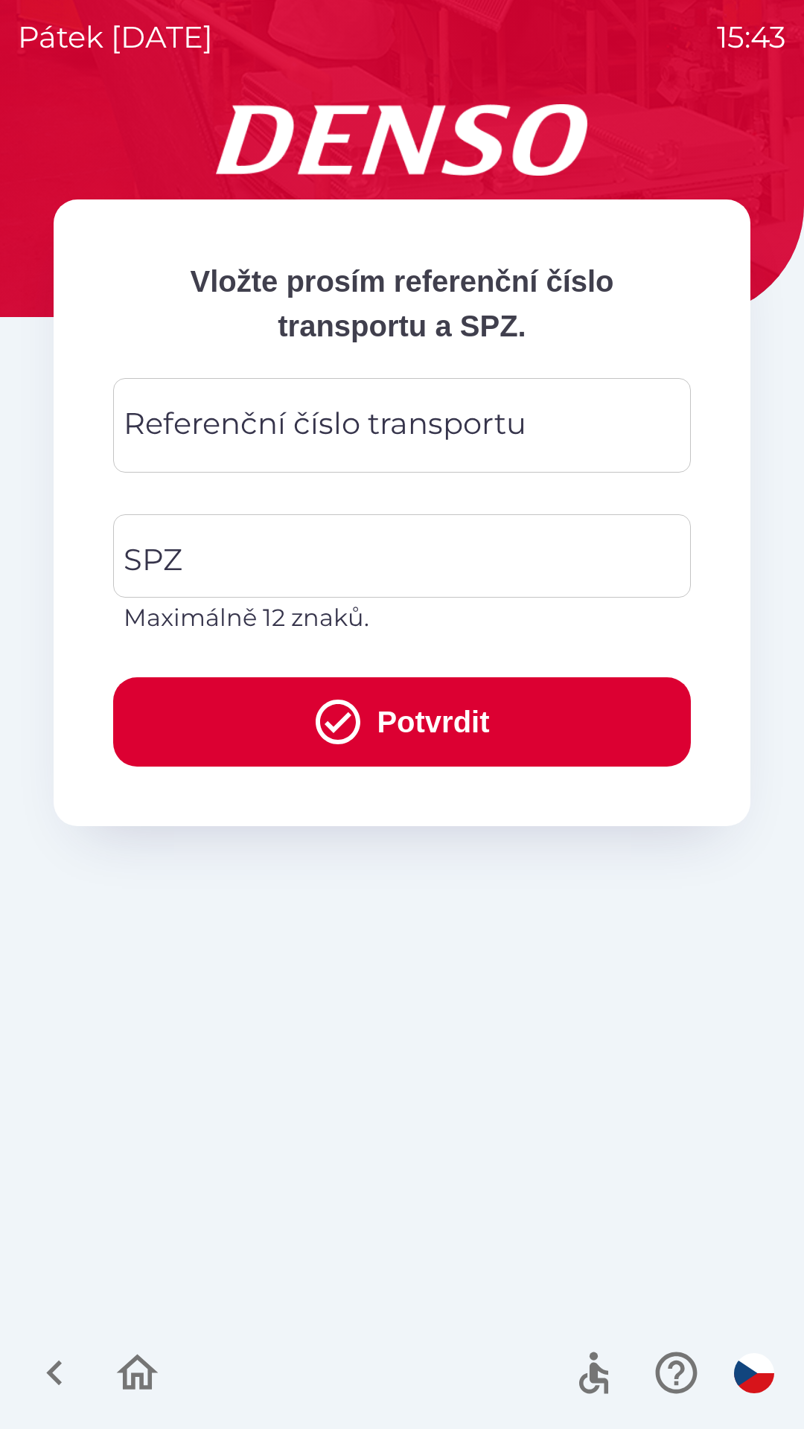
click at [312, 442] on div "Referenční číslo transportu Referenční číslo transportu" at bounding box center [401, 425] width 577 height 94
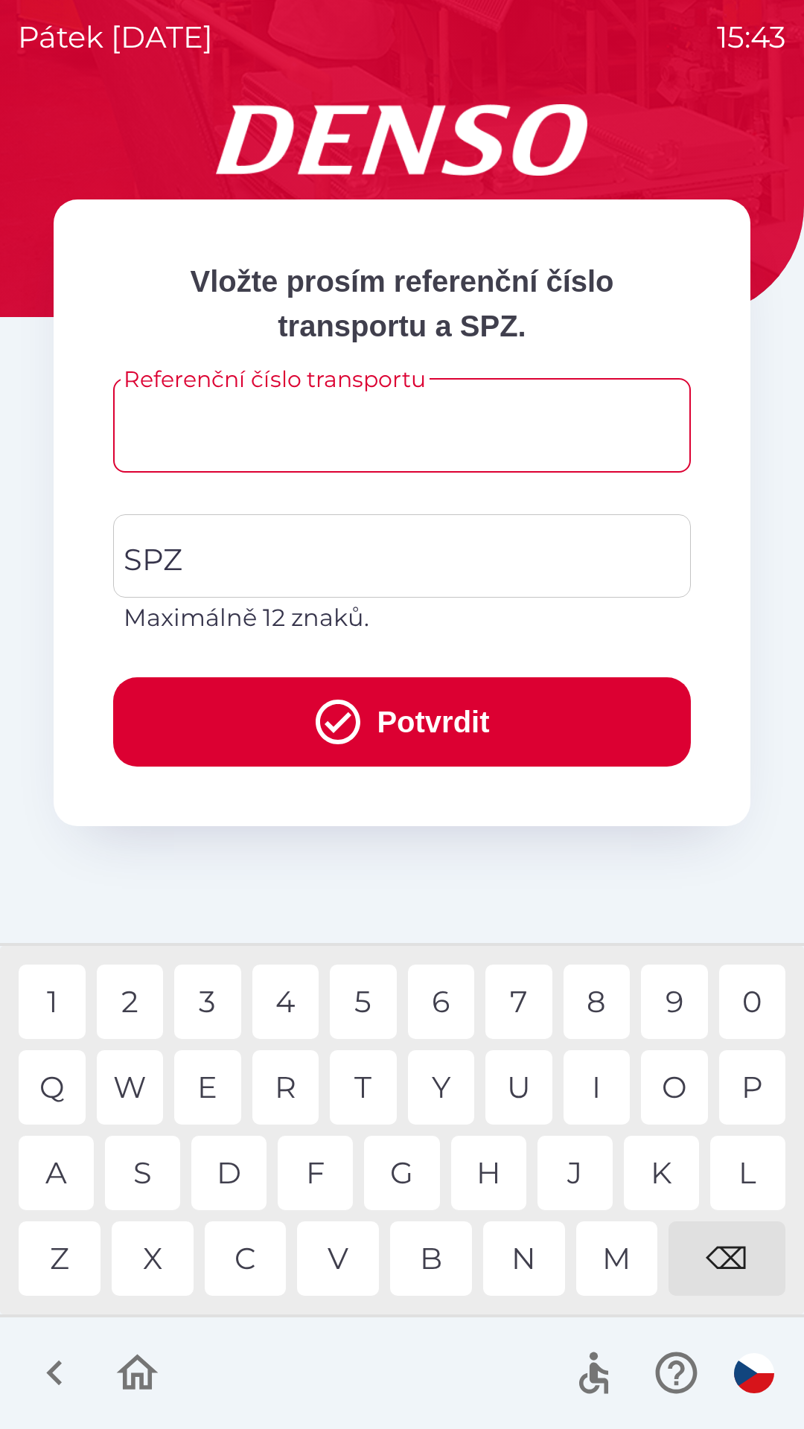
type input "*"
click at [403, 1178] on div "G" at bounding box center [401, 1172] width 75 height 74
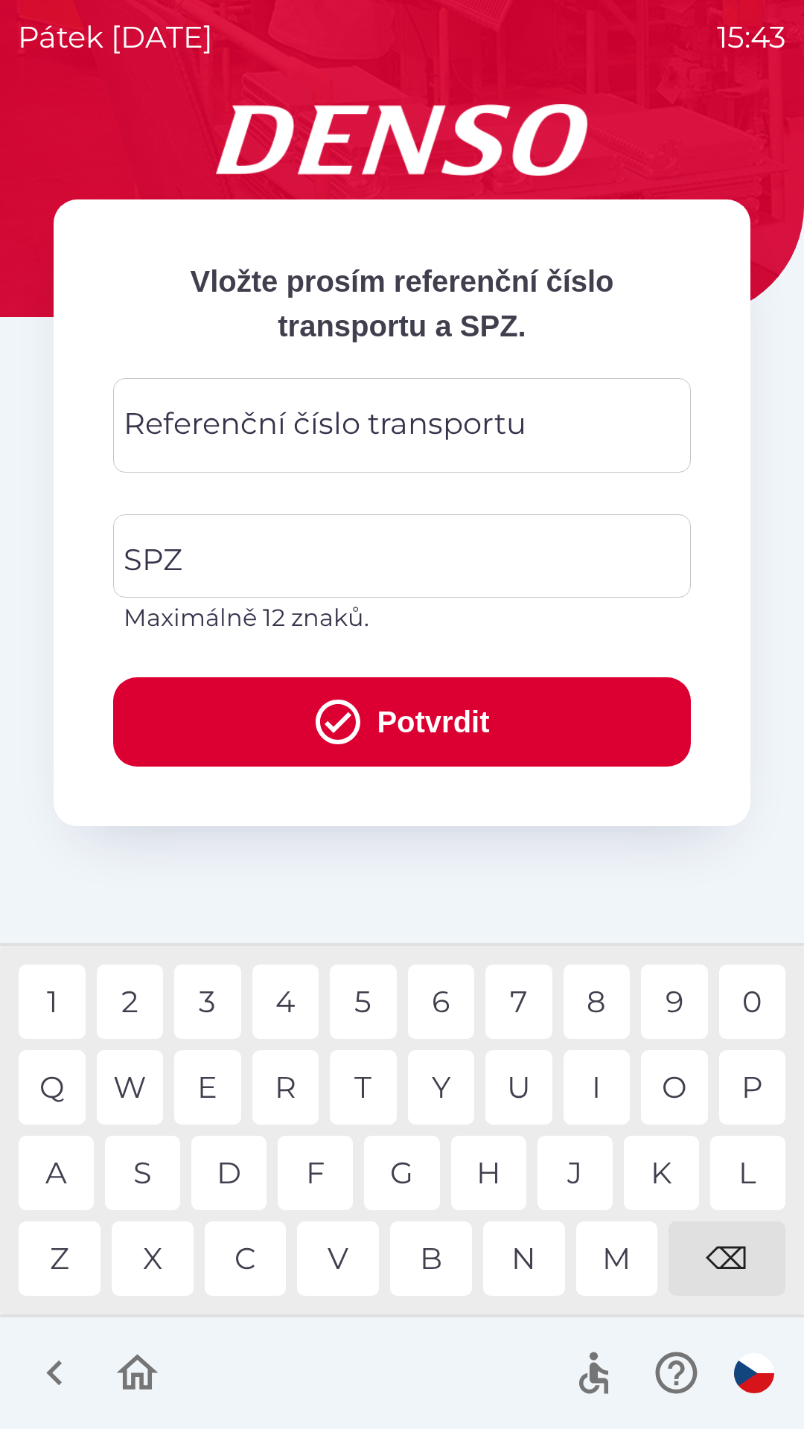
click at [730, 1243] on div "⌫" at bounding box center [726, 1258] width 117 height 74
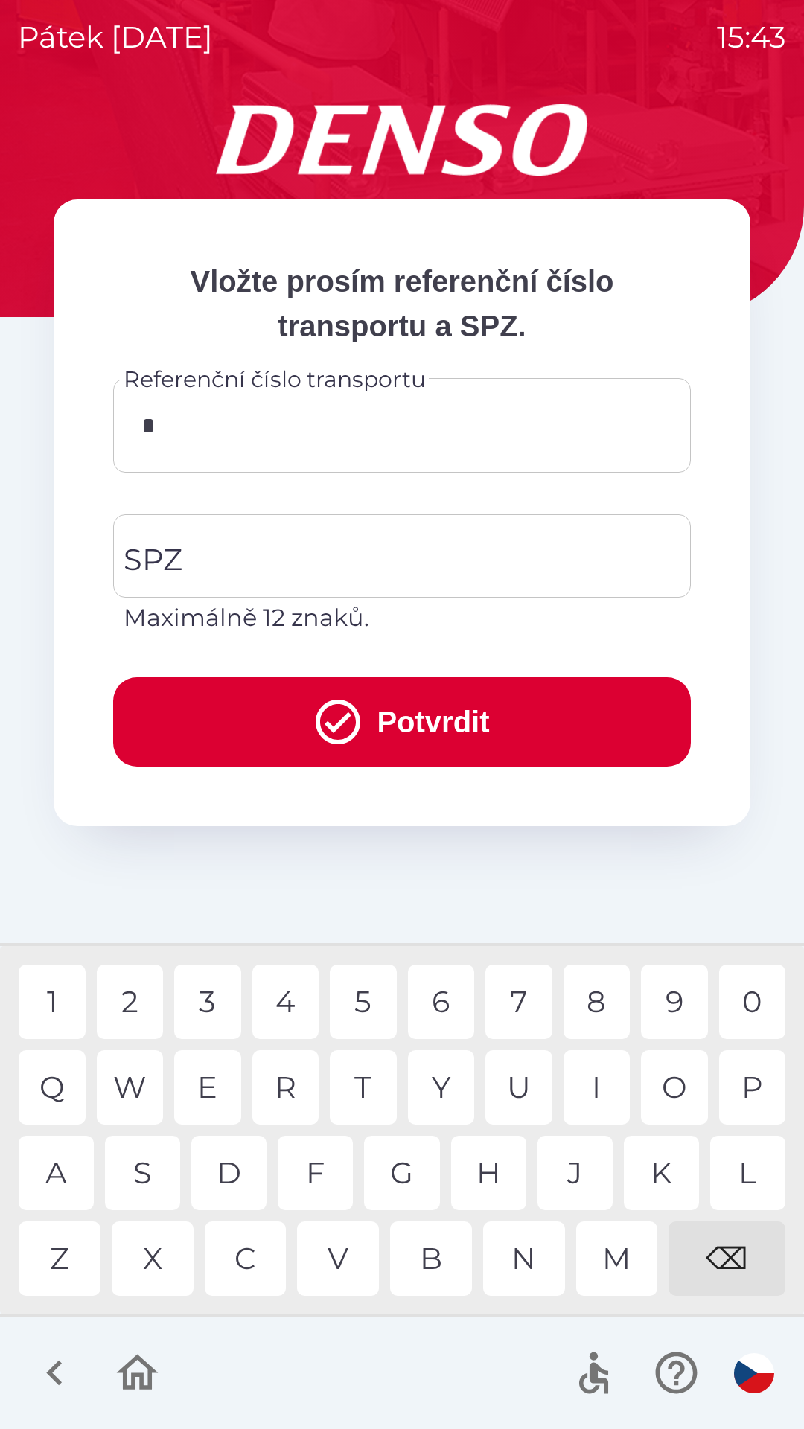
click at [251, 1257] on div "C" at bounding box center [246, 1258] width 82 height 74
click at [760, 1004] on div "0" at bounding box center [752, 1001] width 67 height 74
click at [225, 1005] on div "3" at bounding box center [207, 1001] width 67 height 74
click at [150, 1090] on div "W" at bounding box center [130, 1087] width 67 height 74
type input "*********"
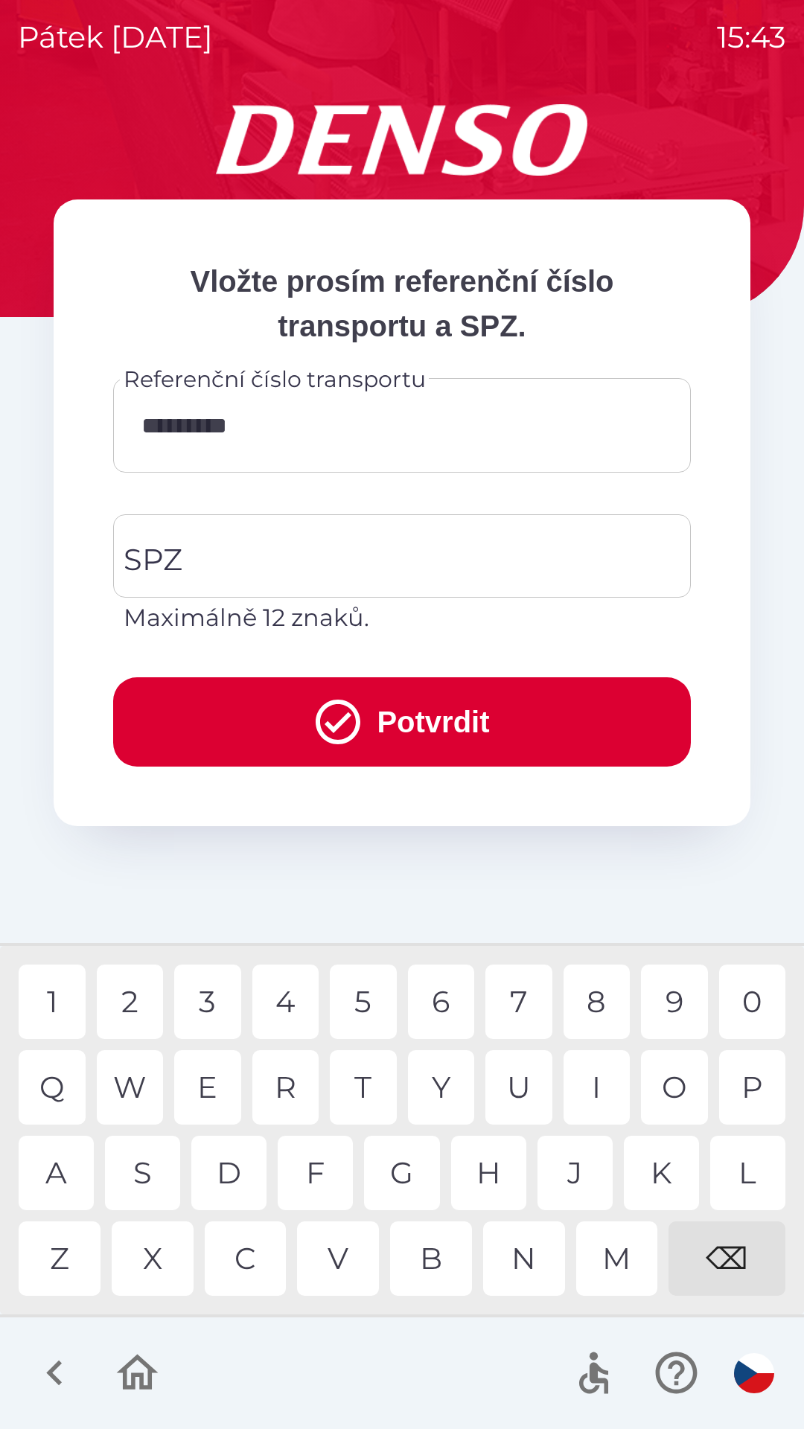
click at [738, 999] on div "0" at bounding box center [752, 1001] width 67 height 74
click at [252, 567] on input "SPZ" at bounding box center [391, 556] width 542 height 70
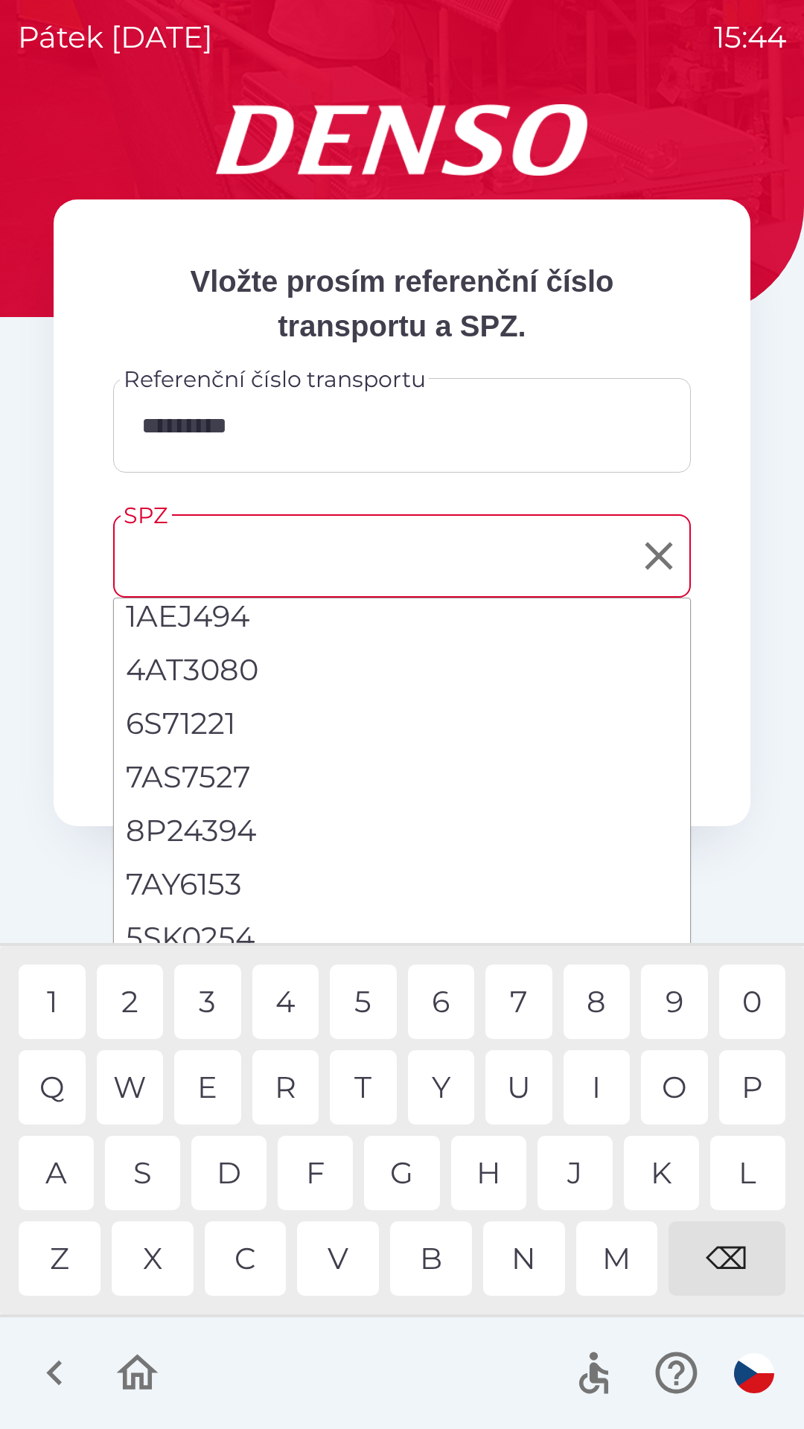
click at [222, 934] on li "5SK0254" at bounding box center [402, 938] width 576 height 54
type input "*******"
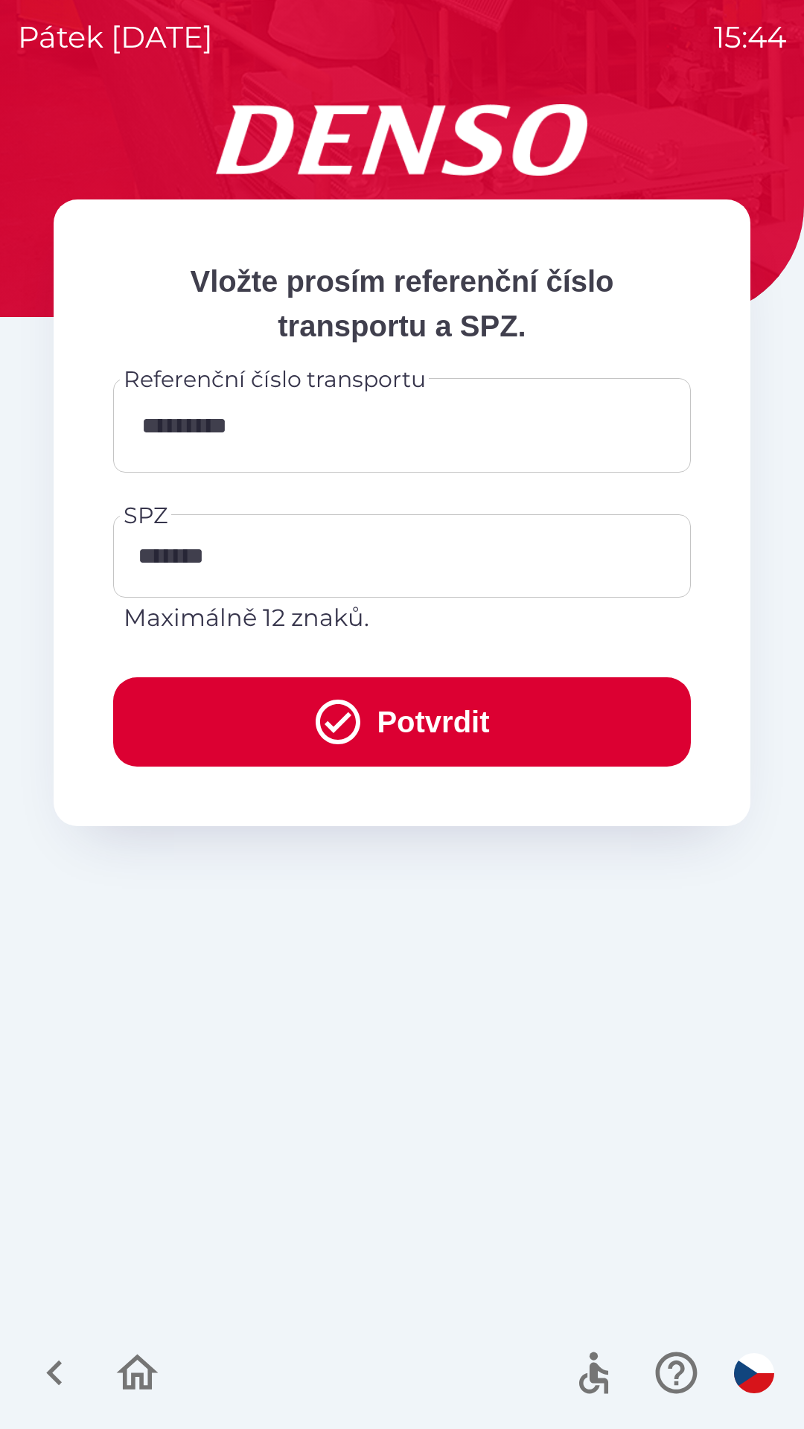
click at [349, 699] on icon "submit" at bounding box center [338, 722] width 54 height 54
